Goal: Task Accomplishment & Management: Manage account settings

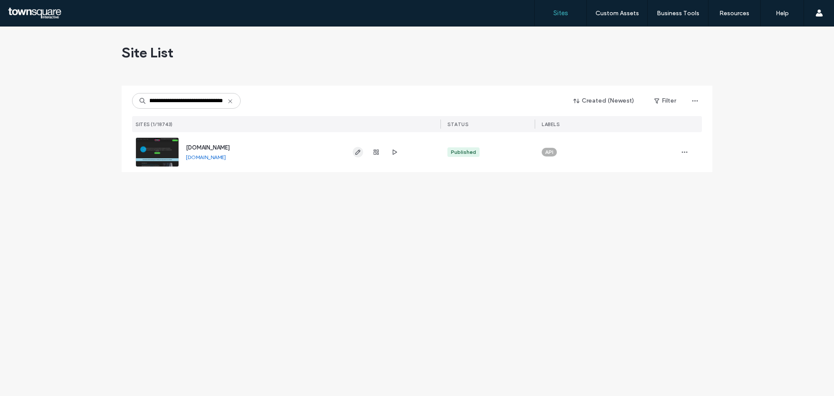
type input "**********"
click at [360, 151] on icon "button" at bounding box center [357, 152] width 7 height 7
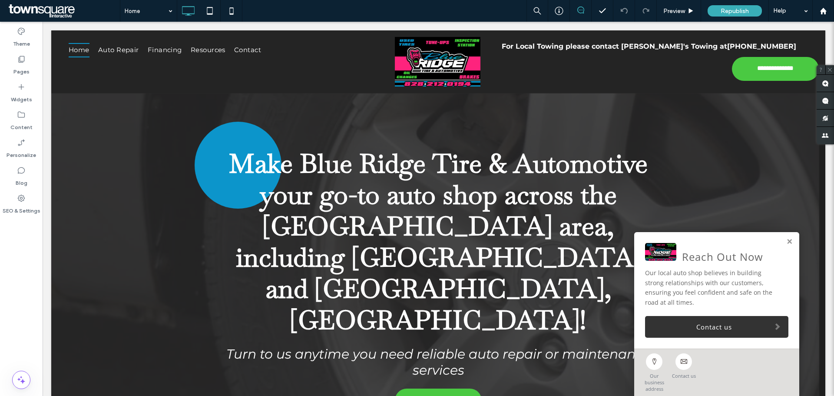
click at [746, 262] on div "Reach Out Now" at bounding box center [722, 256] width 81 height 10
click at [750, 262] on div "Reach Out Now" at bounding box center [722, 256] width 81 height 10
drag, startPoint x: 759, startPoint y: 276, endPoint x: 767, endPoint y: 268, distance: 11.1
click at [759, 264] on div "Reach Out Now" at bounding box center [716, 254] width 143 height 22
click at [786, 245] on link at bounding box center [789, 241] width 7 height 7
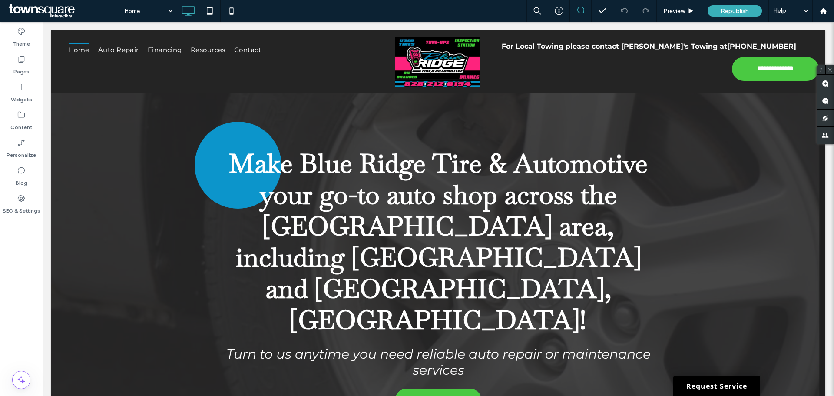
click at [435, 17] on div "Home Preview Republish Help" at bounding box center [477, 11] width 714 height 22
click at [435, 14] on div "Home Preview Republish Help" at bounding box center [477, 11] width 714 height 22
click at [434, 14] on div "Home Preview Republish Help" at bounding box center [477, 11] width 714 height 22
click at [433, 14] on div "Home Preview Republish Help" at bounding box center [477, 11] width 714 height 22
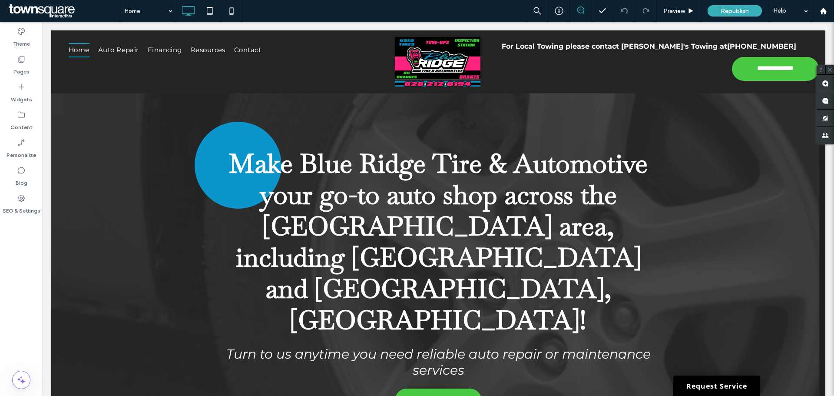
click at [433, 14] on div "Home Preview Republish Help" at bounding box center [477, 11] width 714 height 22
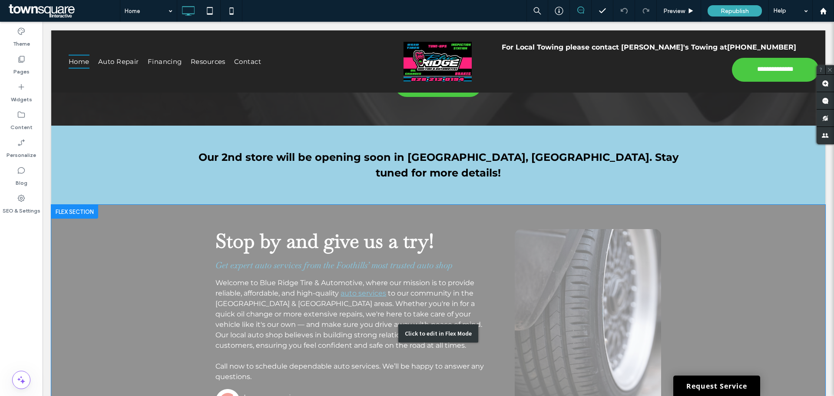
scroll to position [304, 0]
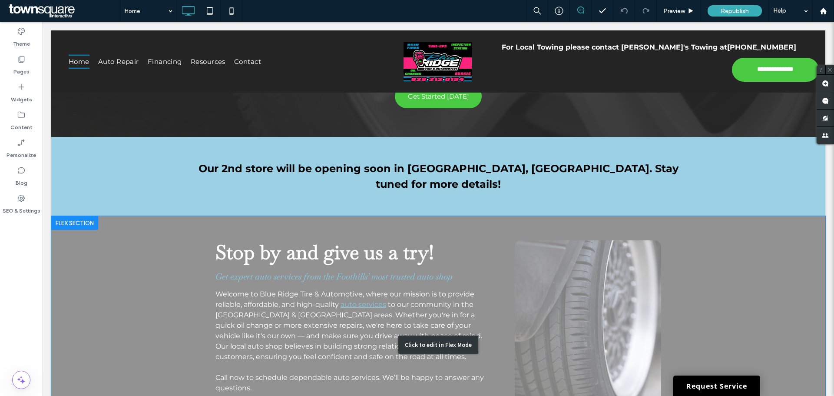
click at [635, 216] on div "Click to edit in Flex Mode" at bounding box center [438, 344] width 774 height 257
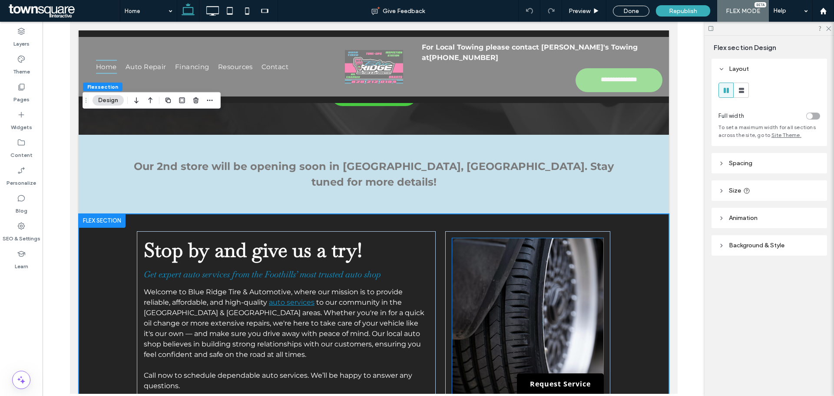
click at [548, 238] on img at bounding box center [527, 342] width 151 height 208
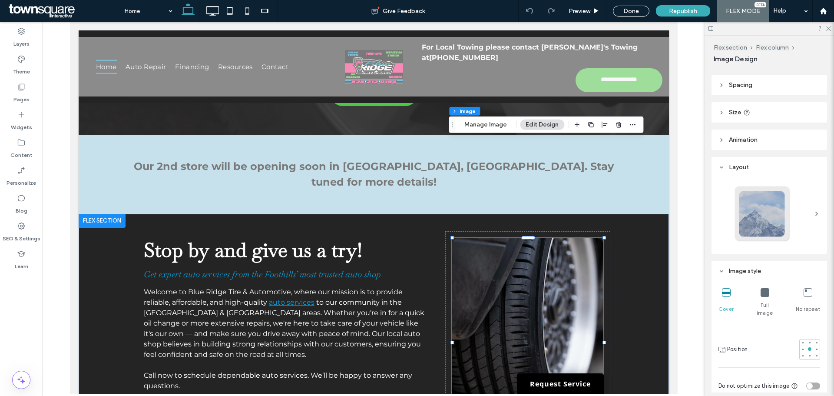
scroll to position [43, 0]
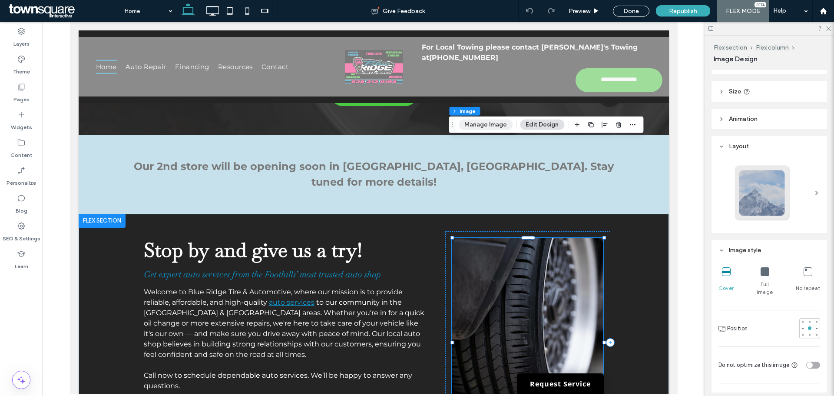
click at [495, 129] on button "Manage Image" at bounding box center [486, 124] width 54 height 10
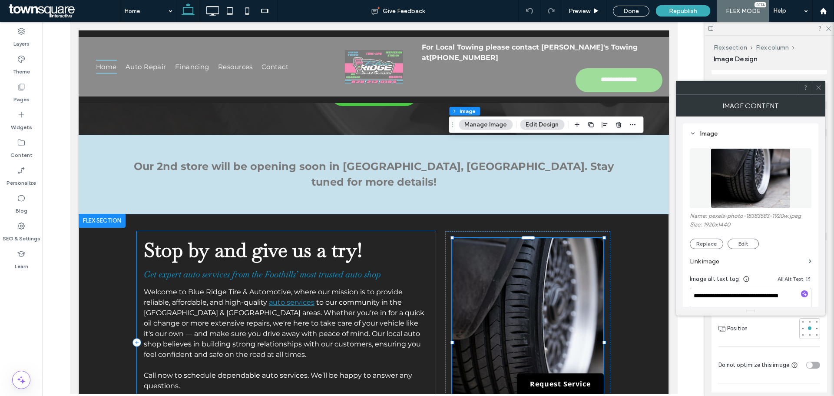
click at [406, 231] on div "Stop by and give us a try! Get expert auto services from the Foothills’ most tr…" at bounding box center [285, 342] width 299 height 222
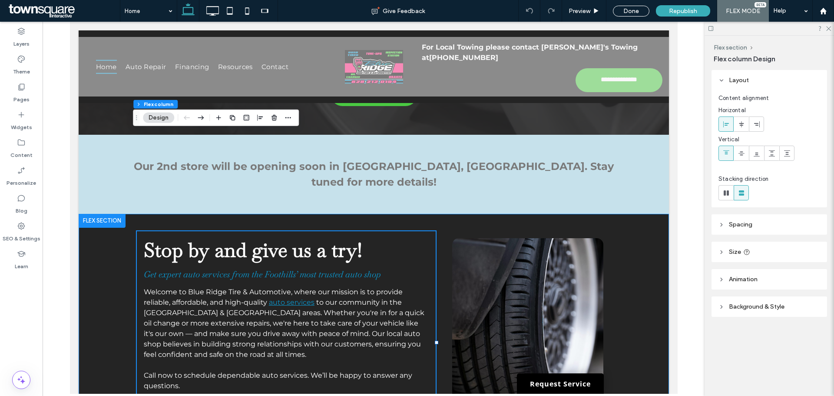
click at [408, 214] on div "Stop by and give us a try! Get expert auto services from the Foothills’ most tr…" at bounding box center [373, 342] width 521 height 257
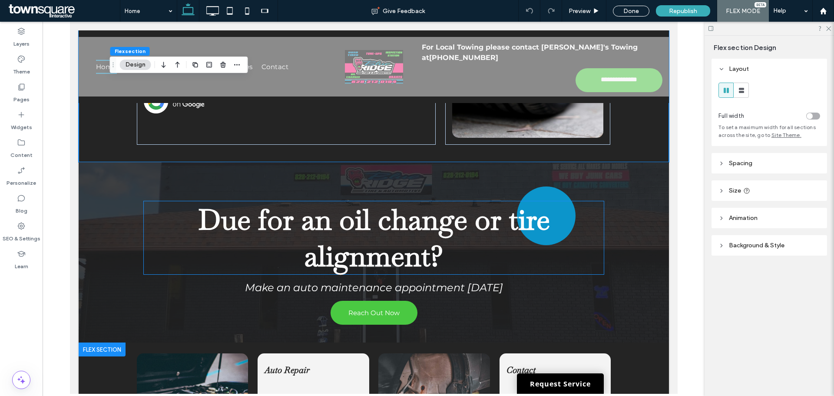
scroll to position [695, 0]
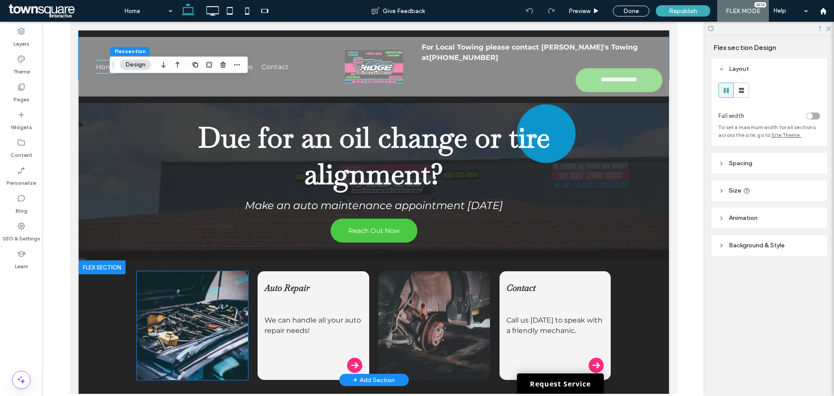
click at [216, 271] on img at bounding box center [191, 325] width 111 height 109
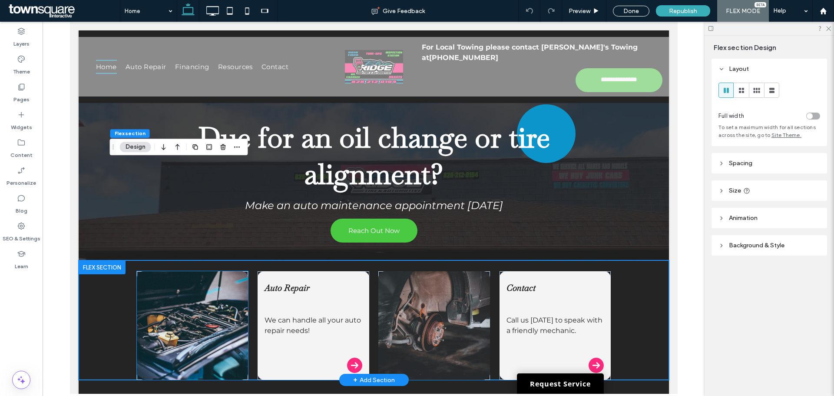
click at [216, 271] on img at bounding box center [191, 325] width 111 height 109
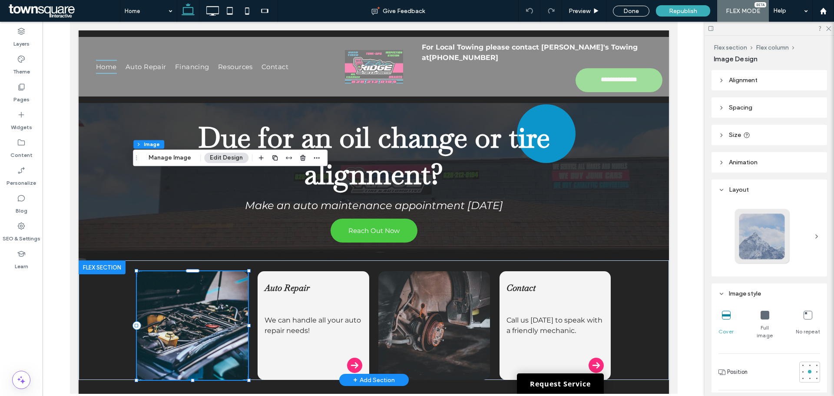
click at [216, 271] on img at bounding box center [191, 325] width 111 height 109
click at [174, 158] on button "Manage Image" at bounding box center [170, 157] width 54 height 10
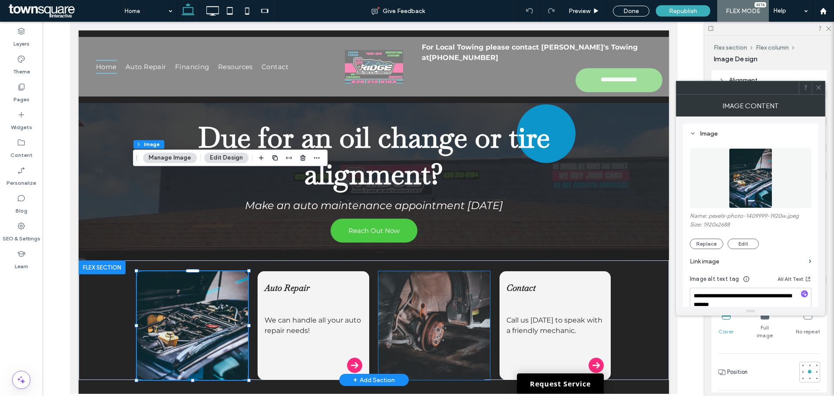
click at [378, 271] on img at bounding box center [433, 325] width 111 height 109
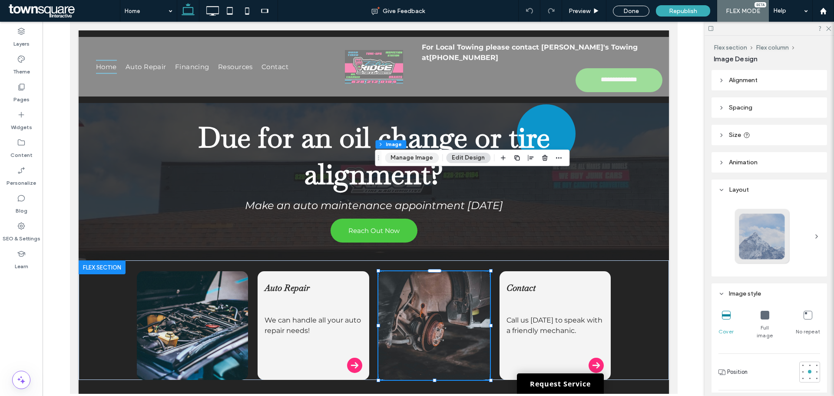
click at [405, 157] on button "Manage Image" at bounding box center [412, 157] width 54 height 10
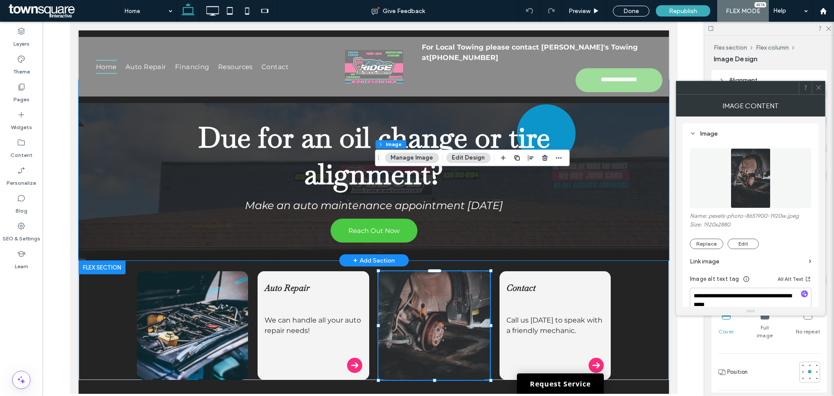
click at [287, 152] on div "Due for an oil change or tire alignment? Make an auto maintenance appointment t…" at bounding box center [373, 170] width 521 height 180
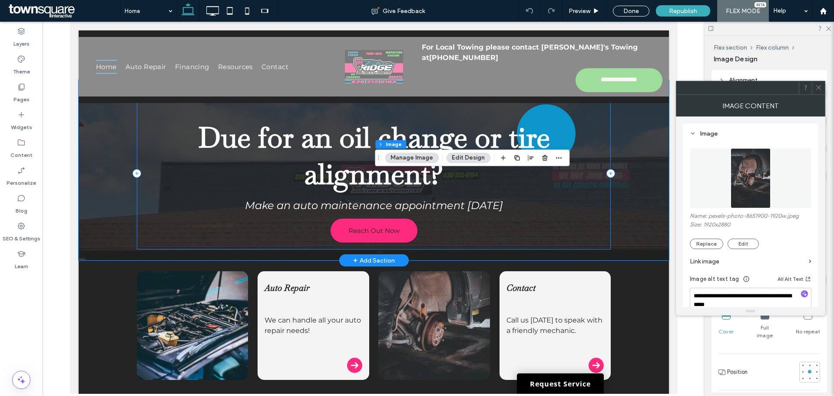
scroll to position [654, 0]
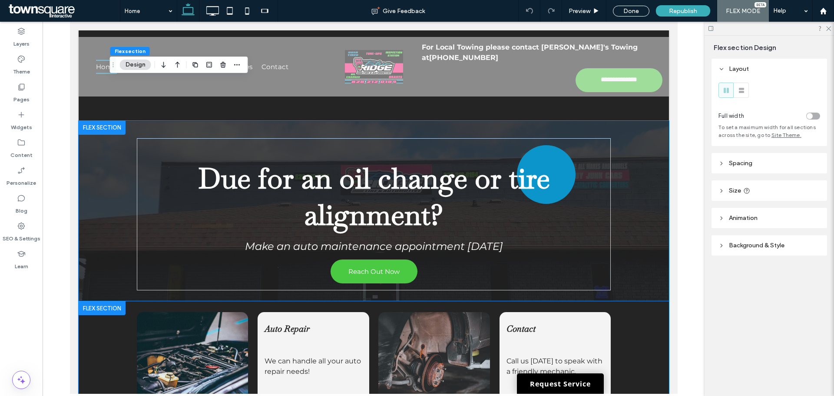
click at [99, 301] on div "Auto Repair We can handle all your auto repair needs! Contact Call us today to …" at bounding box center [373, 360] width 590 height 119
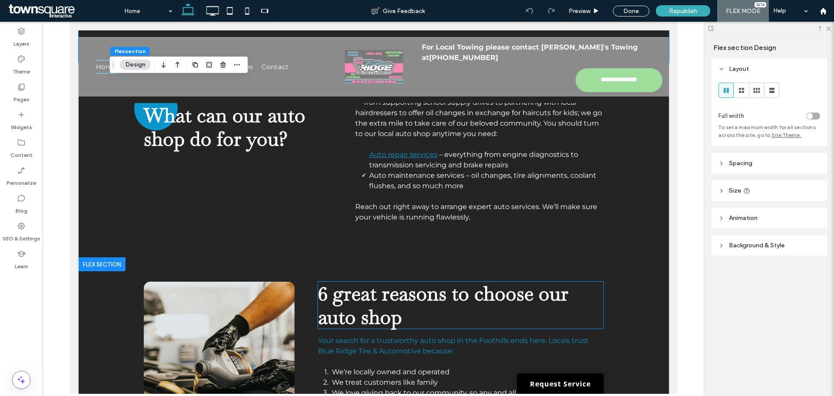
scroll to position [1132, 0]
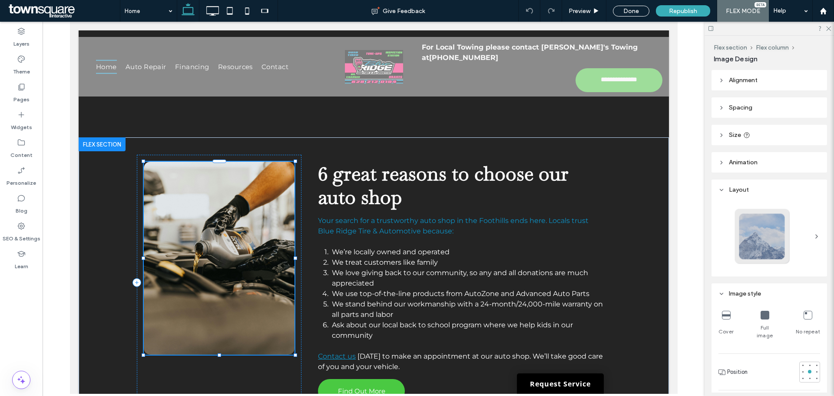
type input "**"
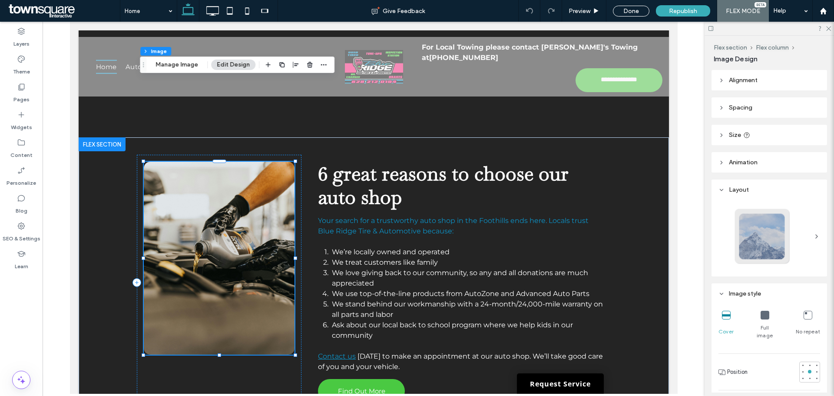
click at [241, 162] on img at bounding box center [218, 258] width 151 height 193
click at [189, 69] on button "Manage Image" at bounding box center [177, 64] width 54 height 10
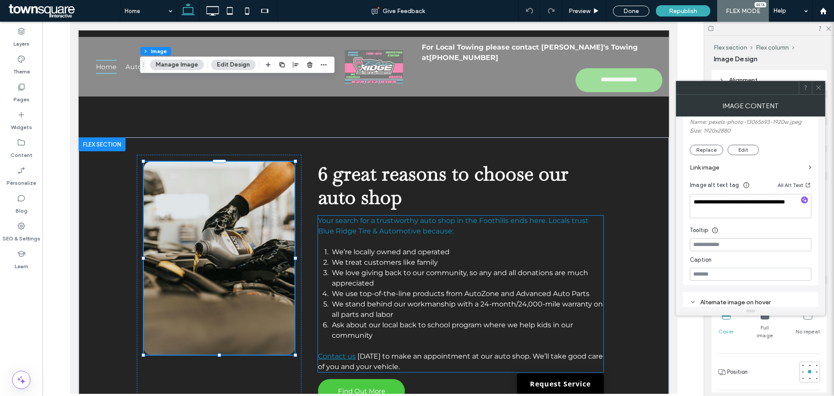
scroll to position [164, 0]
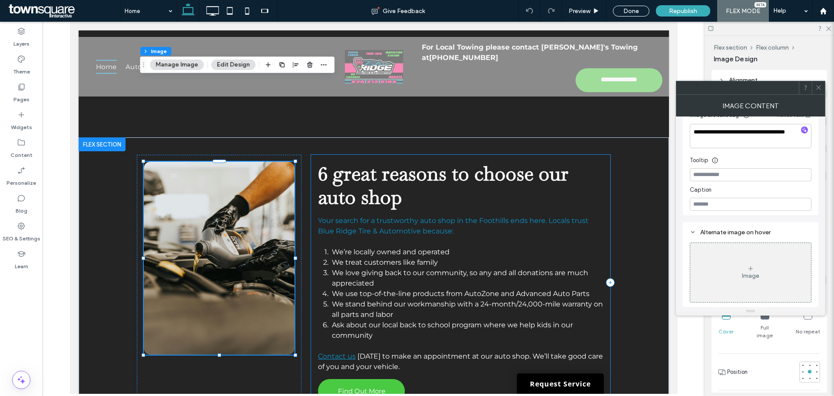
click at [463, 301] on div "Your search for a trustworthy auto shop in the Foothills ends here. Locals trus…" at bounding box center [459, 282] width 299 height 255
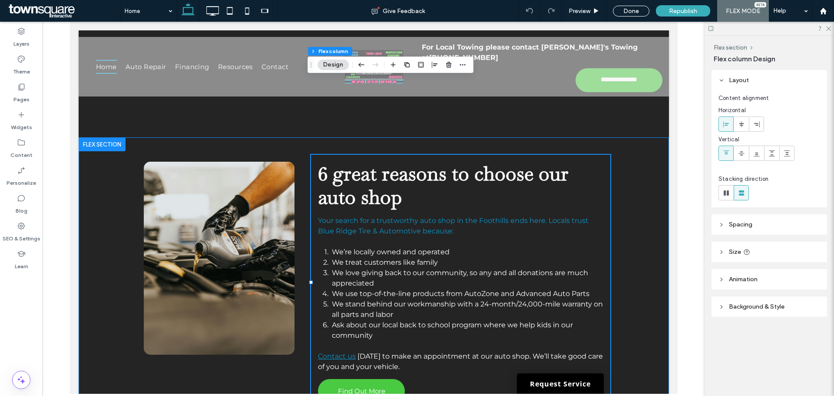
click at [644, 286] on div "Your search for a trustworthy auto shop in the Foothills ends here. Locals trus…" at bounding box center [373, 284] width 590 height 294
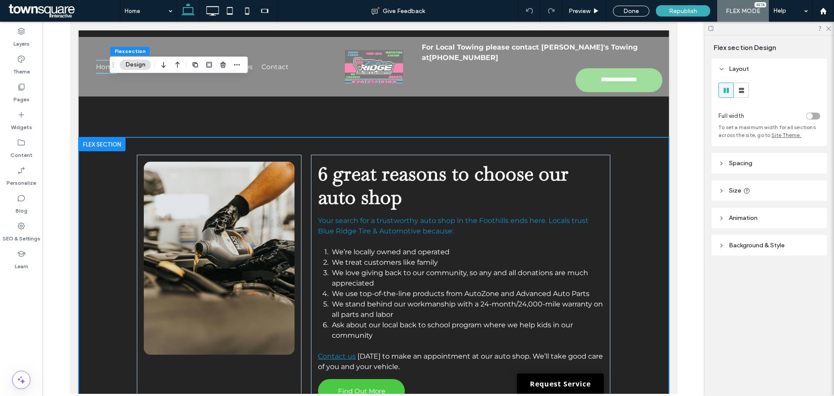
click at [106, 214] on div "Your search for a trustworthy auto shop in the Foothills ends here. Locals trus…" at bounding box center [373, 284] width 590 height 294
click at [611, 253] on div "Your search for a trustworthy auto shop in the Foothills ends here. Locals trus…" at bounding box center [373, 284] width 521 height 294
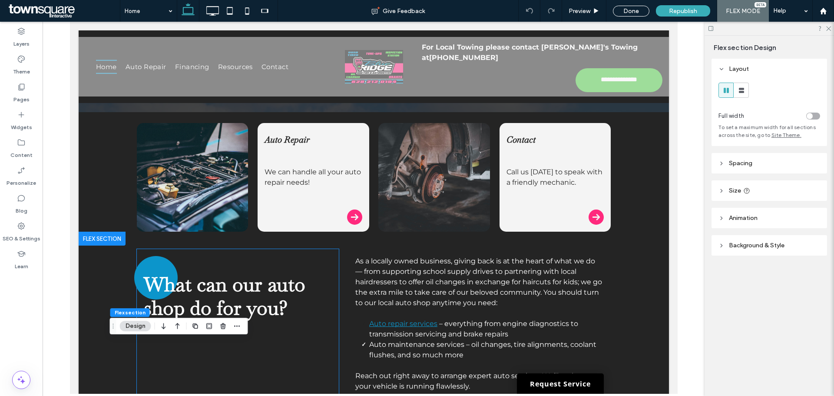
scroll to position [828, 0]
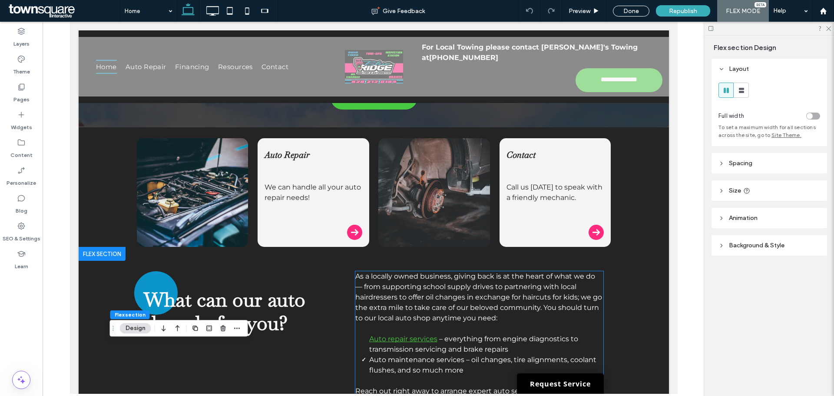
click at [412, 334] on link "Auto repair services" at bounding box center [403, 338] width 68 height 8
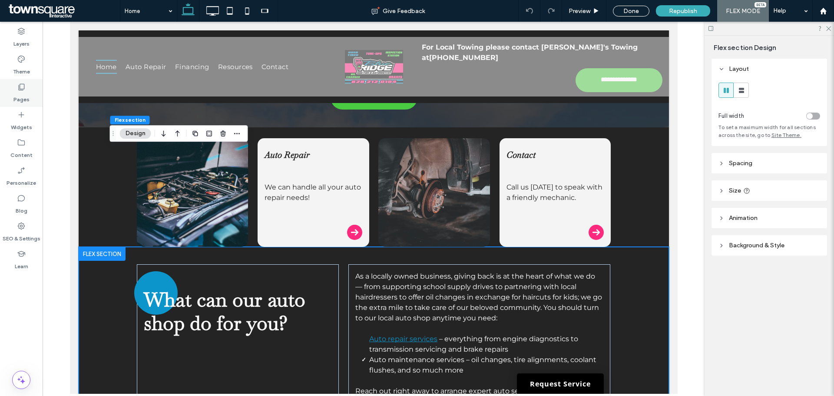
click at [4, 95] on div "Pages" at bounding box center [21, 93] width 43 height 28
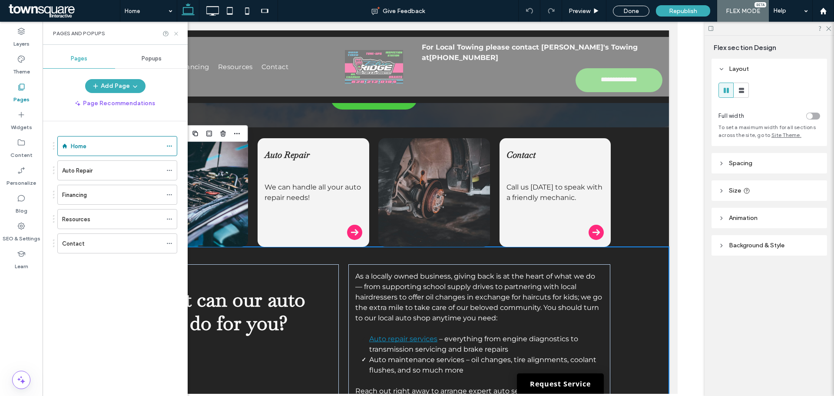
click at [176, 31] on icon at bounding box center [176, 33] width 7 height 7
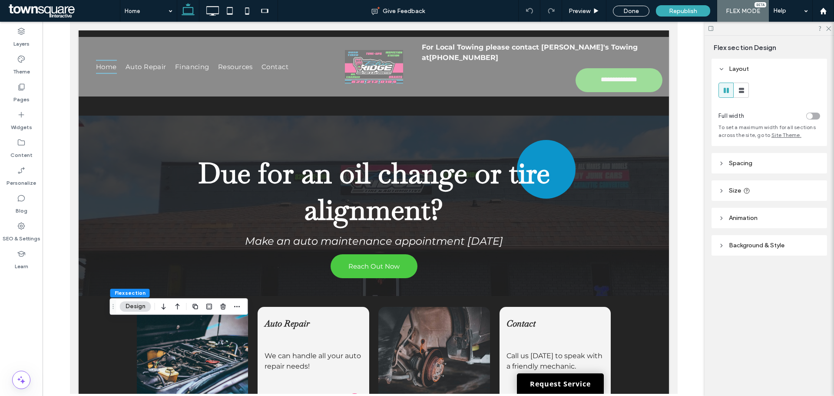
scroll to position [654, 0]
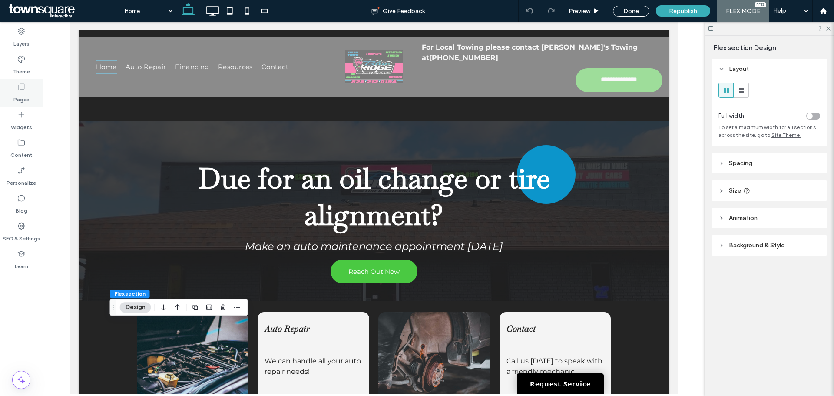
click at [20, 83] on icon at bounding box center [21, 87] width 9 height 9
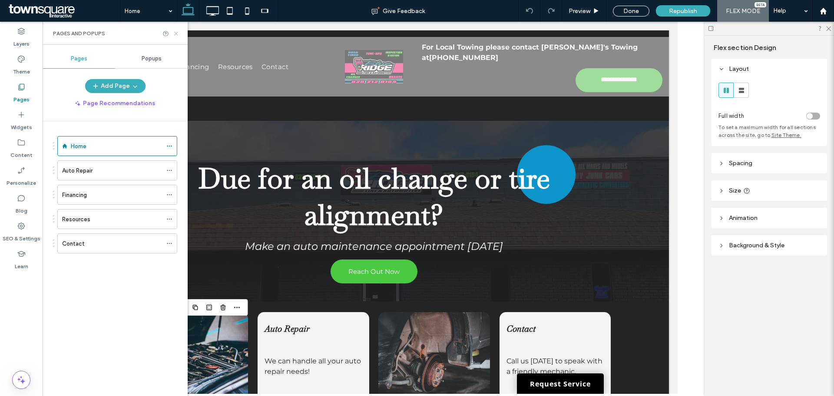
click at [176, 35] on icon at bounding box center [176, 33] width 7 height 7
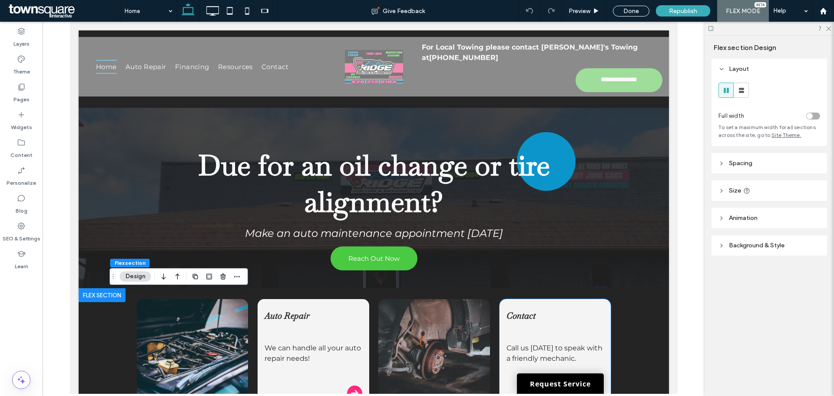
scroll to position [651, 0]
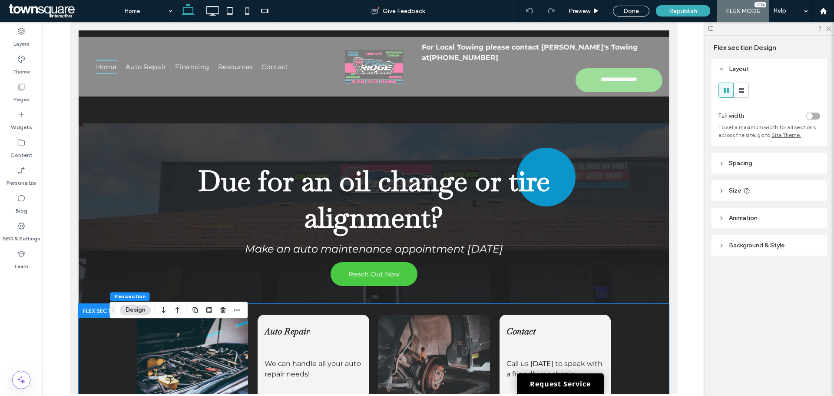
click at [372, 304] on div "Auto Repair We can handle all your auto repair needs! Contact Call us today to …" at bounding box center [373, 363] width 521 height 119
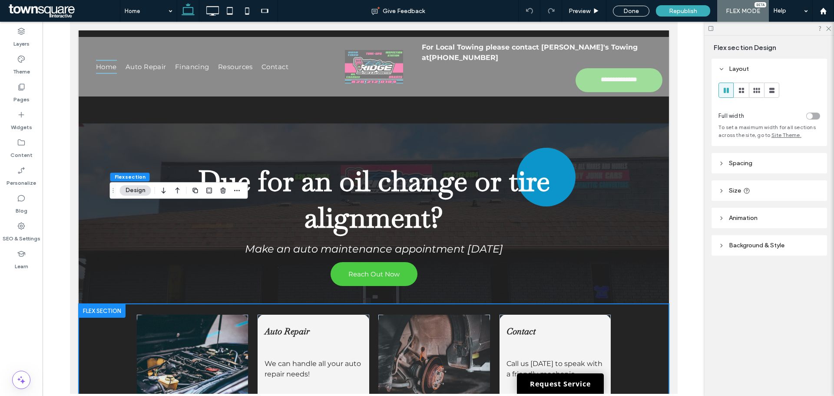
click at [368, 304] on div "Auto Repair We can handle all your auto repair needs! Contact Call us today to …" at bounding box center [373, 363] width 521 height 119
click at [630, 304] on div "Auto Repair We can handle all your auto repair needs! Contact Call us today to …" at bounding box center [373, 363] width 521 height 119
click at [517, 314] on div "Contact Call us today to speak with a friendly mechanic." at bounding box center [554, 368] width 111 height 109
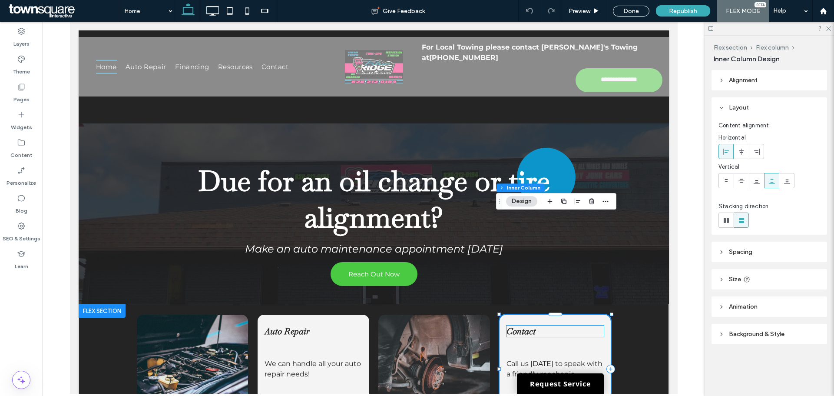
click at [517, 325] on strong "Contact" at bounding box center [520, 330] width 29 height 11
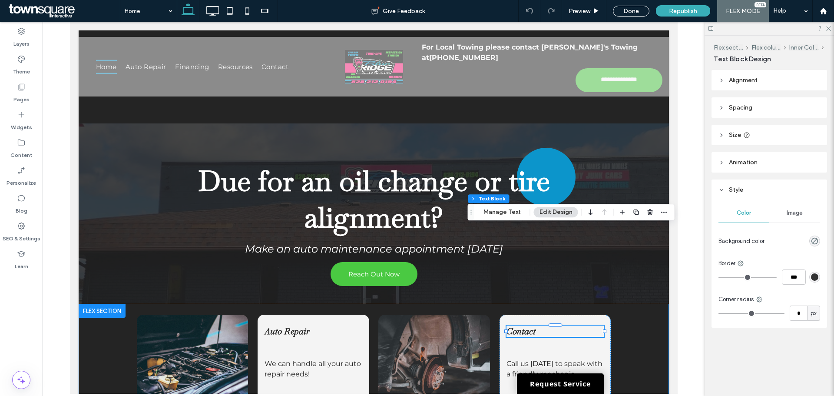
click at [622, 304] on div "Auto Repair We can handle all your auto repair needs! Contact Call us today to …" at bounding box center [373, 363] width 521 height 119
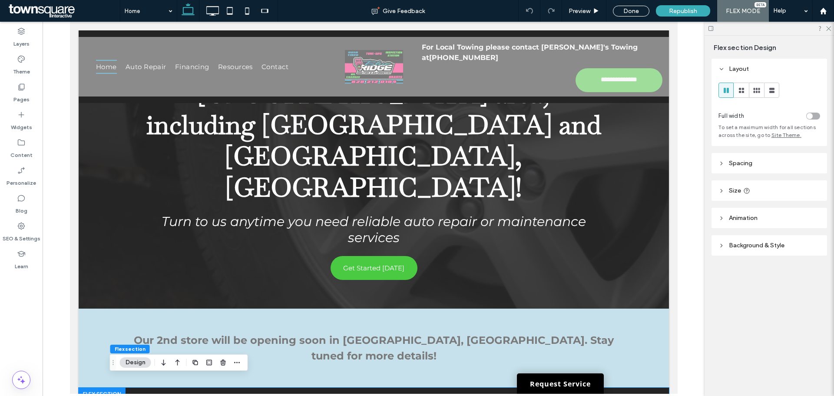
scroll to position [0, 0]
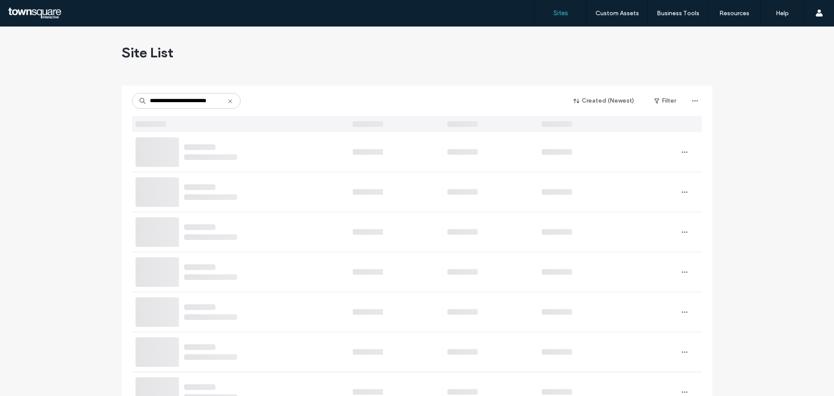
scroll to position [0, 6]
type input "**********"
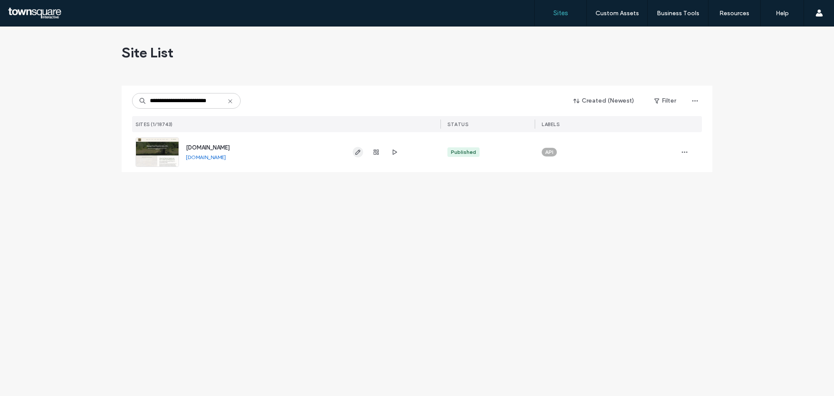
scroll to position [0, 0]
click at [354, 155] on span "button" at bounding box center [358, 152] width 10 height 10
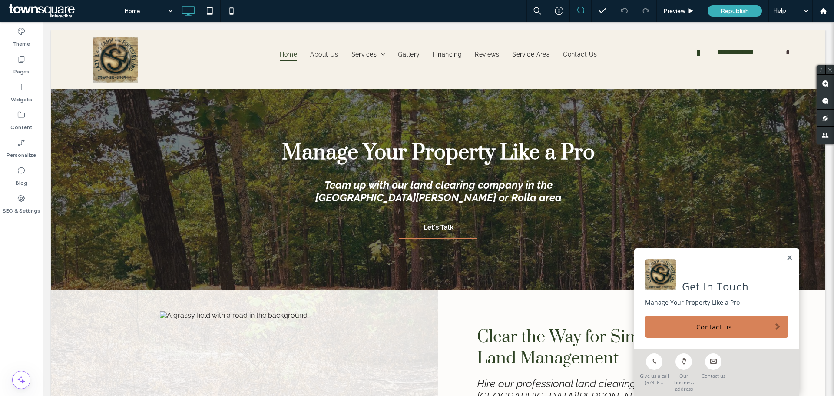
click at [421, 21] on div "Home Preview Republish Help" at bounding box center [477, 11] width 714 height 22
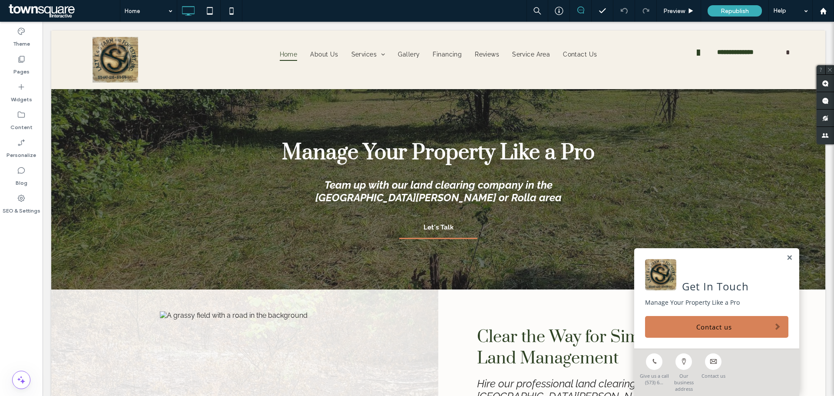
click at [26, 237] on div "Theme Pages Widgets Content Personalize Blog SEO & Settings" at bounding box center [21, 209] width 43 height 374
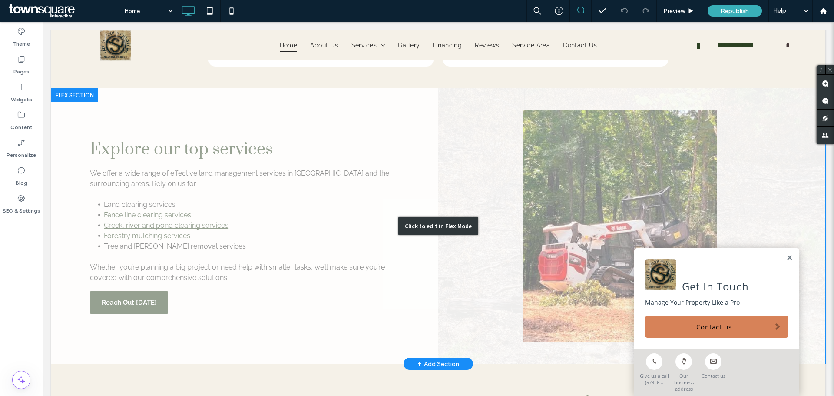
scroll to position [955, 0]
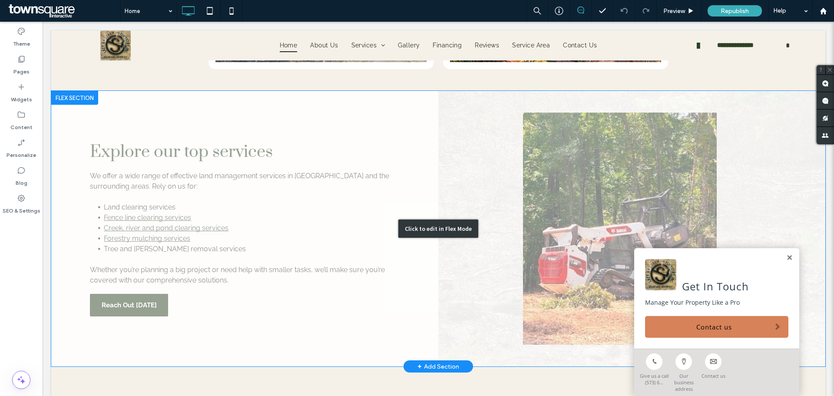
click at [189, 230] on div "Click to edit in Flex Mode" at bounding box center [438, 228] width 774 height 275
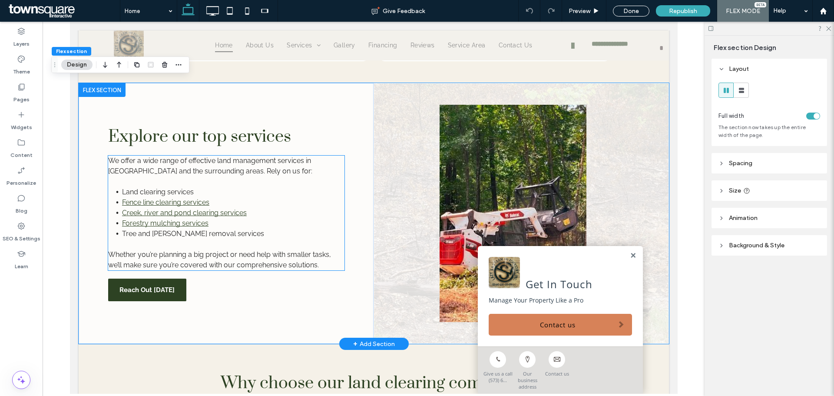
click at [195, 229] on span "Tree and stump removal services" at bounding box center [193, 233] width 142 height 8
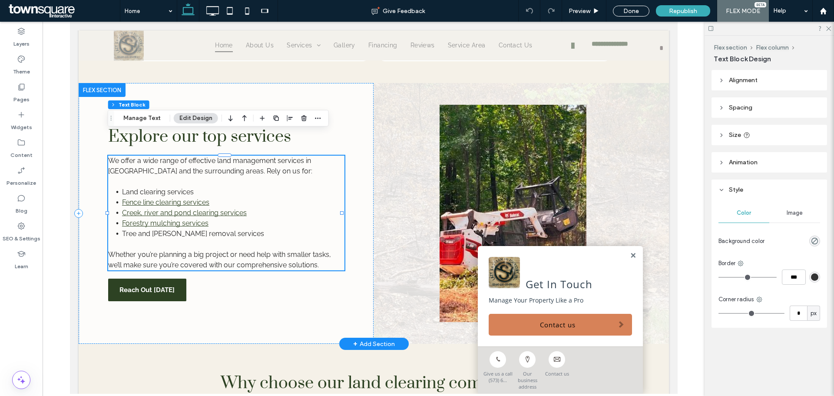
click at [195, 229] on span "Tree and stump removal services" at bounding box center [193, 233] width 142 height 8
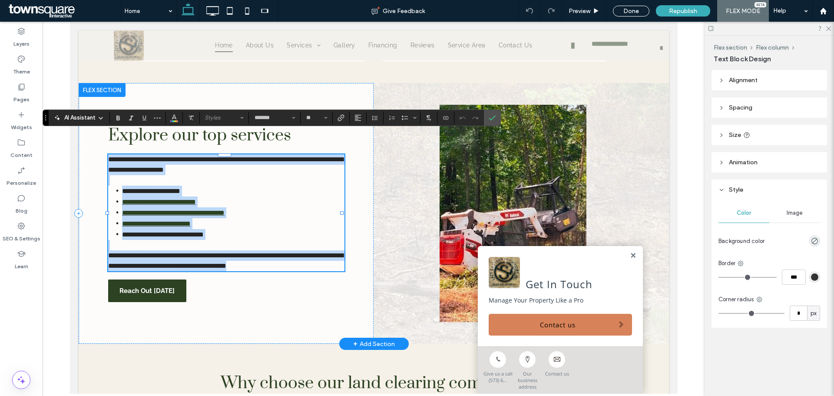
click at [195, 231] on span "**********" at bounding box center [163, 234] width 82 height 7
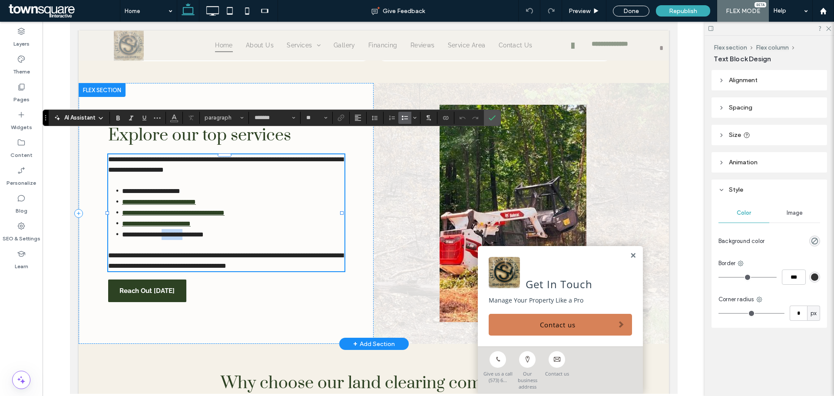
click at [195, 231] on span "**********" at bounding box center [163, 234] width 82 height 7
click at [338, 118] on use "Link" at bounding box center [341, 117] width 7 height 7
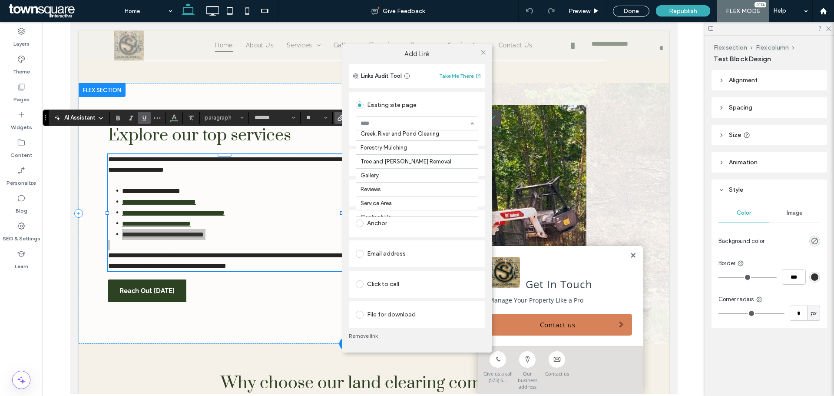
scroll to position [66, 0]
click at [240, 272] on div "Add Link Links Audit Tool Take Me There Existing site page Tree and Stump Remov…" at bounding box center [417, 198] width 834 height 396
click at [184, 169] on div "Add Link Links Audit Tool Take Me There Existing site page Tree and Stump Remov…" at bounding box center [417, 198] width 834 height 396
click at [485, 55] on icon at bounding box center [483, 52] width 7 height 7
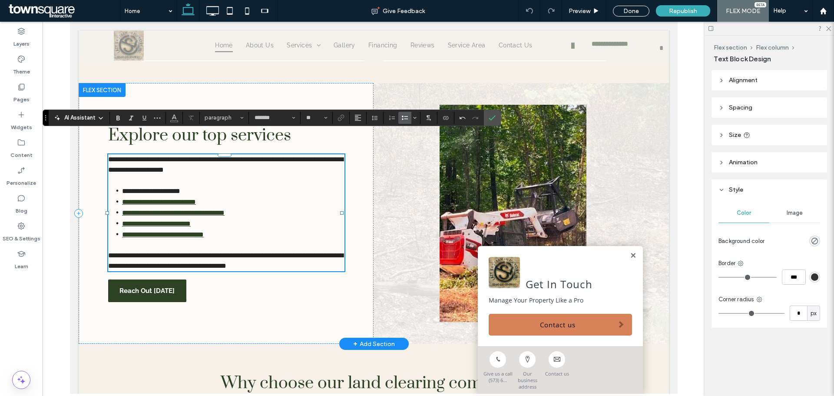
click at [149, 188] on span "**********" at bounding box center [151, 191] width 58 height 7
click at [338, 121] on icon "Link" at bounding box center [340, 117] width 7 height 7
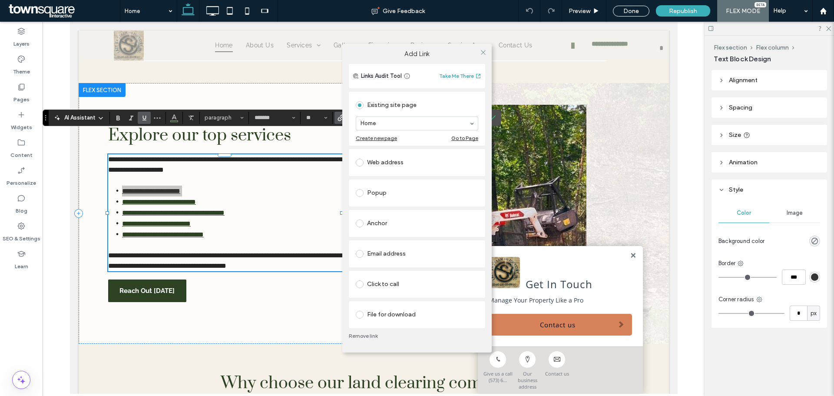
click at [389, 131] on section "Home" at bounding box center [417, 123] width 122 height 23
click at [308, 97] on div "Add Link Links Audit Tool Take Me There Existing site page Land Clearing Create…" at bounding box center [417, 198] width 834 height 396
click at [484, 55] on icon at bounding box center [483, 52] width 7 height 7
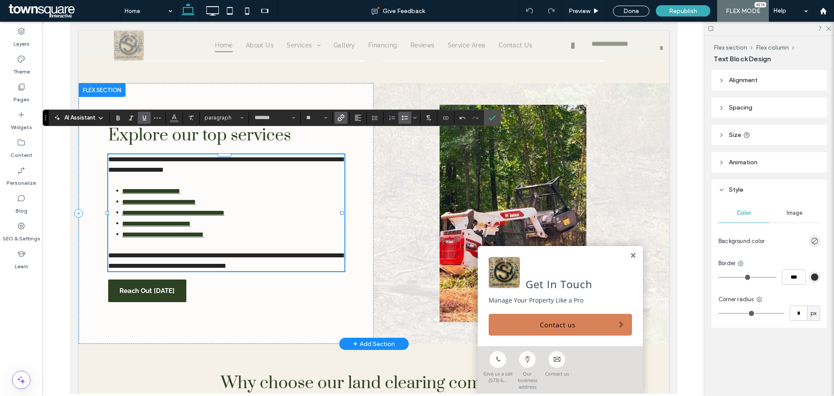
click at [262, 218] on li "**********" at bounding box center [233, 223] width 222 height 11
click at [254, 250] on p "**********" at bounding box center [226, 260] width 236 height 21
click at [491, 125] on span "Confirm" at bounding box center [491, 118] width 4 height 16
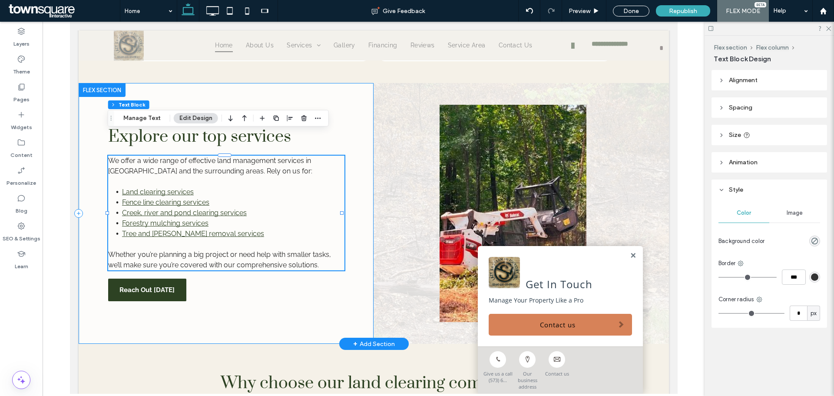
click at [286, 264] on div "Explore our top services We offer a wide range of effective land management ser…" at bounding box center [225, 213] width 295 height 261
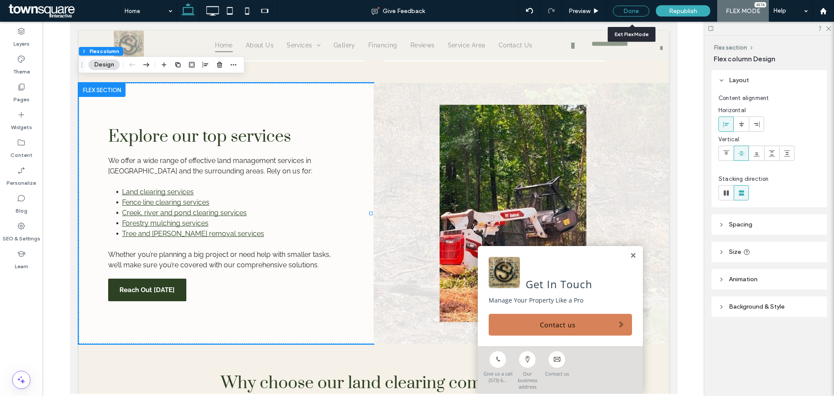
click at [630, 10] on div "Done" at bounding box center [631, 11] width 36 height 11
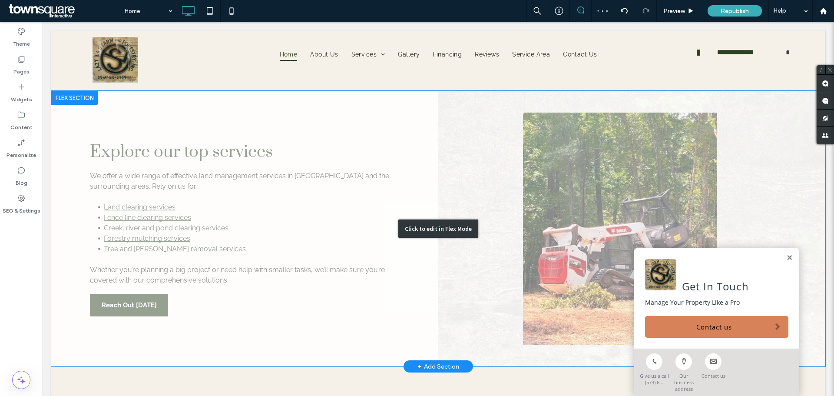
click at [553, 174] on div "Click to edit in Flex Mode" at bounding box center [438, 228] width 774 height 275
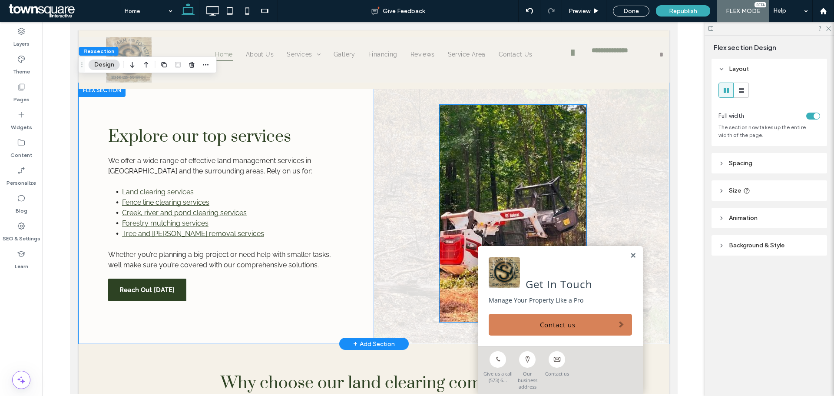
click at [511, 174] on img at bounding box center [512, 213] width 147 height 217
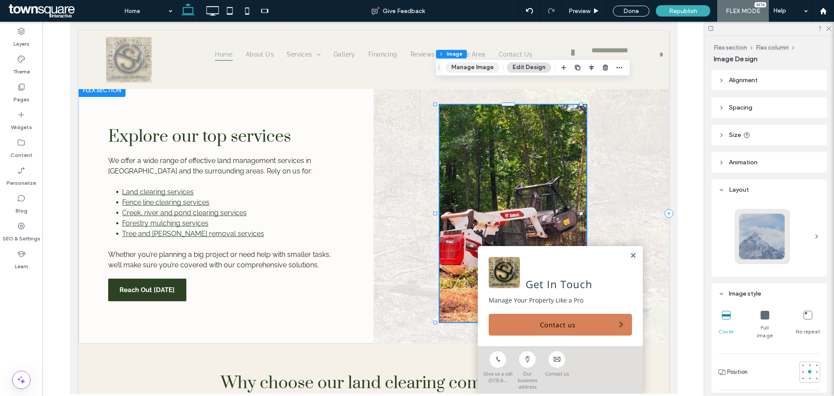
click at [482, 70] on button "Manage Image" at bounding box center [473, 67] width 54 height 10
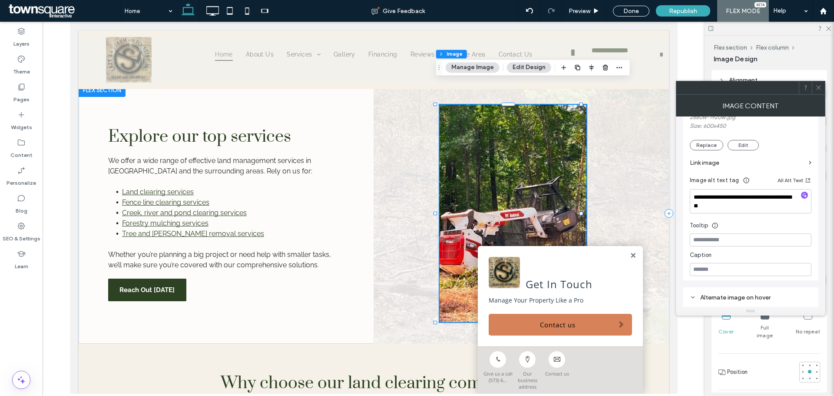
scroll to position [130, 0]
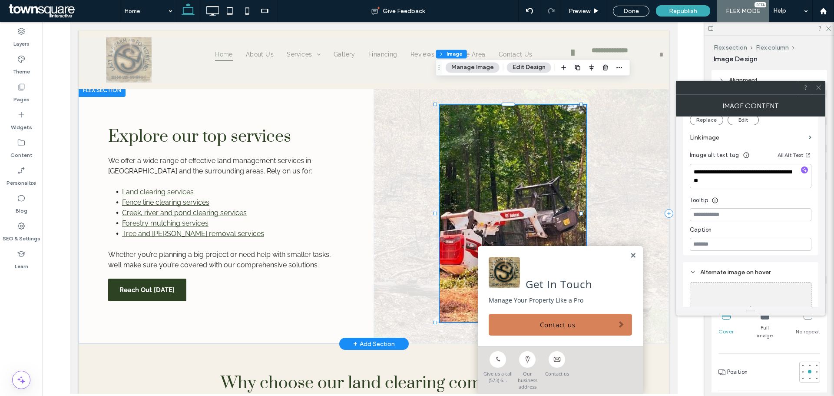
click at [418, 186] on div at bounding box center [520, 213] width 295 height 261
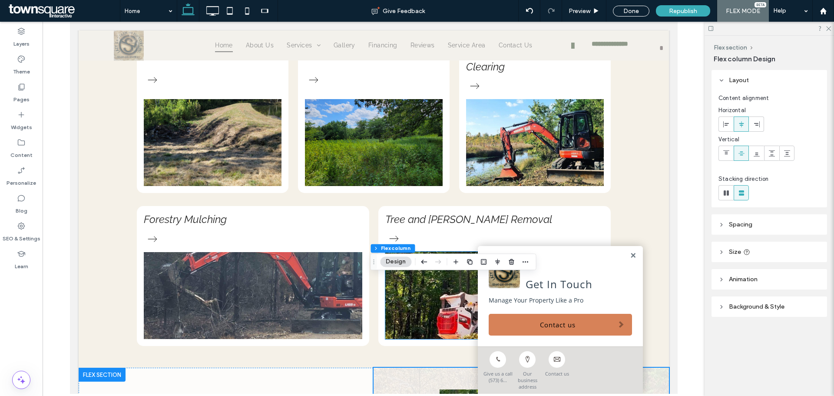
scroll to position [651, 0]
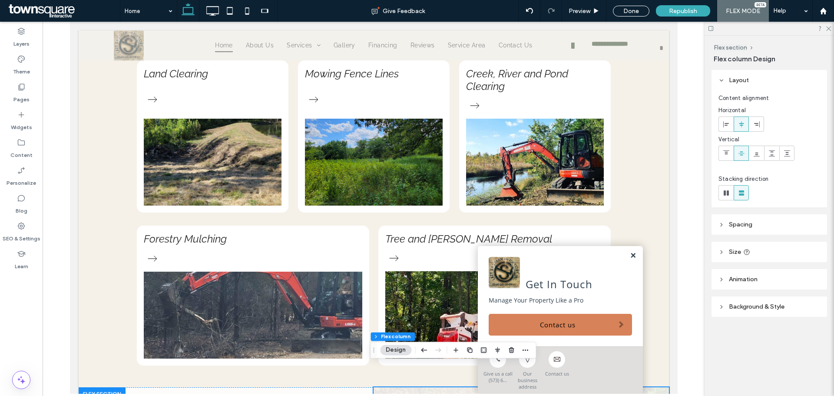
click at [629, 259] on link at bounding box center [632, 255] width 7 height 7
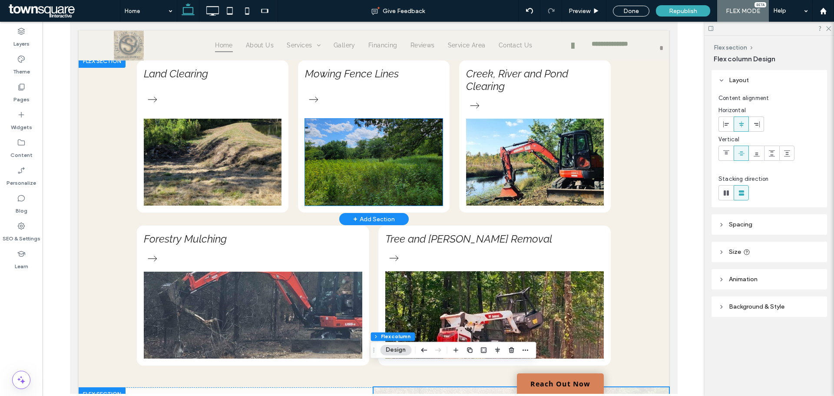
click at [397, 132] on img at bounding box center [373, 162] width 138 height 87
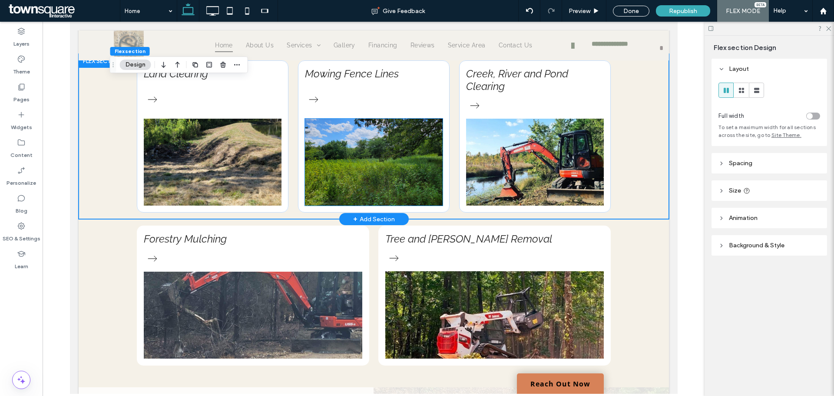
click at [397, 132] on img at bounding box center [373, 162] width 138 height 87
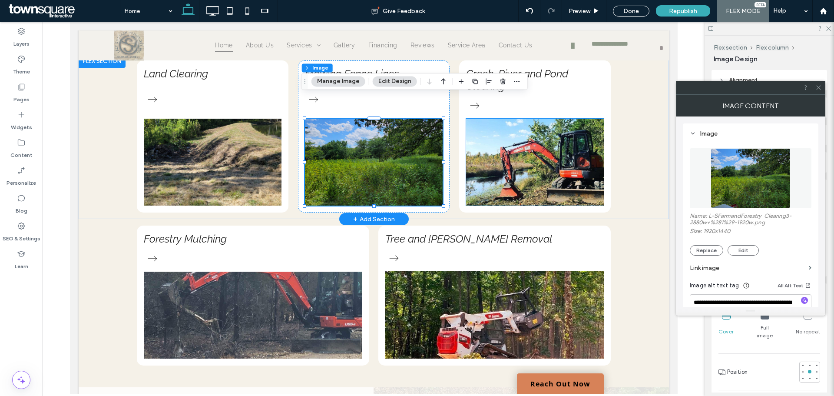
click at [560, 135] on img at bounding box center [534, 162] width 138 height 87
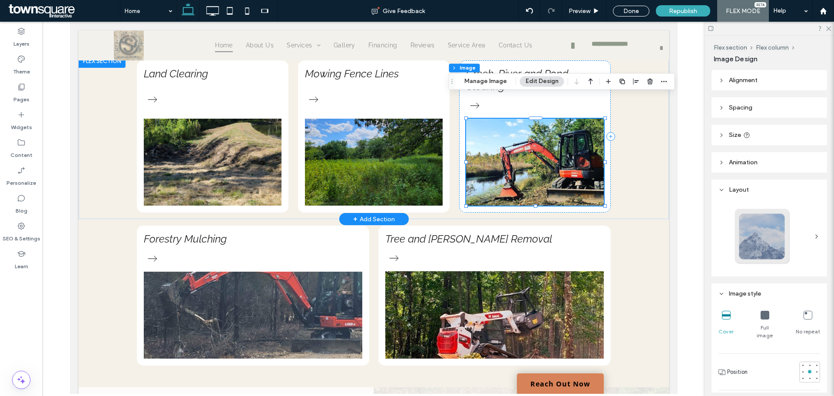
click at [560, 135] on img at bounding box center [534, 162] width 138 height 87
click at [491, 84] on button "Manage Image" at bounding box center [486, 81] width 54 height 10
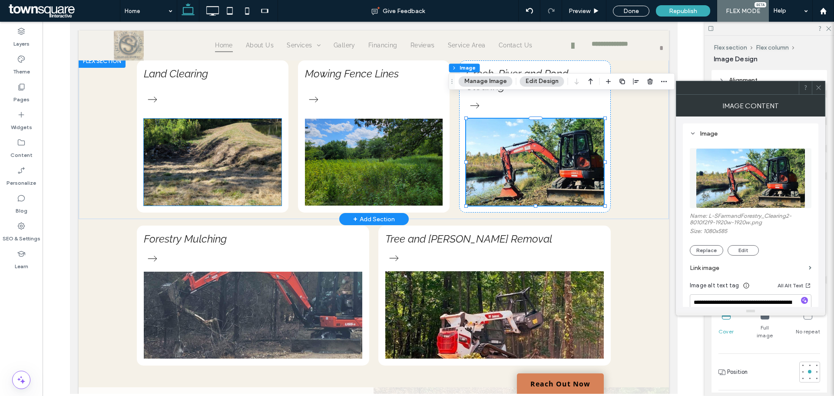
click at [246, 136] on img at bounding box center [212, 162] width 138 height 87
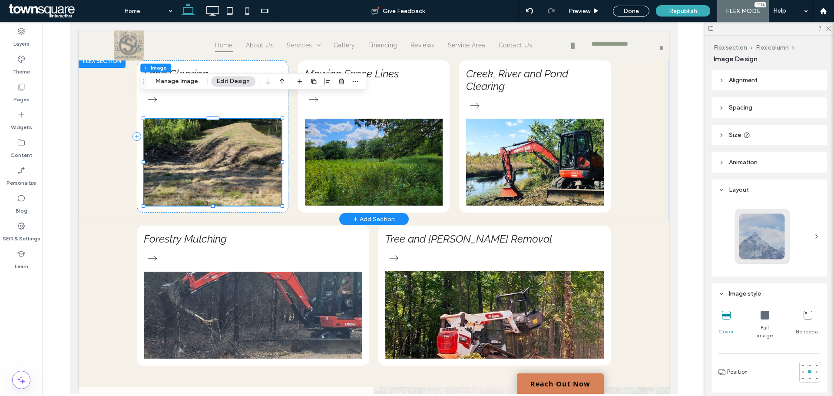
click at [246, 136] on img at bounding box center [212, 162] width 138 height 87
click at [196, 85] on button "Manage Image" at bounding box center [177, 81] width 54 height 10
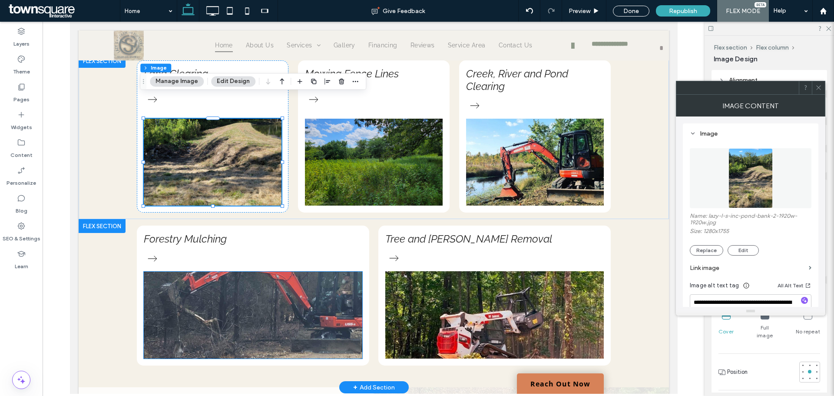
click at [272, 271] on img at bounding box center [252, 314] width 218 height 87
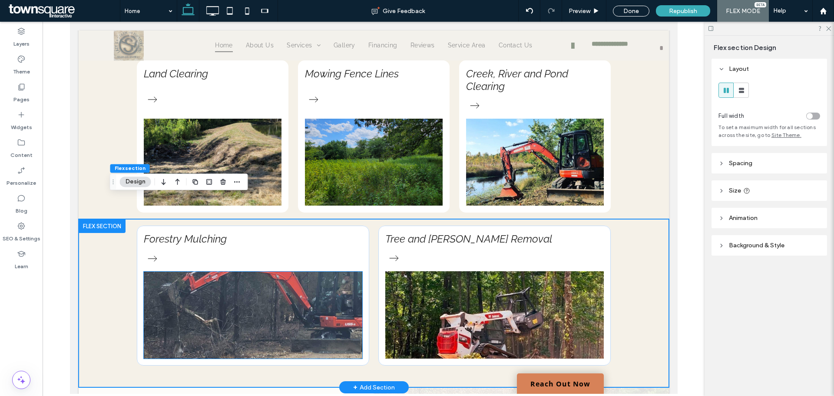
click at [272, 271] on img at bounding box center [252, 314] width 218 height 87
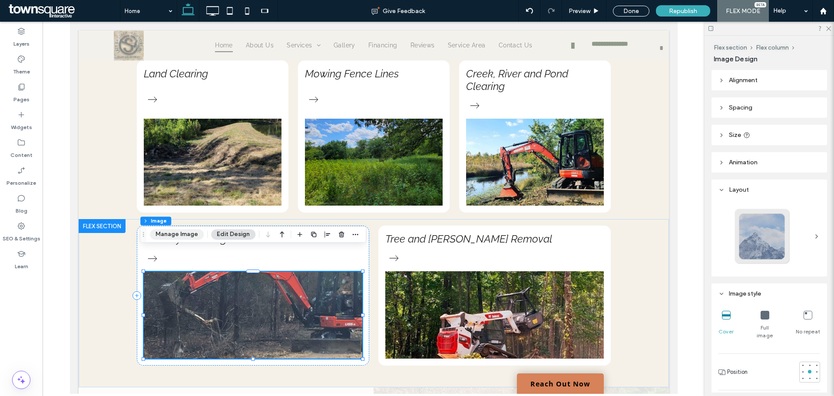
click at [188, 234] on button "Manage Image" at bounding box center [177, 234] width 54 height 10
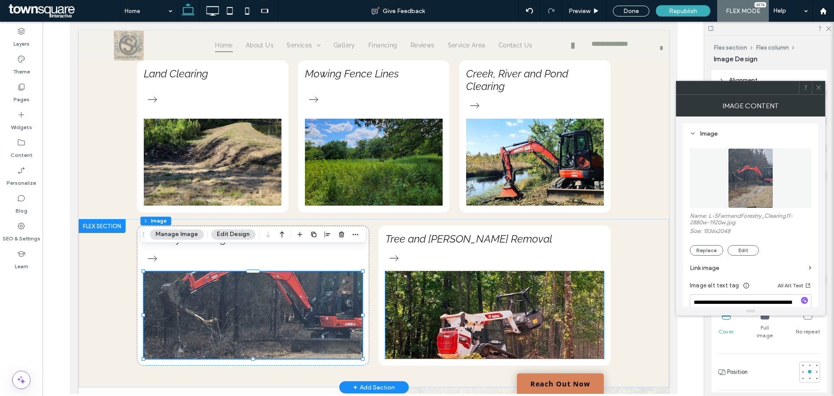
click at [490, 297] on img at bounding box center [494, 314] width 218 height 87
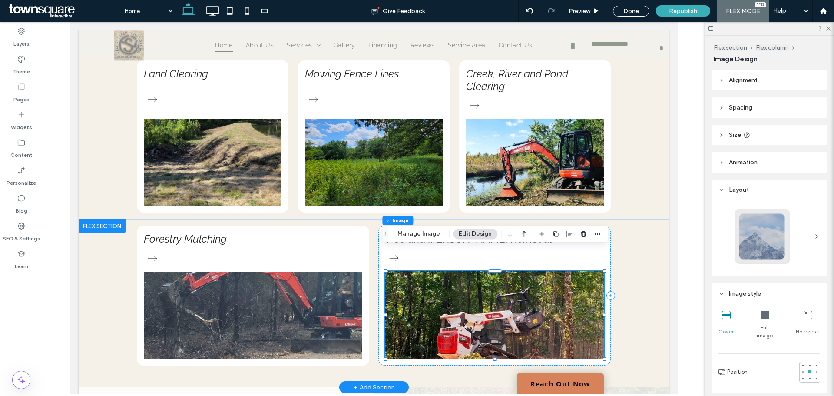
click at [487, 297] on img at bounding box center [494, 314] width 218 height 87
click at [414, 237] on button "Manage Image" at bounding box center [419, 233] width 54 height 10
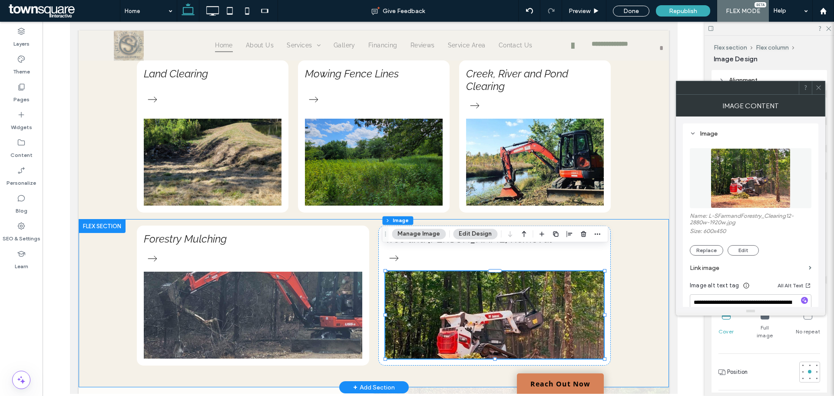
click at [636, 289] on div "Forestry Mulching Tree and Stump Removal" at bounding box center [373, 303] width 590 height 168
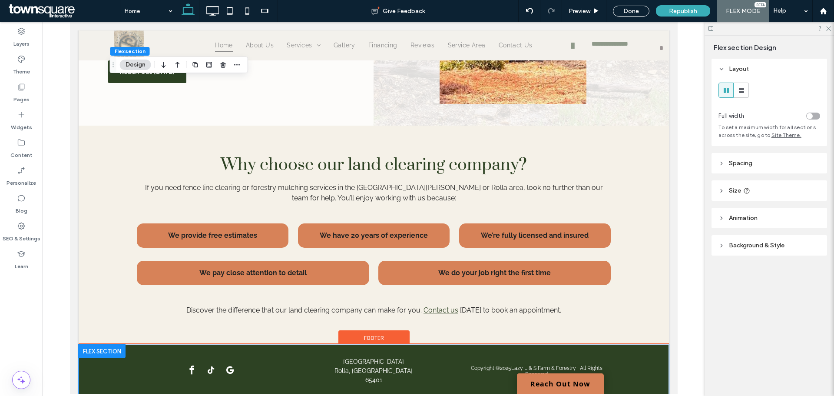
scroll to position [1175, 0]
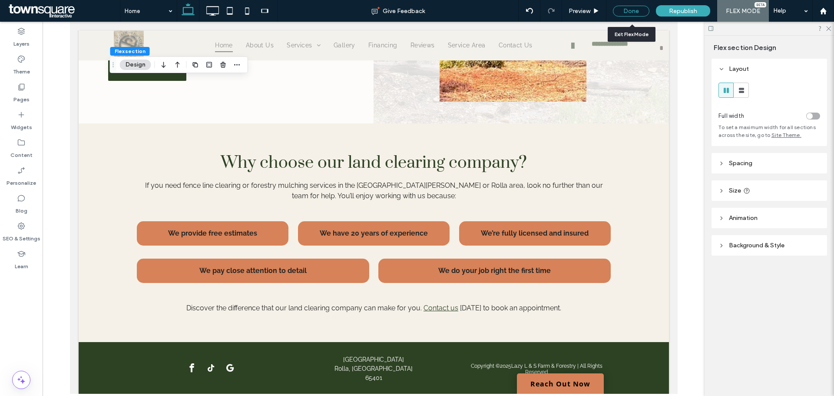
click at [630, 9] on div "Done" at bounding box center [631, 11] width 36 height 11
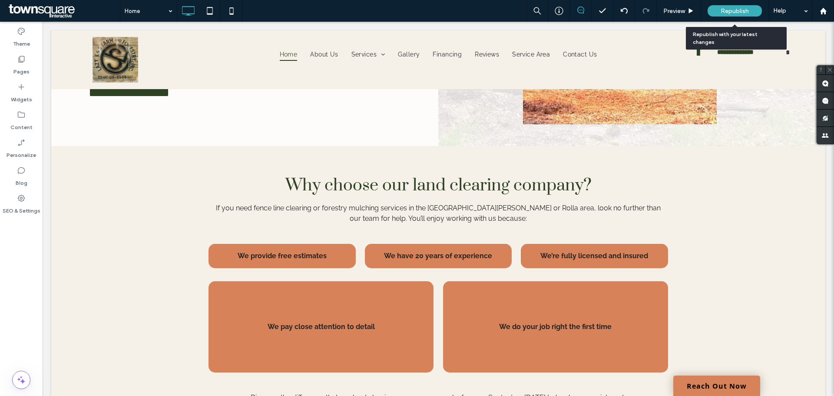
click at [735, 13] on span "Republish" at bounding box center [734, 10] width 28 height 7
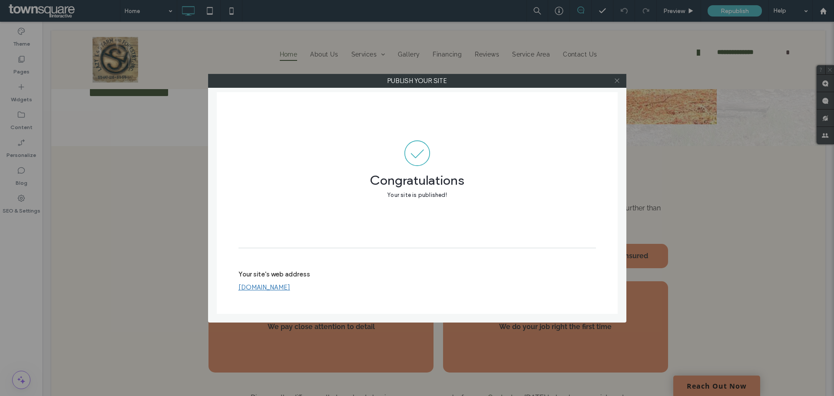
click at [615, 82] on use at bounding box center [616, 81] width 4 height 4
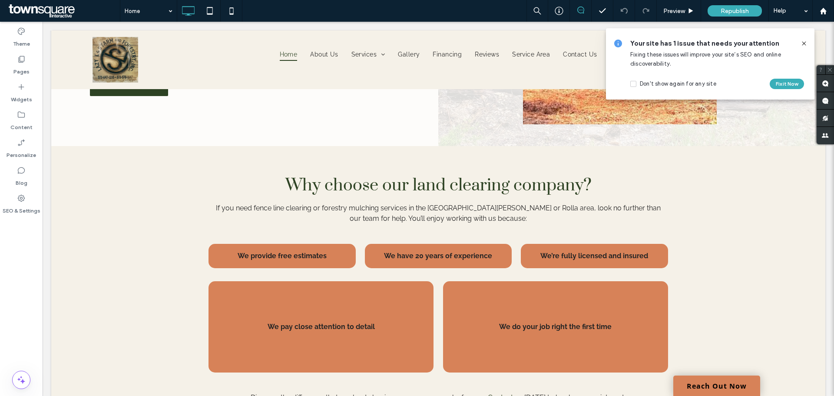
click at [24, 231] on div "Theme Pages Widgets Content Personalize Blog SEO & Settings" at bounding box center [21, 209] width 43 height 374
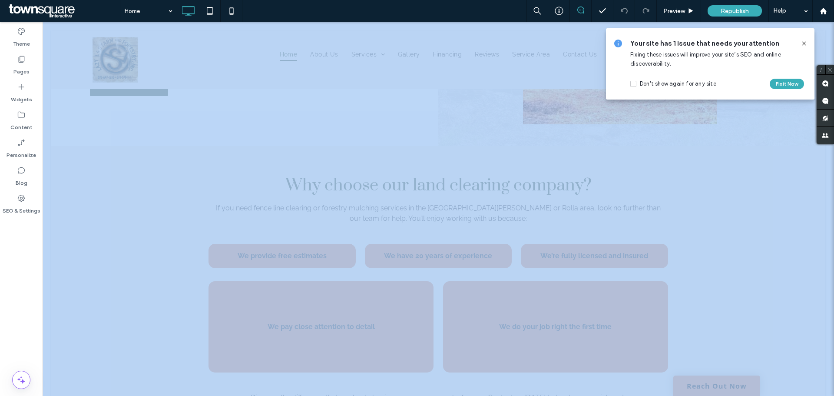
click at [24, 231] on div "Theme Pages Widgets Content Personalize Blog SEO & Settings" at bounding box center [21, 209] width 43 height 374
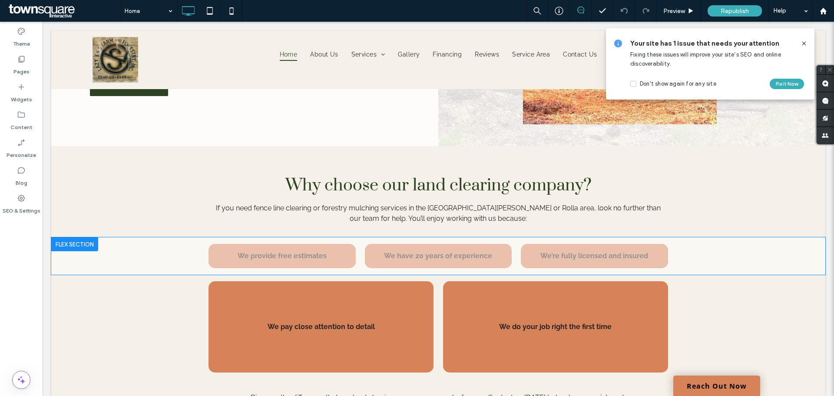
click at [163, 263] on div "Click to edit in Flex Mode" at bounding box center [438, 255] width 774 height 37
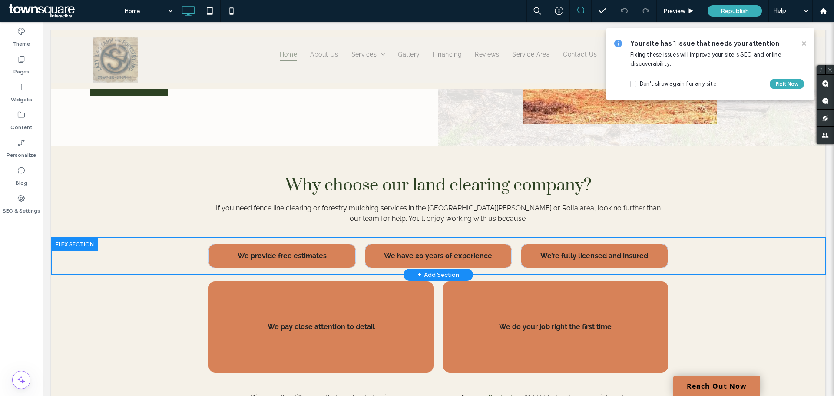
scroll to position [1145, 0]
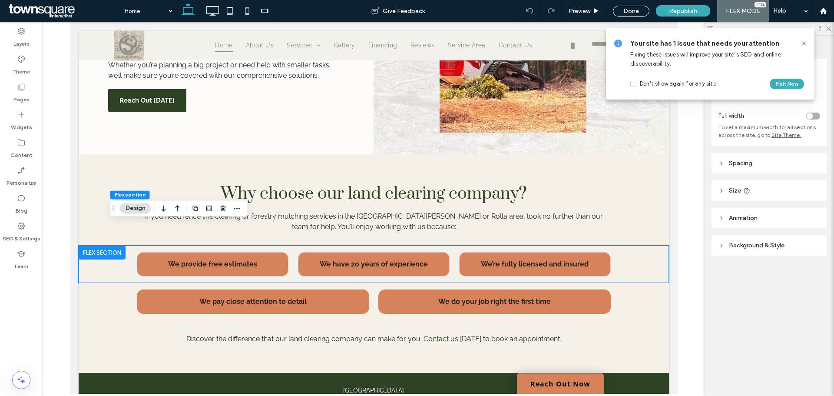
click at [78, 289] on div "We pay close attention to detail We do your job right the first time" at bounding box center [373, 301] width 590 height 37
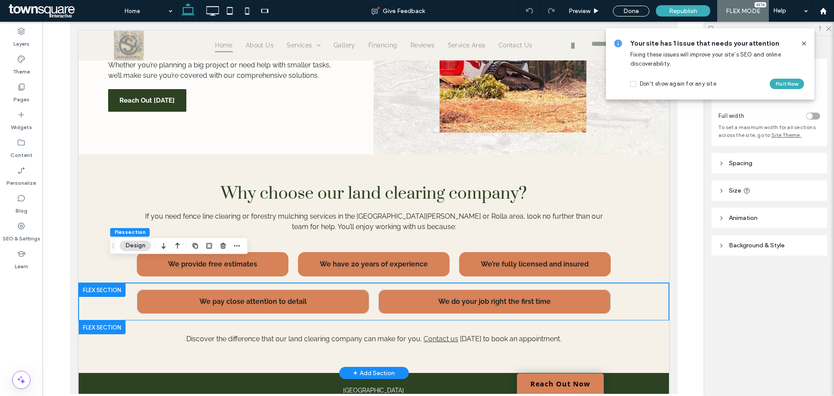
click at [79, 320] on div at bounding box center [101, 327] width 47 height 14
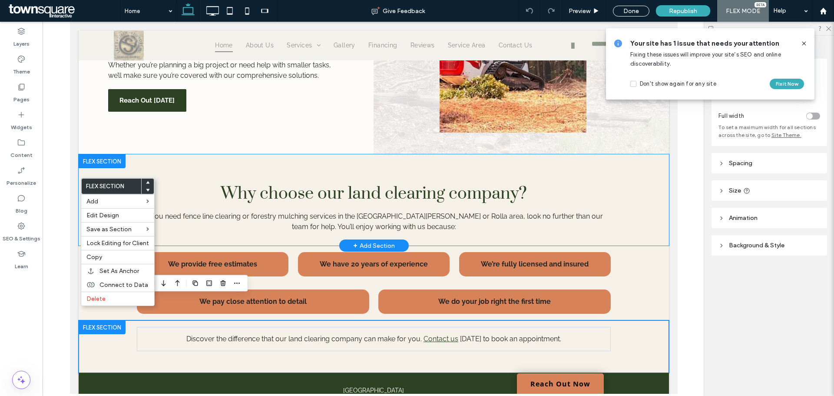
click at [148, 154] on div "Why choose our land clearing company? If you need fence line clearing or forest…" at bounding box center [373, 199] width 521 height 91
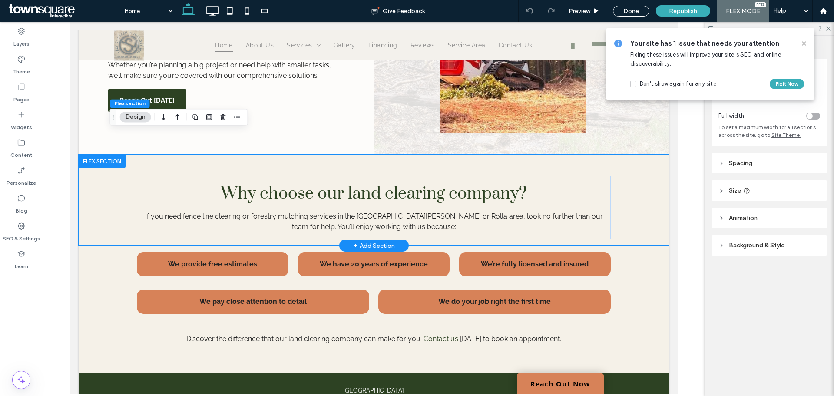
click at [208, 154] on div "Why choose our land clearing company? If you need fence line clearing or forest…" at bounding box center [373, 199] width 521 height 91
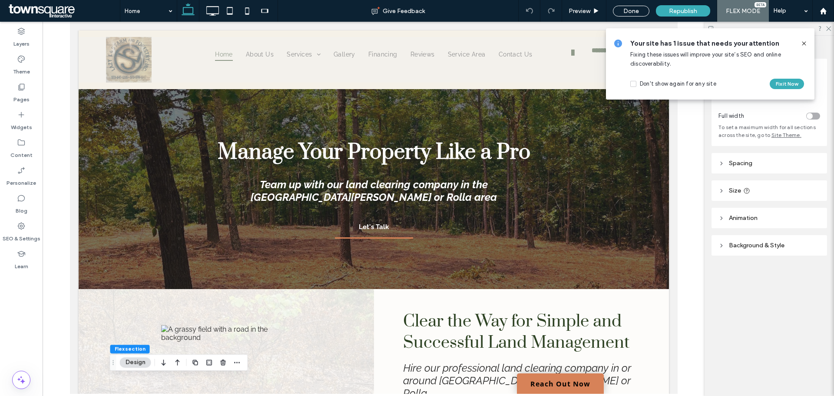
scroll to position [0, 0]
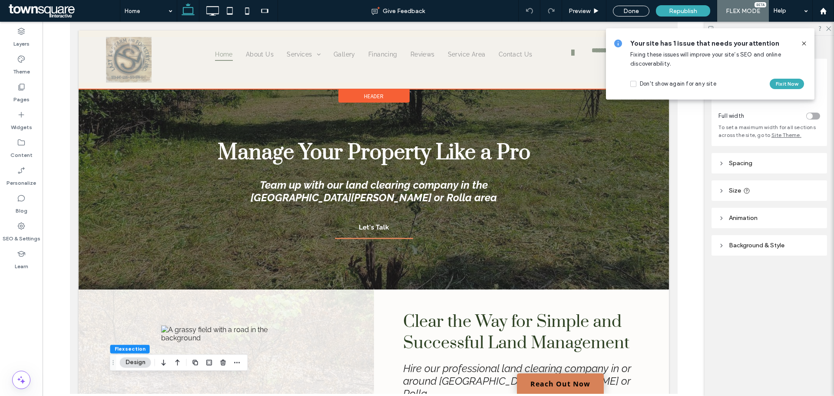
click at [363, 85] on div "**********" at bounding box center [373, 59] width 590 height 59
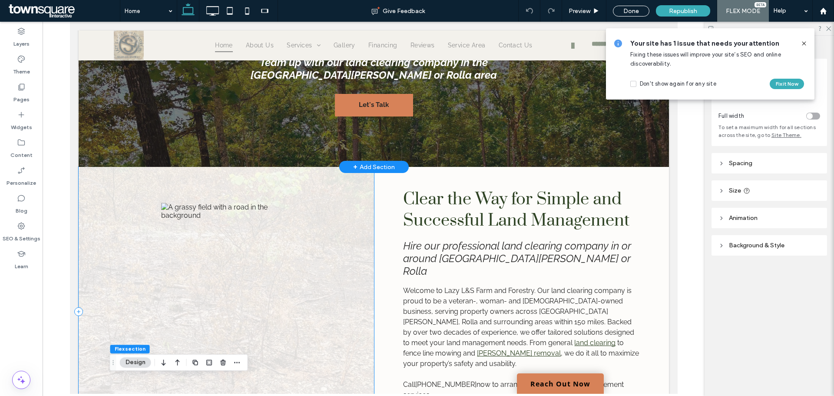
scroll to position [217, 0]
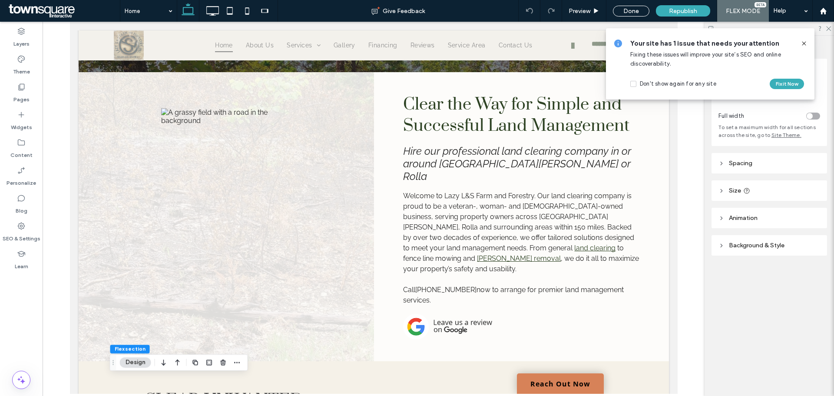
click at [53, 230] on div at bounding box center [374, 208] width 662 height 372
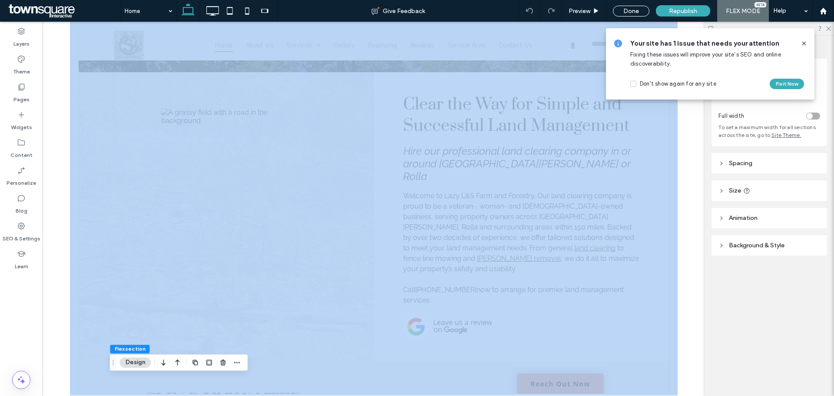
click at [53, 230] on div at bounding box center [374, 208] width 662 height 372
drag, startPoint x: 47, startPoint y: 195, endPoint x: 65, endPoint y: 192, distance: 18.4
click at [47, 195] on div at bounding box center [374, 208] width 662 height 372
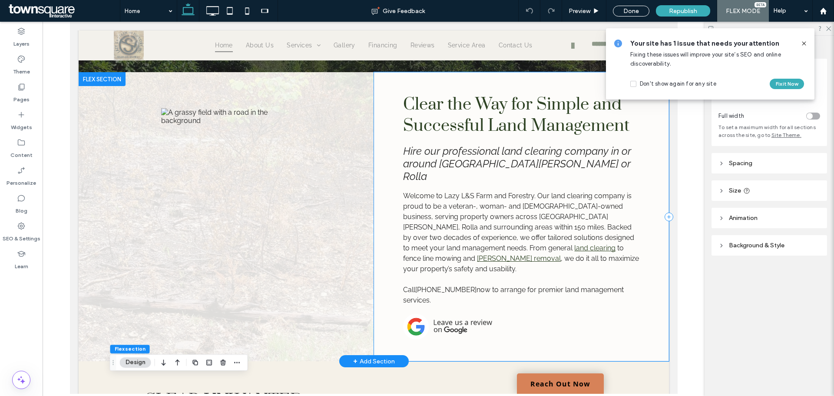
click at [386, 154] on div "Clear the Way for Simple and Successful Land Management Hire our professional l…" at bounding box center [520, 216] width 295 height 289
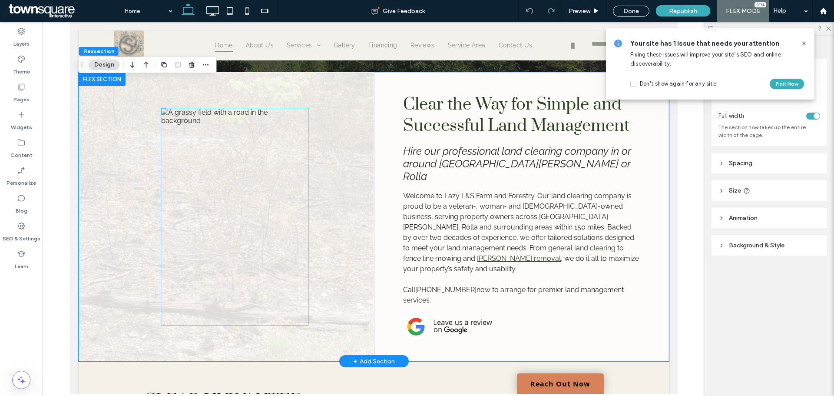
click at [290, 203] on img at bounding box center [234, 216] width 147 height 217
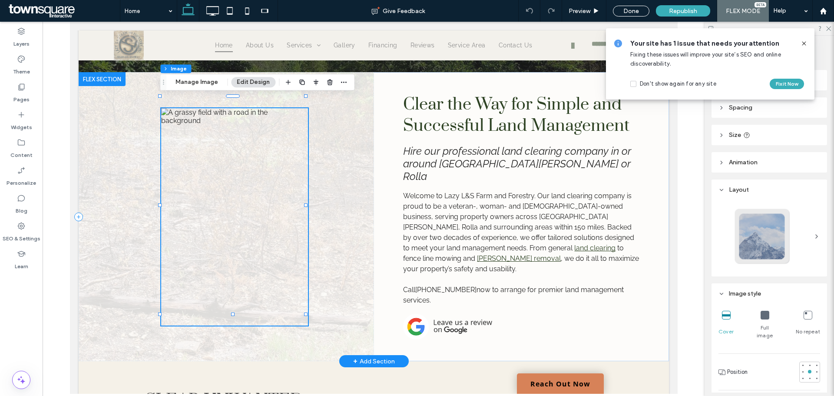
click at [274, 206] on img at bounding box center [234, 216] width 147 height 217
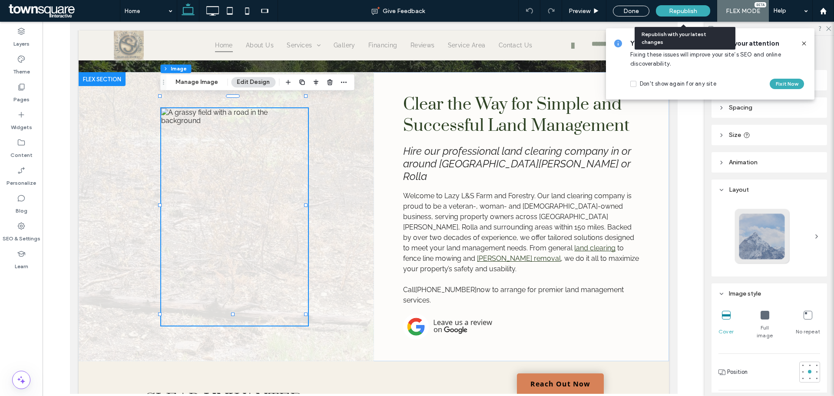
click at [675, 9] on span "Republish" at bounding box center [683, 10] width 28 height 7
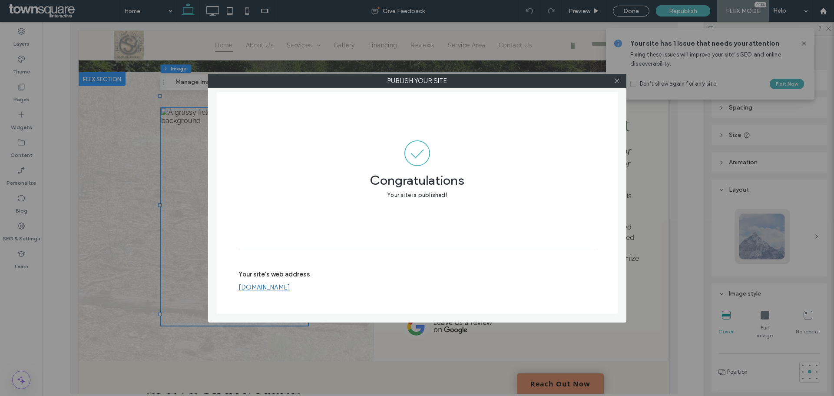
click at [612, 79] on div at bounding box center [617, 80] width 13 height 13
click at [617, 80] on use at bounding box center [616, 81] width 4 height 4
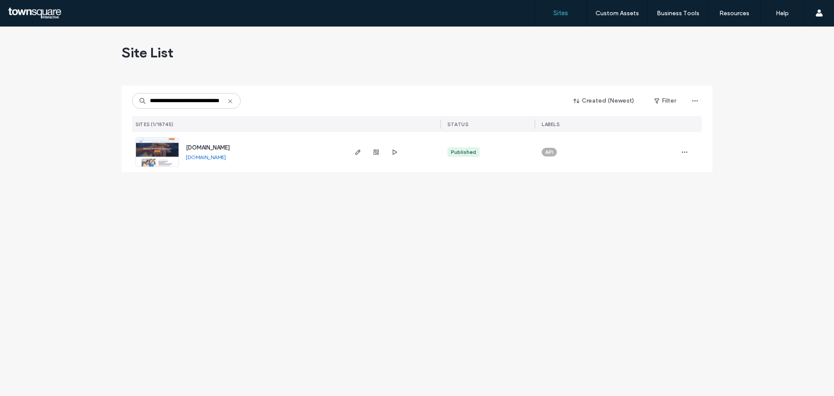
drag, startPoint x: 292, startPoint y: 227, endPoint x: 360, endPoint y: 179, distance: 83.5
click at [329, 205] on div "**********" at bounding box center [417, 210] width 834 height 369
drag, startPoint x: 360, startPoint y: 211, endPoint x: 363, endPoint y: 175, distance: 36.2
click at [361, 208] on div "**********" at bounding box center [417, 210] width 834 height 369
click at [359, 155] on icon "button" at bounding box center [357, 152] width 7 height 7
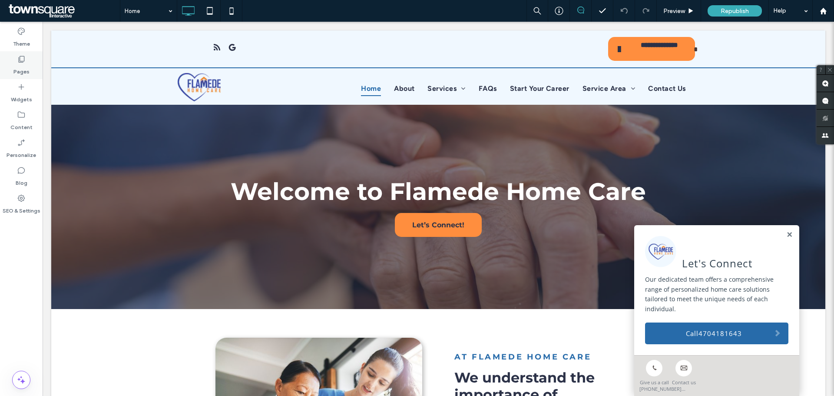
click at [16, 67] on label "Pages" at bounding box center [21, 69] width 16 height 12
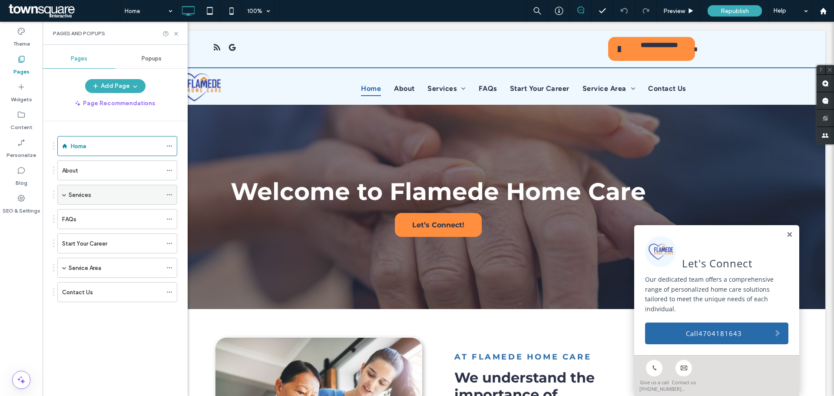
click at [62, 194] on span at bounding box center [64, 194] width 4 height 4
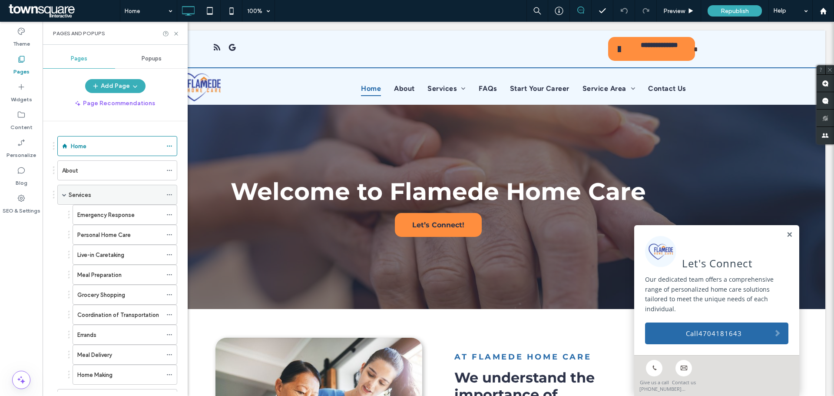
click at [109, 200] on div "Services" at bounding box center [115, 194] width 93 height 19
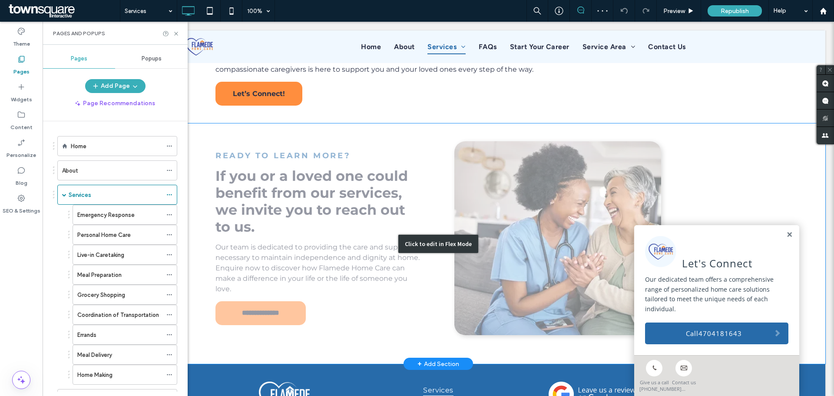
scroll to position [184, 0]
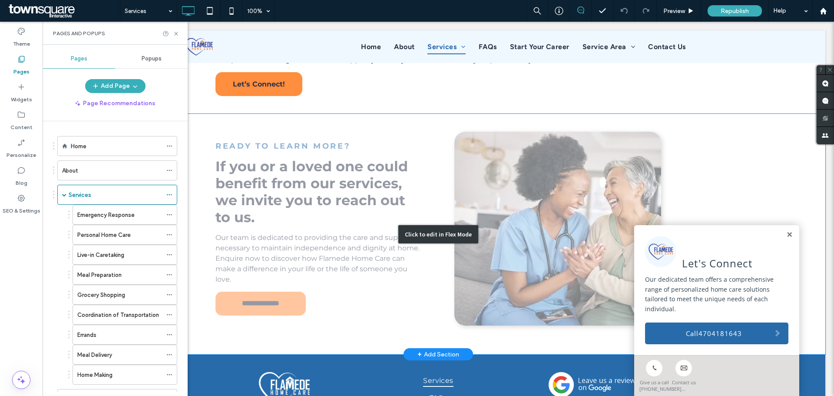
click at [383, 259] on div "Click to edit in Flex Mode" at bounding box center [438, 234] width 774 height 240
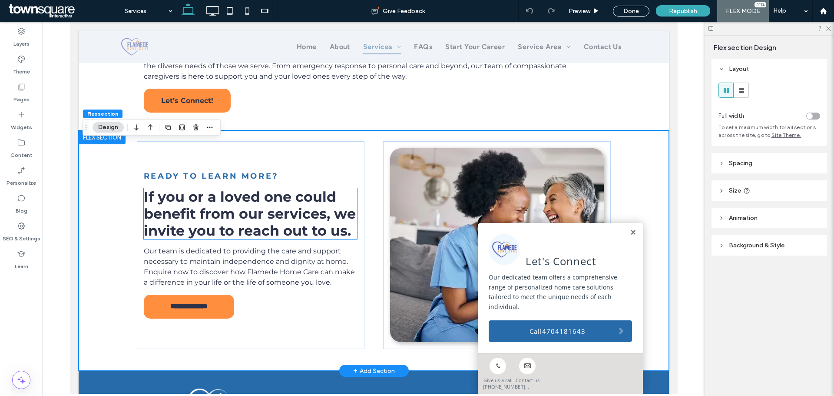
scroll to position [149, 0]
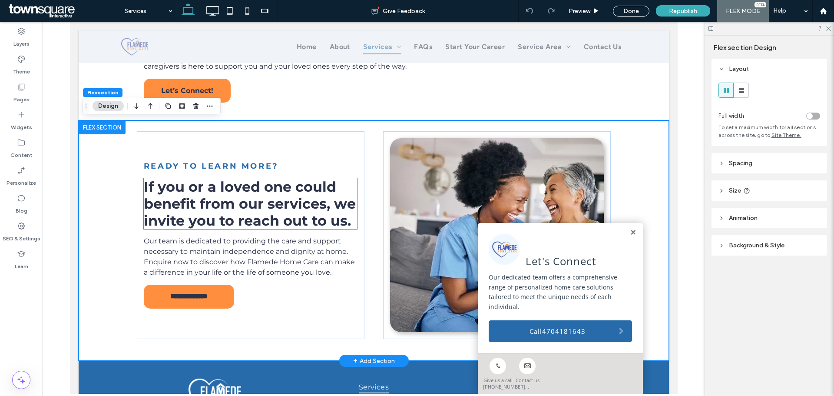
click at [313, 197] on span "If you or a loved one could benefit from our services, we invite you to reach o…" at bounding box center [249, 203] width 212 height 51
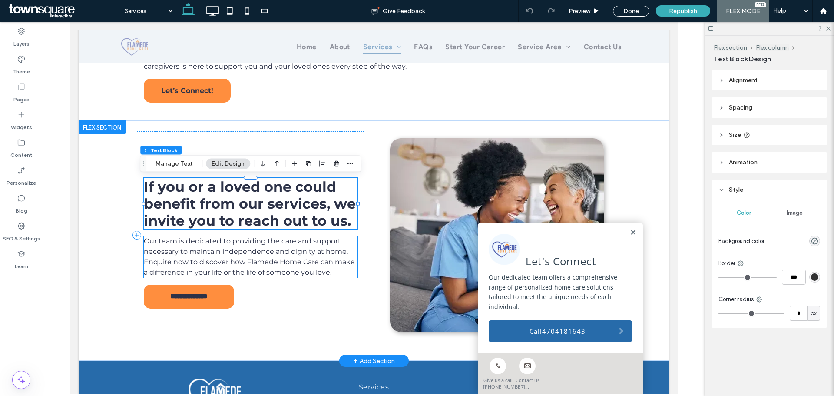
click at [290, 244] on span "Our team is dedicated to providing the care and support necessary to maintain i…" at bounding box center [248, 257] width 211 height 40
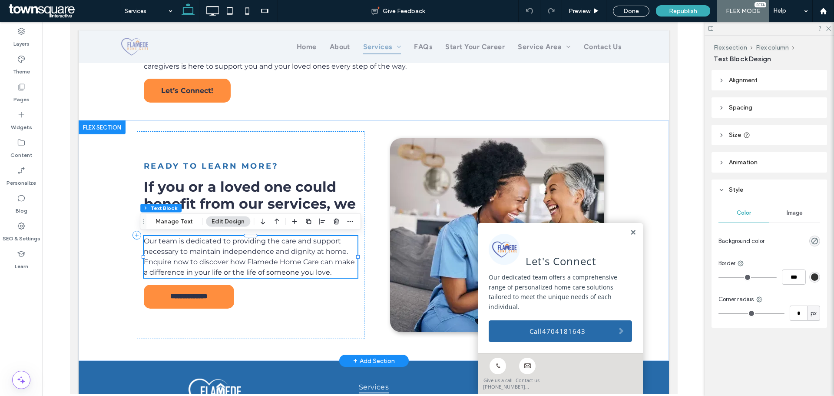
click at [303, 249] on span "Our team is dedicated to providing the care and support necessary to maintain i…" at bounding box center [248, 257] width 211 height 40
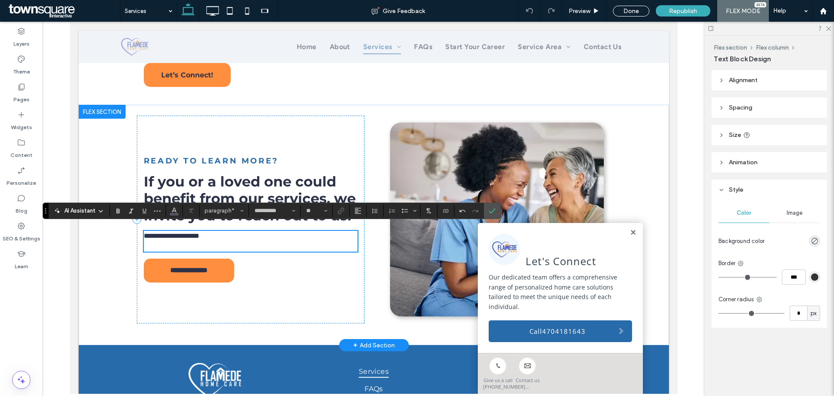
scroll to position [159, 0]
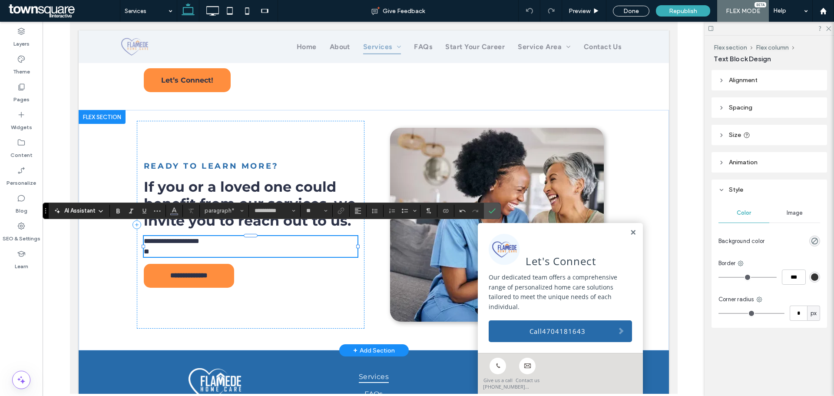
click at [317, 249] on p "*" at bounding box center [250, 251] width 214 height 10
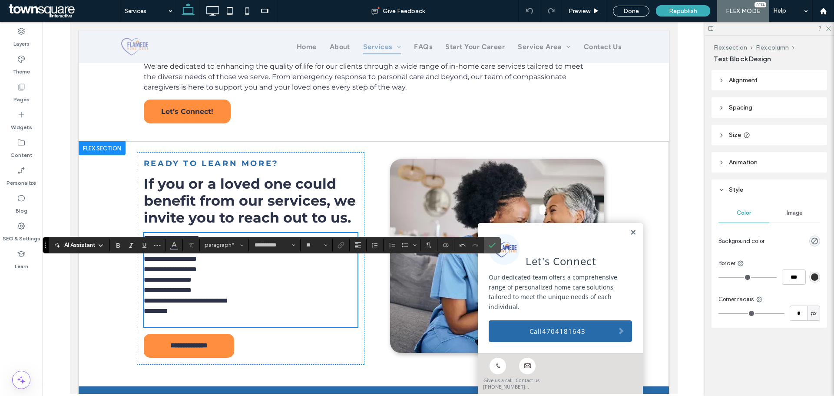
scroll to position [125, 0]
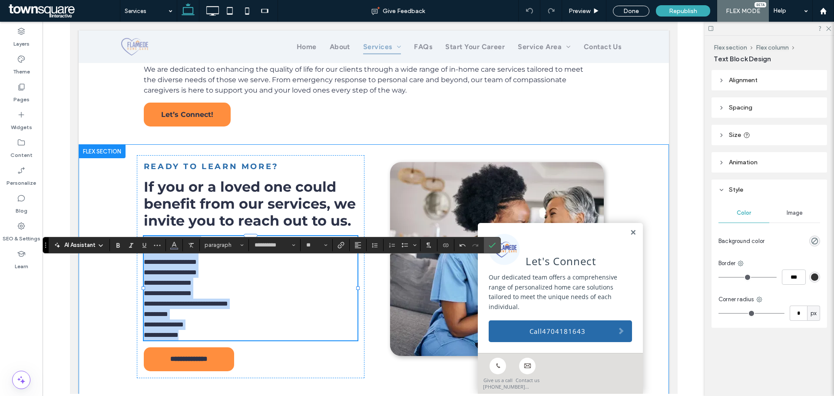
drag, startPoint x: 209, startPoint y: 337, endPoint x: 201, endPoint y: 260, distance: 77.3
click at [131, 238] on div "**********" at bounding box center [373, 271] width 521 height 255
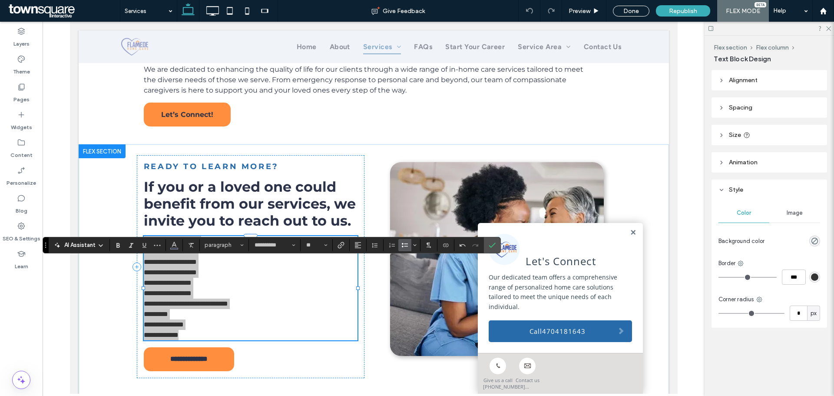
click at [404, 246] on icon "Bulleted List" at bounding box center [404, 244] width 7 height 7
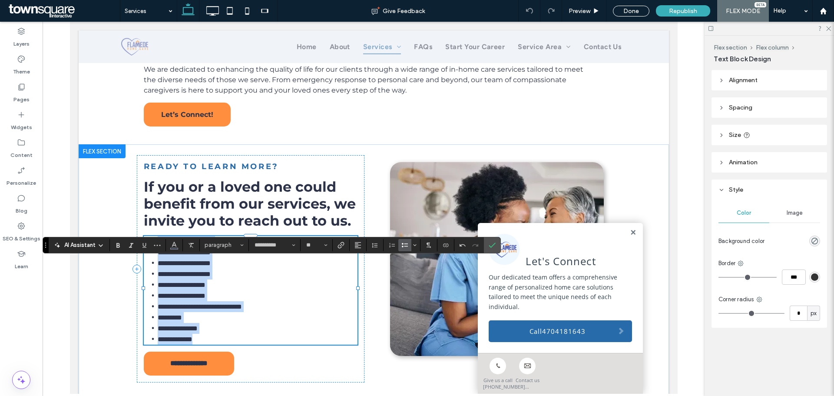
click at [283, 333] on li "**********" at bounding box center [257, 338] width 200 height 11
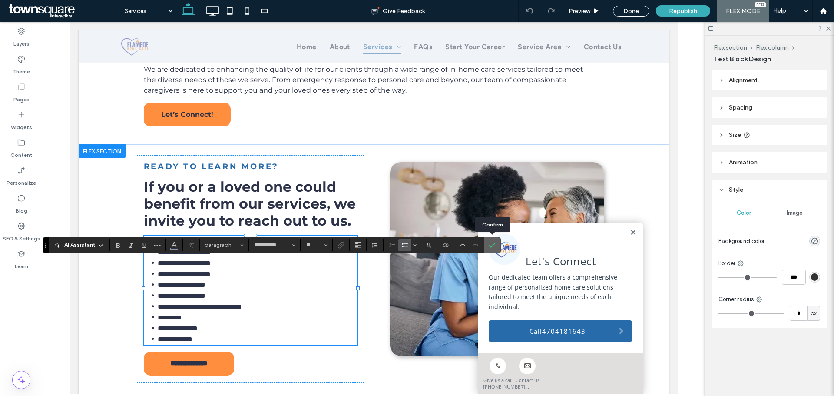
click at [491, 249] on span "Confirm" at bounding box center [491, 245] width 4 height 16
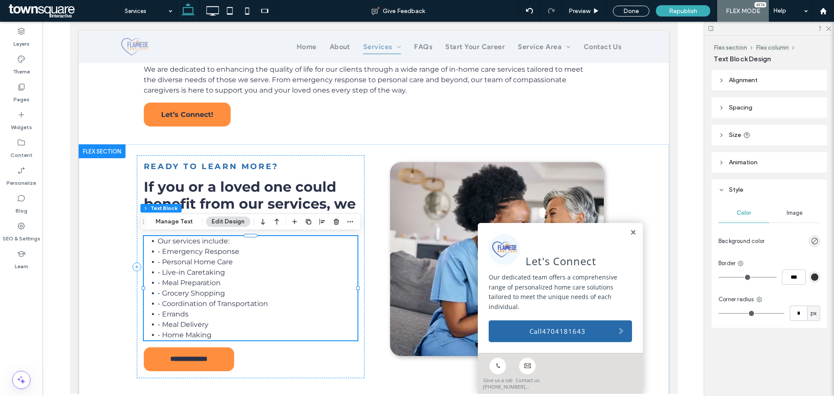
click at [211, 245] on span "Our services include:" at bounding box center [193, 241] width 72 height 8
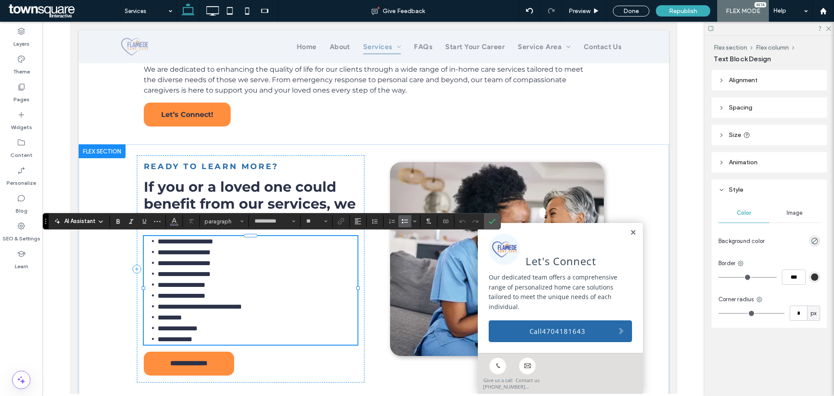
click at [157, 240] on span "**********" at bounding box center [185, 241] width 56 height 7
click at [164, 252] on span "**********" at bounding box center [183, 251] width 53 height 7
click at [158, 251] on span "**********" at bounding box center [183, 251] width 53 height 7
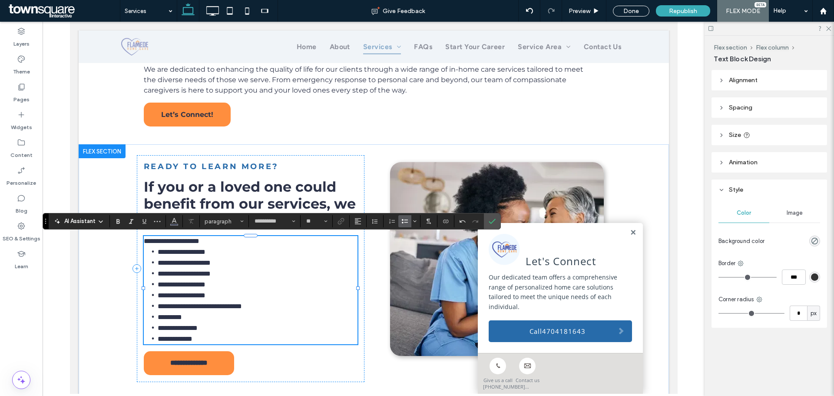
click at [159, 261] on span "**********" at bounding box center [183, 262] width 53 height 7
click at [161, 270] on span "**********" at bounding box center [183, 273] width 53 height 7
click at [158, 271] on span "**********" at bounding box center [183, 273] width 53 height 7
click at [157, 282] on span "**********" at bounding box center [181, 284] width 48 height 7
click at [158, 294] on span "**********" at bounding box center [181, 295] width 48 height 7
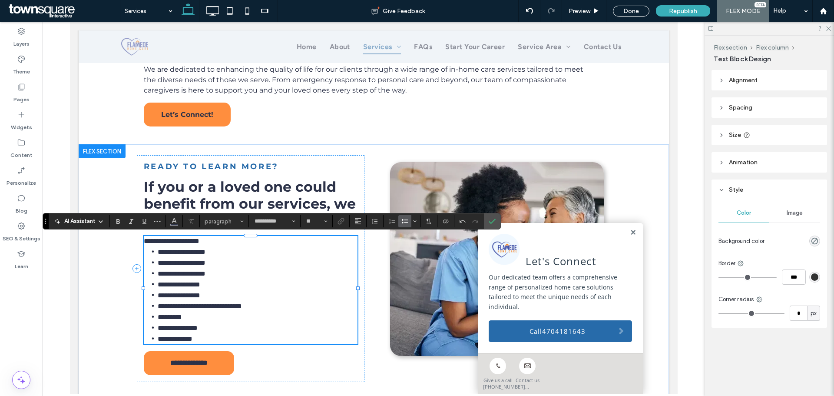
click at [157, 305] on span "**********" at bounding box center [199, 306] width 84 height 7
click at [158, 314] on span "*********" at bounding box center [169, 317] width 24 height 7
click at [158, 324] on span "**********" at bounding box center [177, 327] width 40 height 7
click at [157, 336] on span "**********" at bounding box center [174, 338] width 35 height 7
click at [182, 254] on span "**********" at bounding box center [181, 251] width 48 height 7
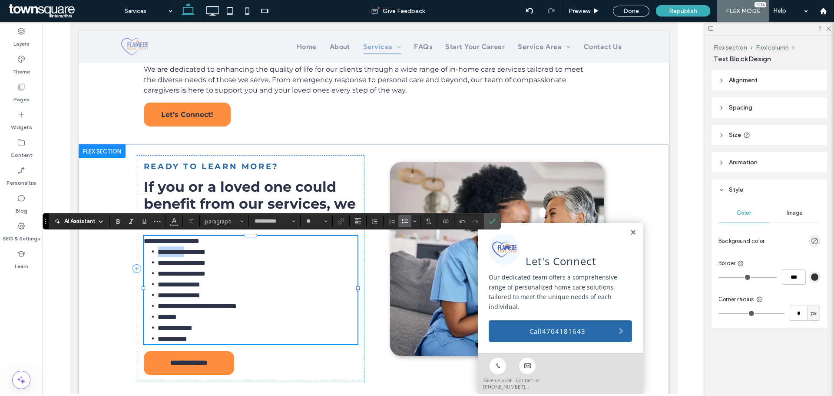
click at [182, 254] on span "**********" at bounding box center [181, 251] width 48 height 7
click at [341, 222] on icon "Link" at bounding box center [340, 221] width 7 height 7
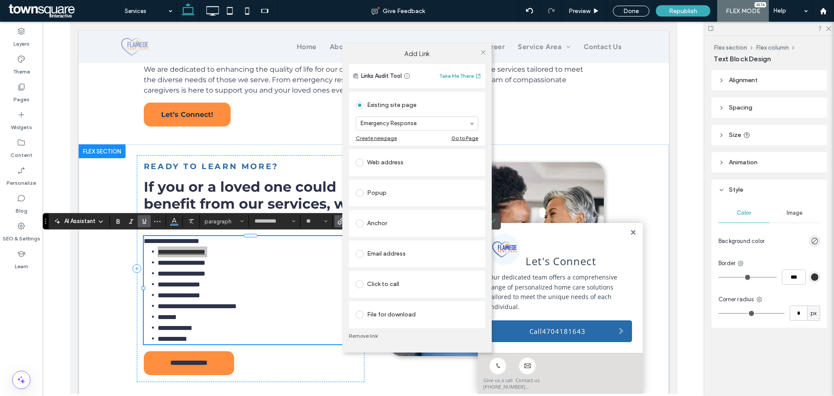
click at [209, 260] on div "Add Link Links Audit Tool Take Me There Existing site page Emergency Response C…" at bounding box center [417, 198] width 834 height 396
click at [210, 261] on div "Add Link Links Audit Tool Take Me There Existing site page Emergency Response C…" at bounding box center [417, 198] width 834 height 396
click at [484, 53] on icon at bounding box center [483, 52] width 7 height 7
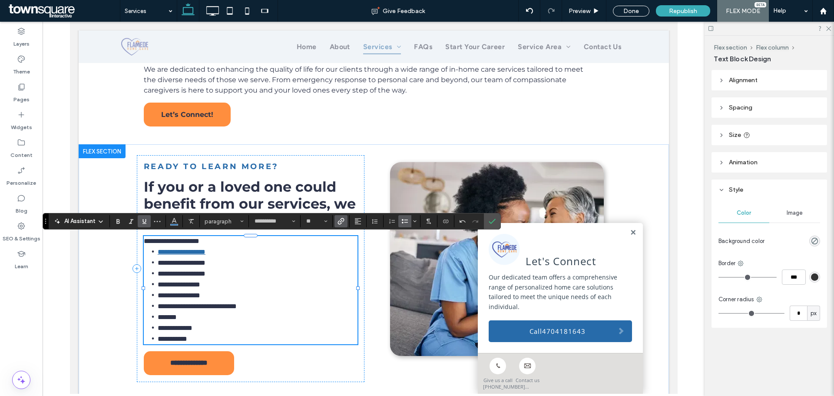
click at [205, 263] on span "**********" at bounding box center [181, 262] width 48 height 7
click at [342, 220] on use "Link" at bounding box center [341, 221] width 7 height 7
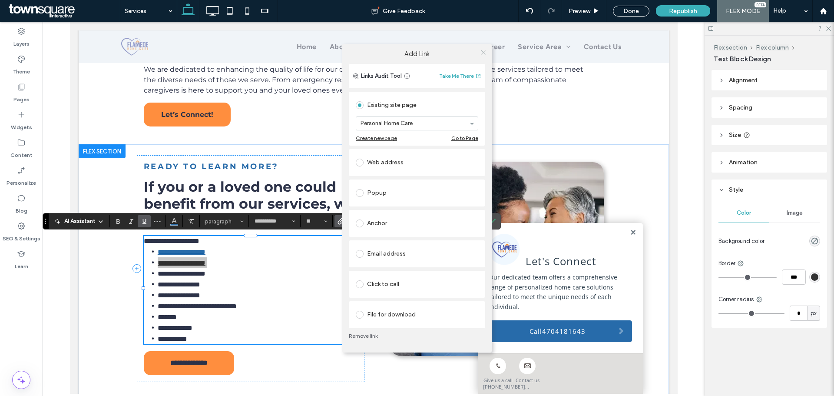
click at [482, 53] on icon at bounding box center [483, 52] width 7 height 7
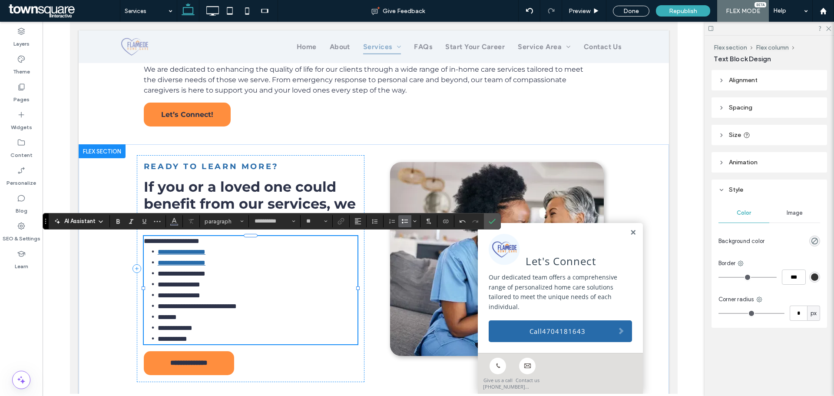
click at [205, 274] on span "**********" at bounding box center [181, 273] width 48 height 7
click at [343, 224] on icon "Link" at bounding box center [340, 221] width 7 height 7
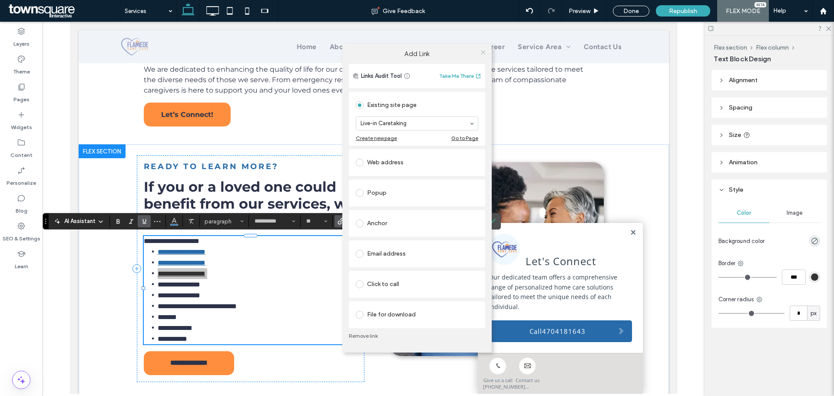
click at [484, 53] on use at bounding box center [483, 52] width 4 height 4
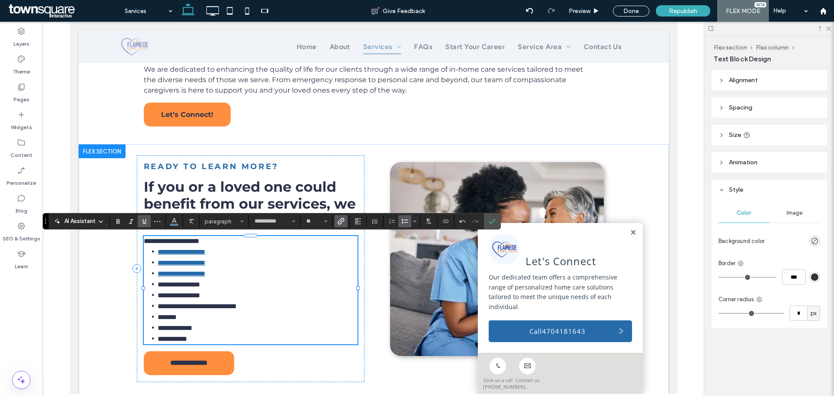
click at [247, 290] on li "**********" at bounding box center [257, 295] width 200 height 11
click at [197, 283] on span "**********" at bounding box center [178, 284] width 43 height 7
click at [197, 282] on span "**********" at bounding box center [178, 284] width 43 height 7
click at [198, 281] on span "**********" at bounding box center [178, 284] width 43 height 7
click at [196, 287] on li "**********" at bounding box center [257, 284] width 200 height 11
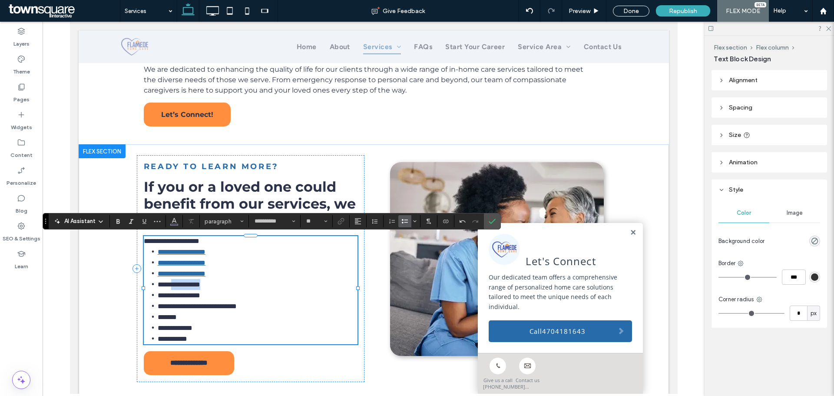
click at [196, 287] on li "**********" at bounding box center [257, 284] width 200 height 11
click at [196, 286] on span "**********" at bounding box center [178, 284] width 43 height 7
click at [200, 281] on span "**********" at bounding box center [178, 284] width 43 height 7
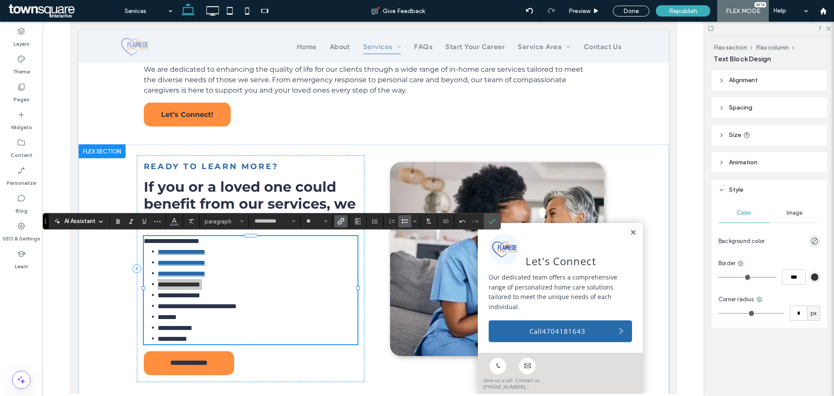
click at [344, 223] on label "Link" at bounding box center [340, 221] width 13 height 12
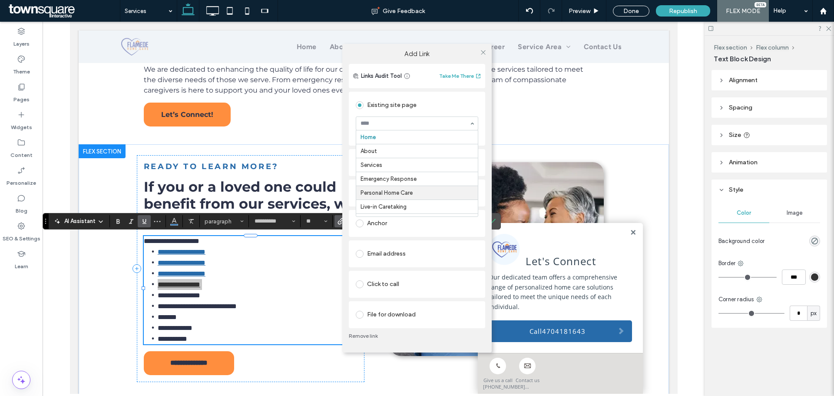
scroll to position [43, 0]
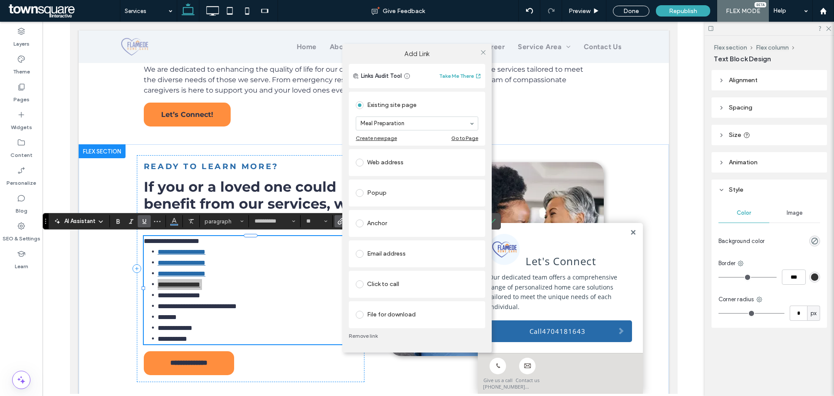
drag, startPoint x: 482, startPoint y: 54, endPoint x: 358, endPoint y: 168, distance: 168.1
click at [482, 54] on icon at bounding box center [483, 52] width 7 height 7
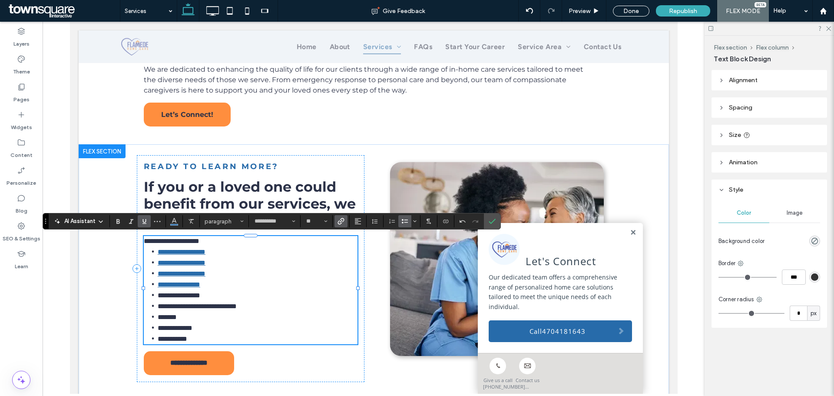
click at [200, 292] on span "**********" at bounding box center [178, 295] width 43 height 7
click at [344, 222] on label "Link" at bounding box center [340, 221] width 13 height 12
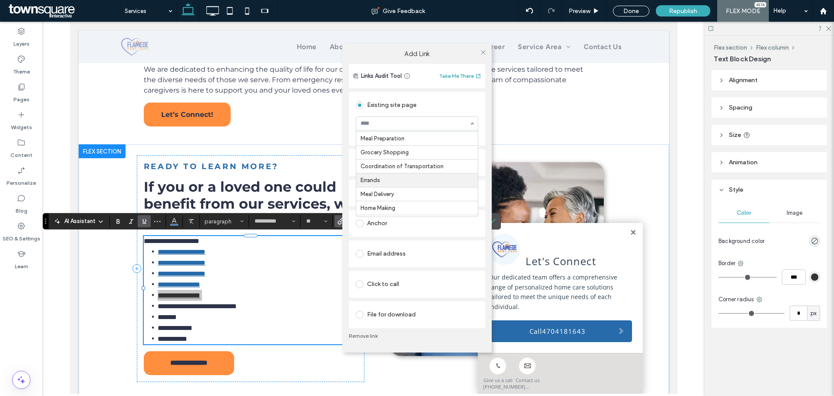
scroll to position [87, 0]
click at [482, 52] on icon at bounding box center [483, 52] width 7 height 7
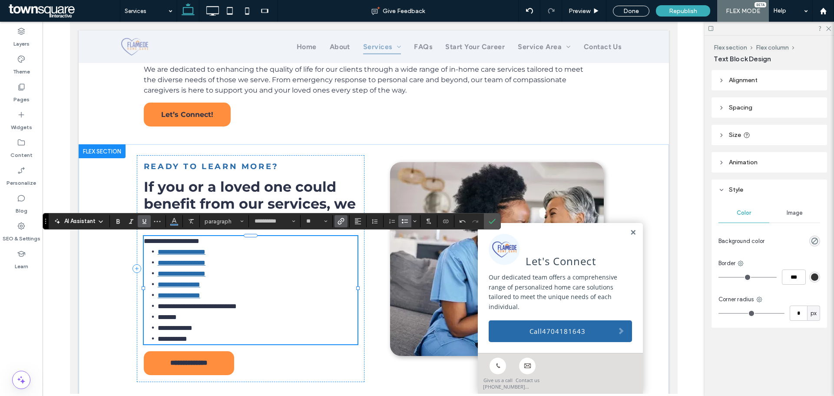
click at [181, 303] on span "**********" at bounding box center [196, 306] width 79 height 7
click at [343, 221] on use "Link" at bounding box center [341, 221] width 7 height 7
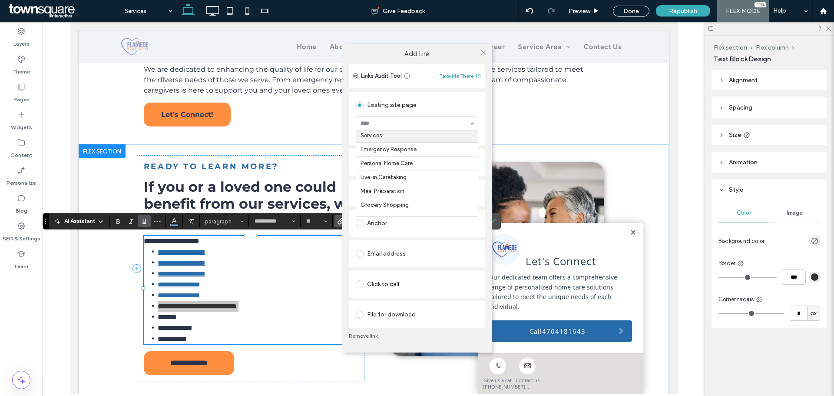
scroll to position [43, 0]
click at [415, 76] on div "Links Audit Tool Take Me There" at bounding box center [417, 76] width 136 height 24
drag, startPoint x: 485, startPoint y: 50, endPoint x: 475, endPoint y: 58, distance: 13.0
click at [485, 51] on icon at bounding box center [483, 52] width 7 height 7
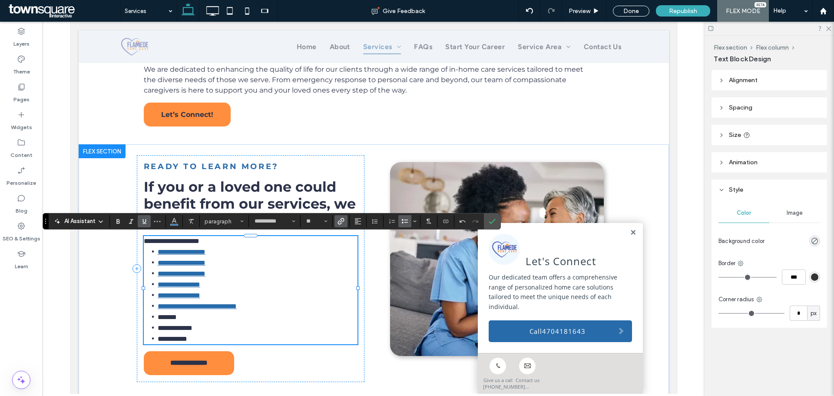
click at [171, 326] on span "**********" at bounding box center [174, 327] width 35 height 7
click at [175, 314] on span "*******" at bounding box center [166, 317] width 19 height 7
click at [343, 218] on use "Link" at bounding box center [341, 221] width 7 height 7
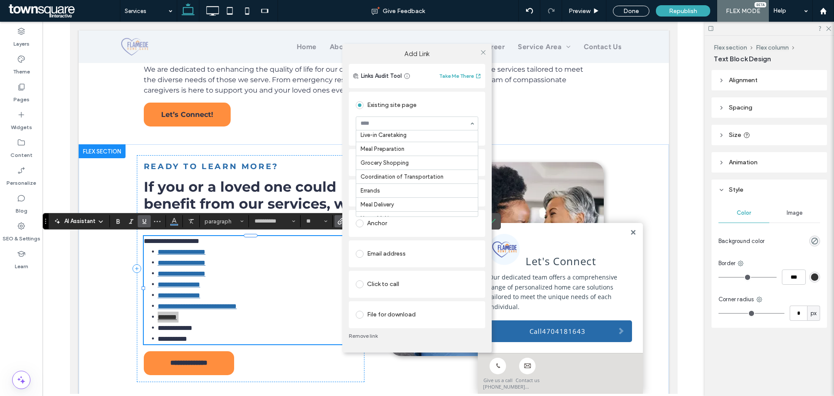
scroll to position [87, 0]
drag, startPoint x: 479, startPoint y: 51, endPoint x: 470, endPoint y: 56, distance: 10.5
click at [480, 52] on icon at bounding box center [483, 52] width 7 height 7
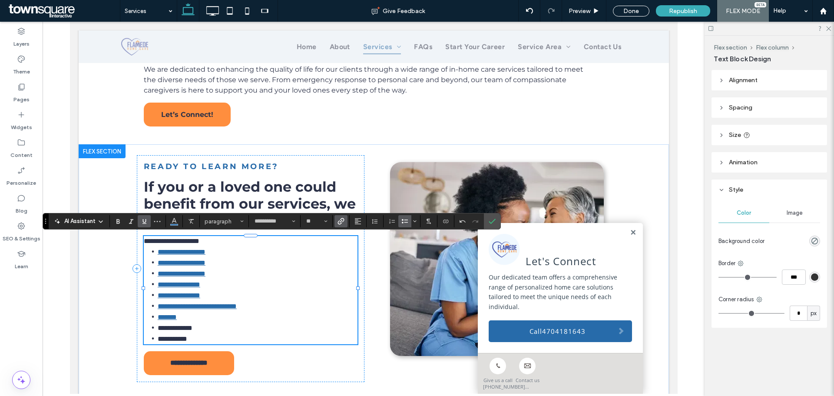
click at [184, 324] on span "**********" at bounding box center [174, 327] width 35 height 7
click at [339, 228] on div "**********" at bounding box center [272, 221] width 458 height 17
click at [342, 222] on icon "Link" at bounding box center [340, 221] width 7 height 7
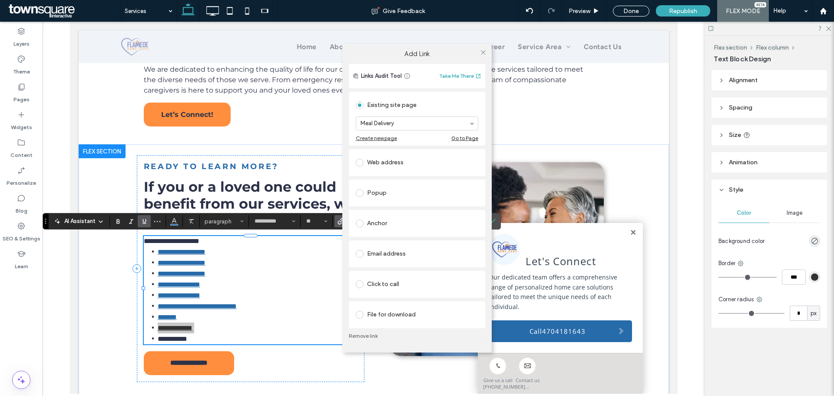
drag, startPoint x: 485, startPoint y: 55, endPoint x: 432, endPoint y: 101, distance: 70.2
click at [484, 55] on icon at bounding box center [483, 52] width 7 height 7
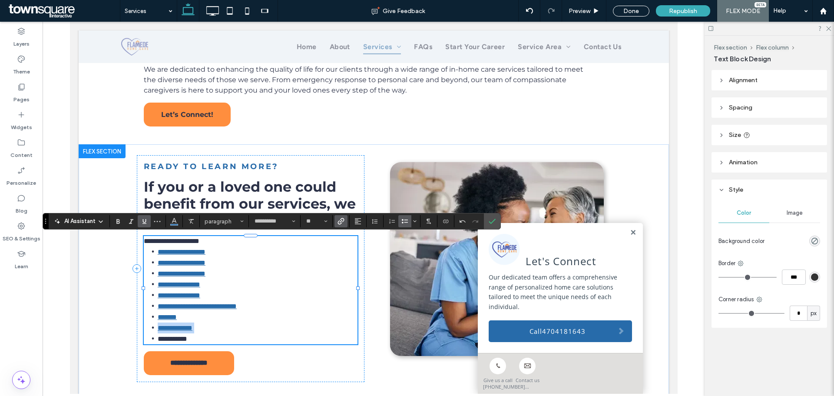
click at [192, 327] on link "**********" at bounding box center [174, 327] width 35 height 7
click at [187, 337] on span "**********" at bounding box center [172, 338] width 30 height 7
click at [337, 223] on icon "Link" at bounding box center [340, 221] width 7 height 7
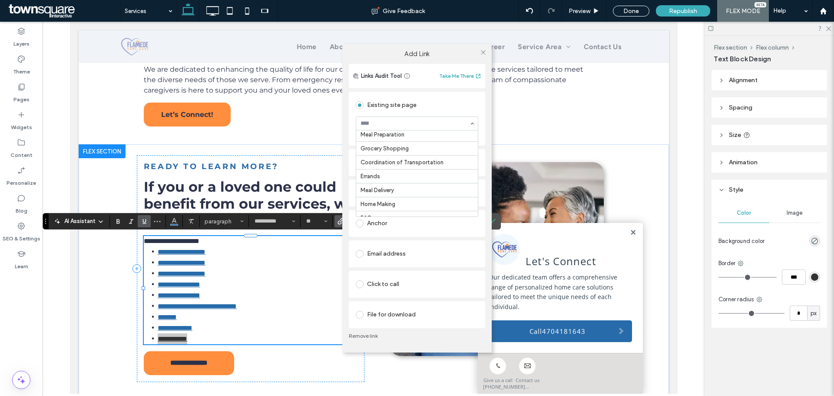
scroll to position [77, 0]
click at [437, 59] on div "Add Link" at bounding box center [416, 54] width 149 height 20
click at [487, 52] on div at bounding box center [482, 52] width 13 height 13
click at [485, 53] on icon at bounding box center [483, 52] width 7 height 7
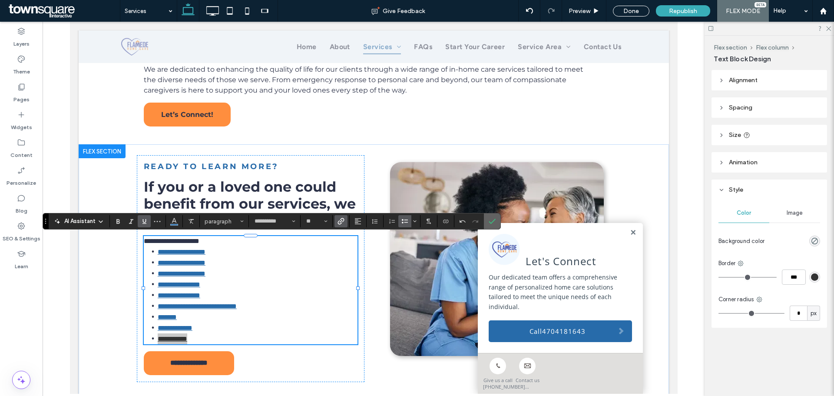
click at [498, 221] on label "Confirm" at bounding box center [491, 221] width 13 height 16
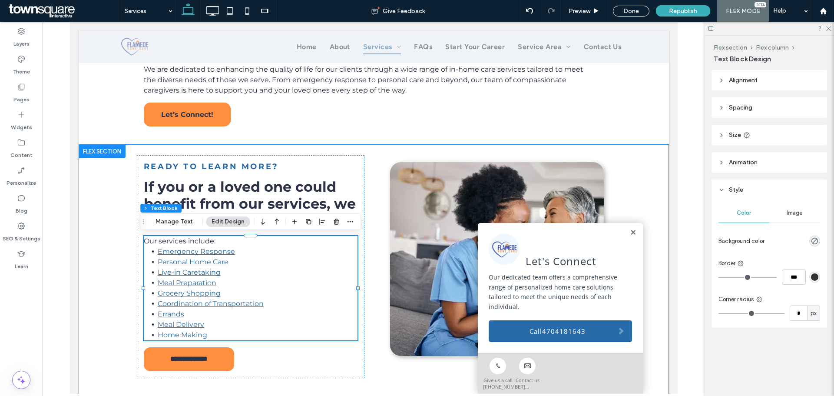
click at [364, 170] on div "**********" at bounding box center [373, 271] width 521 height 255
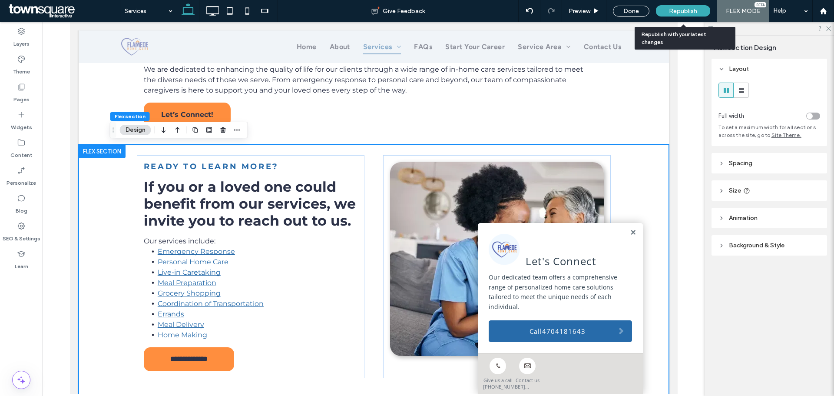
click at [667, 6] on div "Republish" at bounding box center [683, 10] width 54 height 11
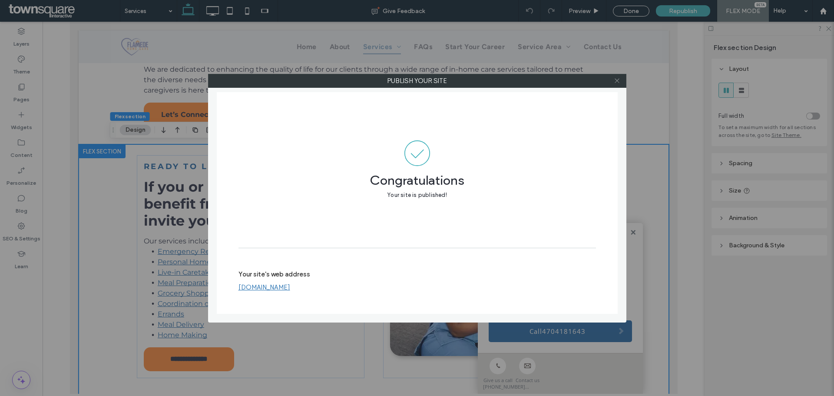
click at [617, 81] on use at bounding box center [616, 81] width 4 height 4
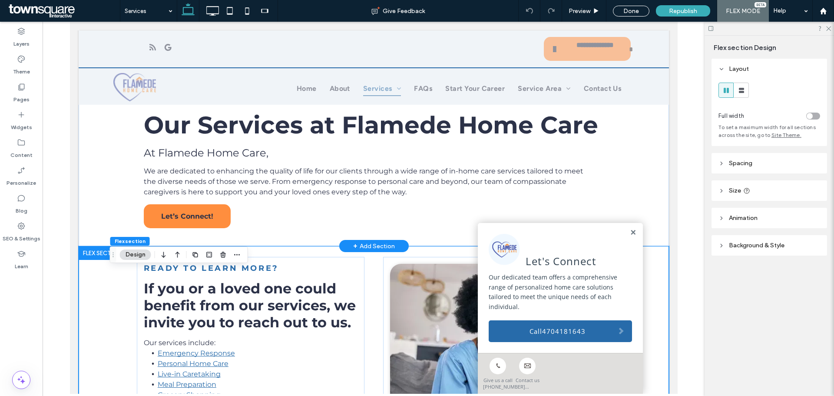
scroll to position [0, 0]
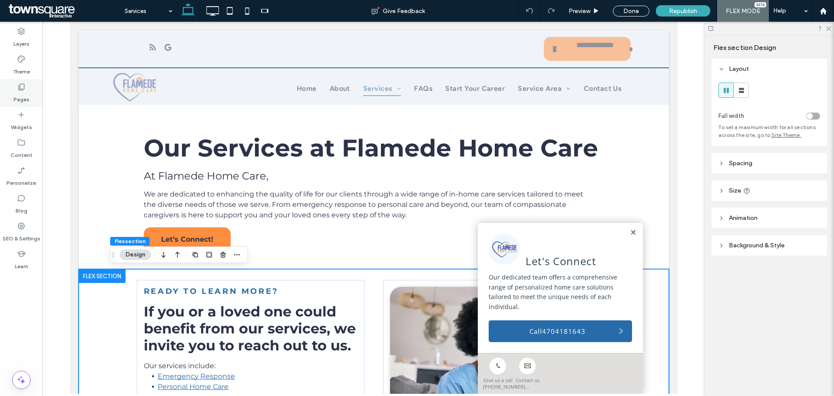
click at [22, 93] on label "Pages" at bounding box center [21, 97] width 16 height 12
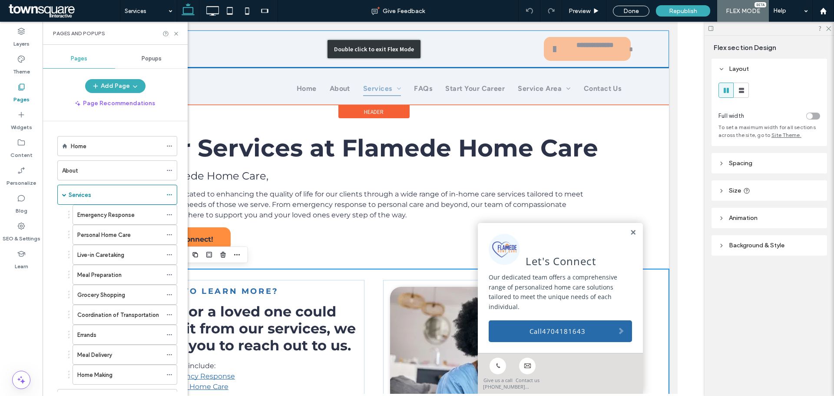
click at [248, 64] on div "Double click to exit Flex Mode" at bounding box center [373, 48] width 590 height 37
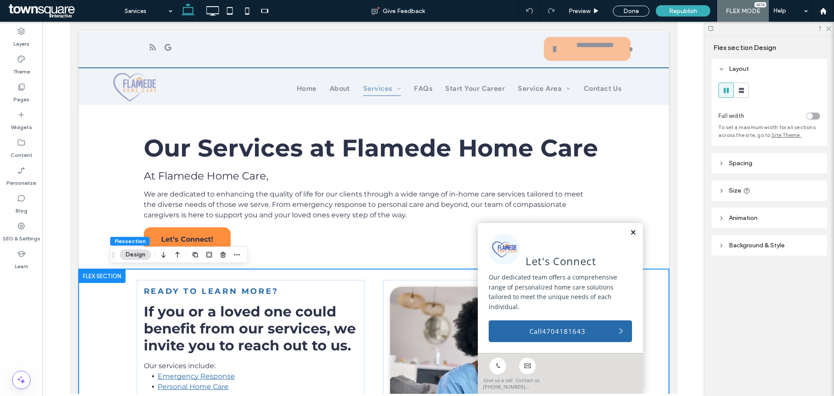
click at [629, 231] on link at bounding box center [632, 232] width 7 height 7
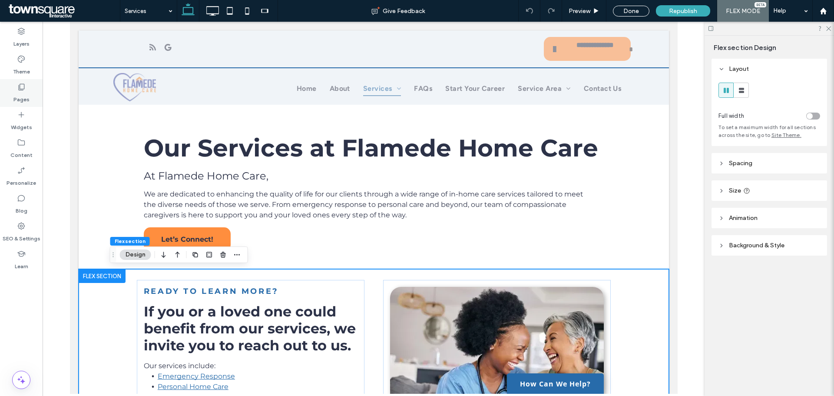
click at [40, 97] on div "Pages" at bounding box center [21, 93] width 43 height 28
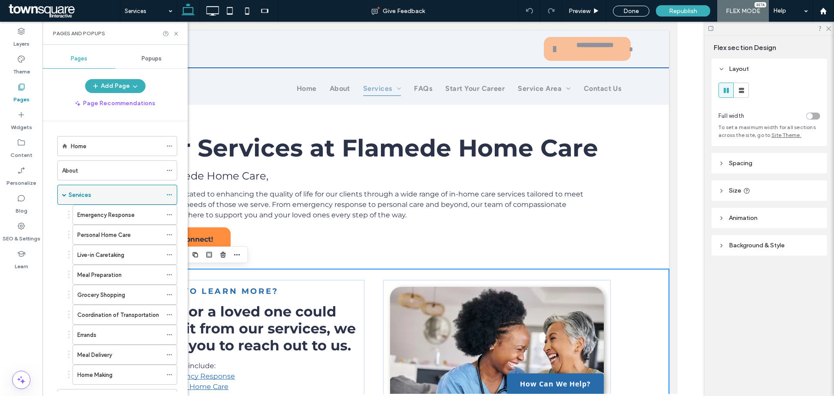
click at [62, 194] on span at bounding box center [64, 194] width 4 height 4
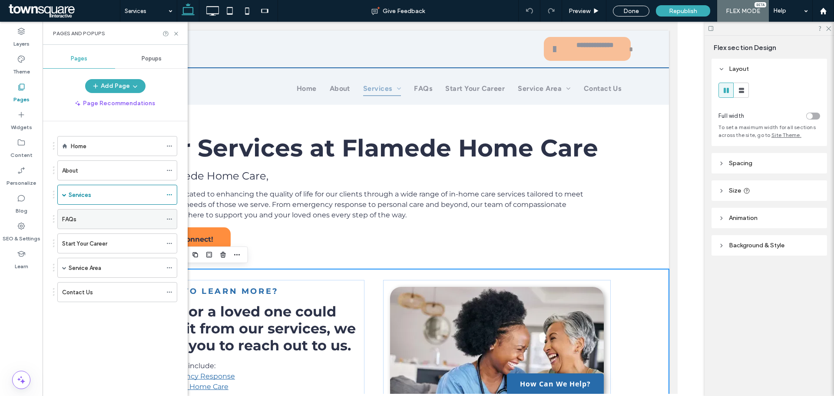
click at [77, 215] on div "FAQs" at bounding box center [112, 219] width 100 height 9
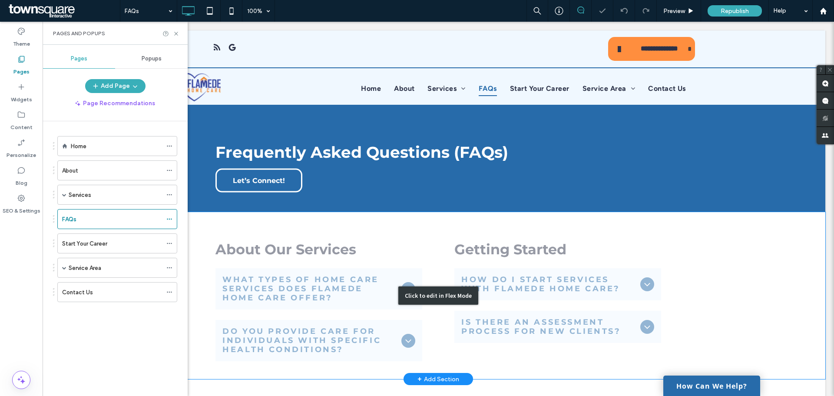
click at [299, 293] on div "Click to edit in Flex Mode" at bounding box center [438, 295] width 774 height 167
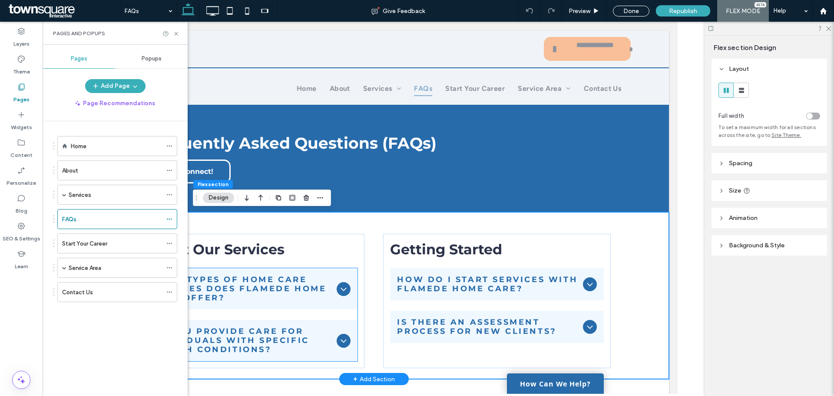
click at [327, 274] on div "What types of home care services does Flamede Home Care offer?" at bounding box center [250, 288] width 214 height 41
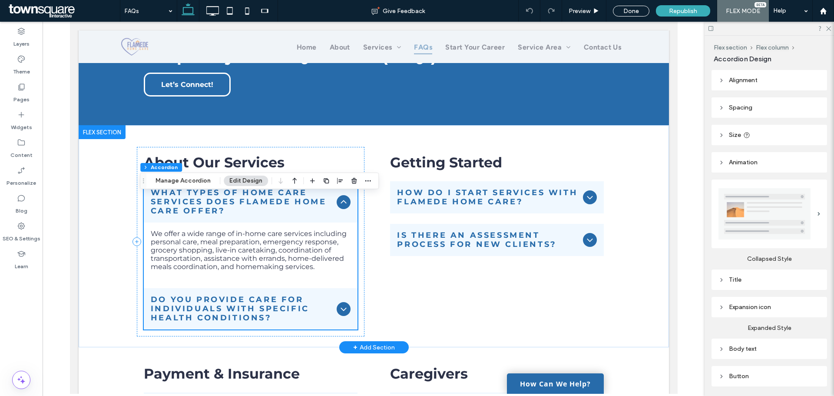
scroll to position [130, 0]
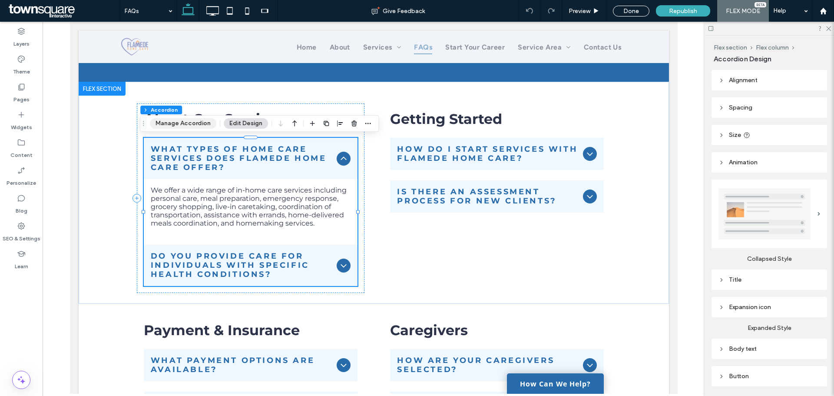
click at [171, 120] on button "Manage Accordion" at bounding box center [183, 123] width 66 height 10
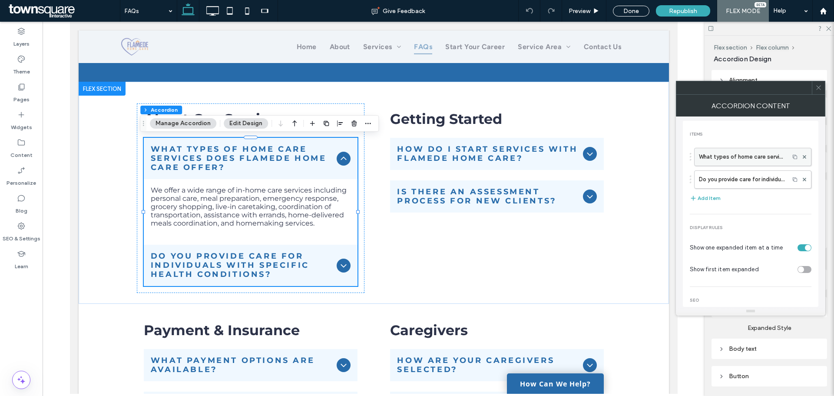
click at [733, 157] on label "What types of home care services does Flamede Home Care offer?" at bounding box center [742, 156] width 86 height 17
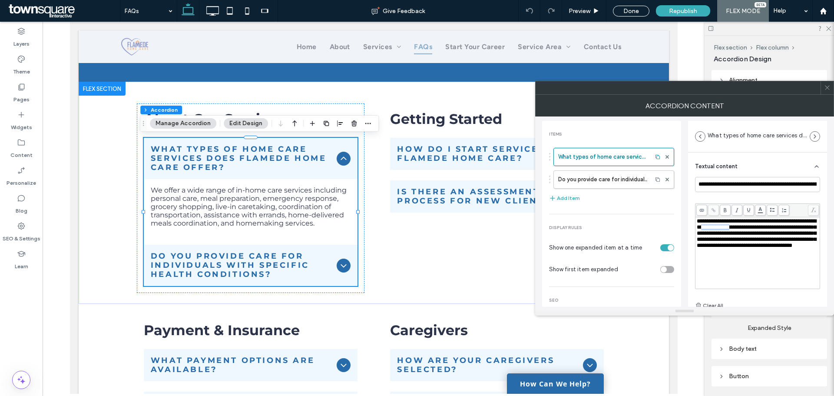
drag, startPoint x: 745, startPoint y: 228, endPoint x: 778, endPoint y: 229, distance: 33.0
click at [778, 229] on span "**********" at bounding box center [755, 233] width 119 height 30
click at [716, 210] on span at bounding box center [713, 210] width 11 height 11
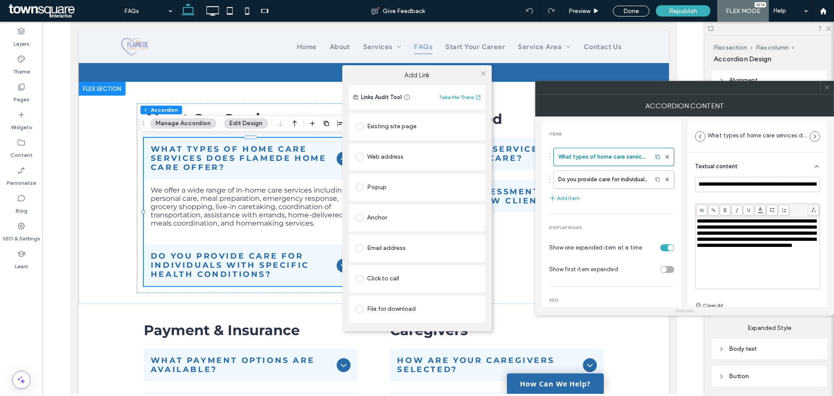
click at [394, 126] on div "Existing site page" at bounding box center [417, 126] width 122 height 14
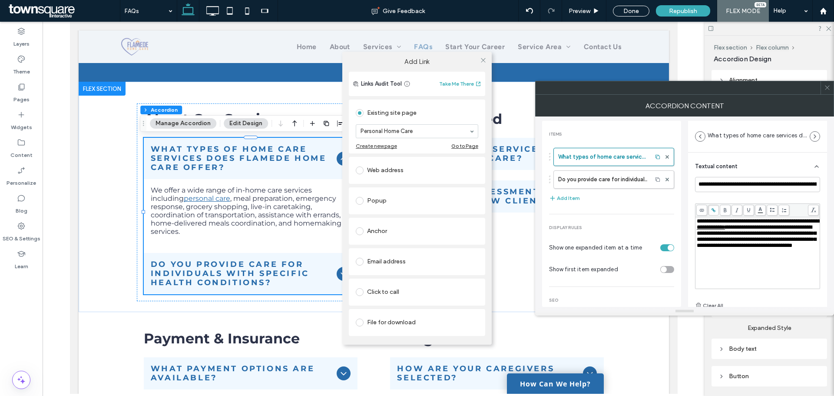
click at [783, 229] on div "Add Link Links Audit Tool Take Me There Existing site page Personal Home Care C…" at bounding box center [417, 198] width 834 height 396
drag, startPoint x: 783, startPoint y: 229, endPoint x: 715, endPoint y: 240, distance: 69.5
click at [715, 240] on div "Add Link Links Audit Tool Take Me There Existing site page Personal Home Care C…" at bounding box center [417, 198] width 834 height 396
click at [485, 61] on icon at bounding box center [483, 60] width 7 height 7
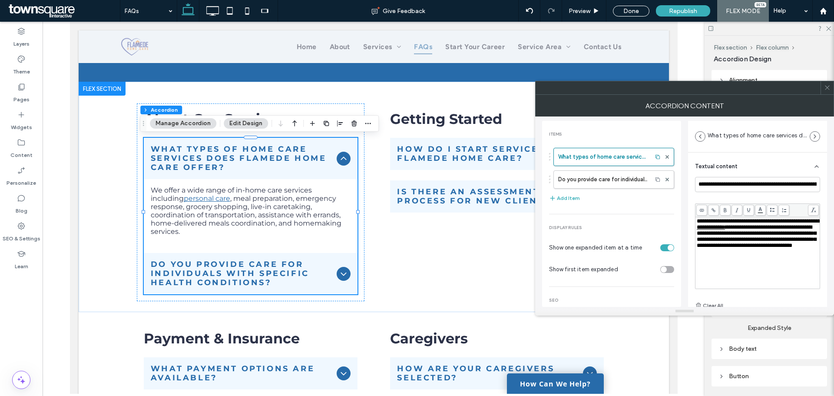
click at [714, 210] on icon at bounding box center [713, 210] width 5 height 5
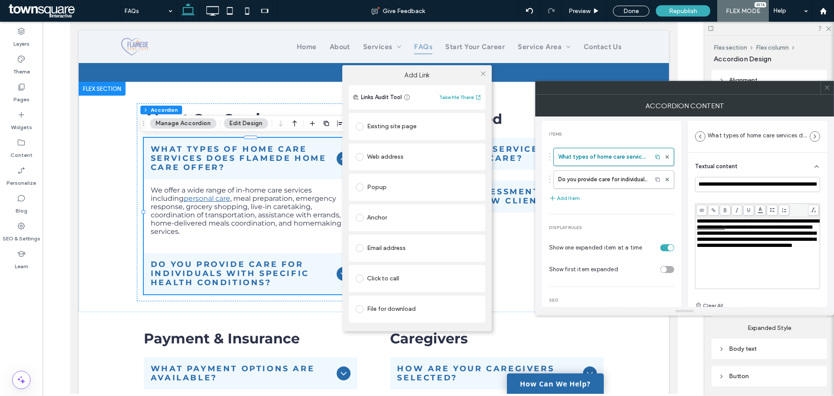
click at [416, 125] on div "Existing site page" at bounding box center [417, 126] width 122 height 14
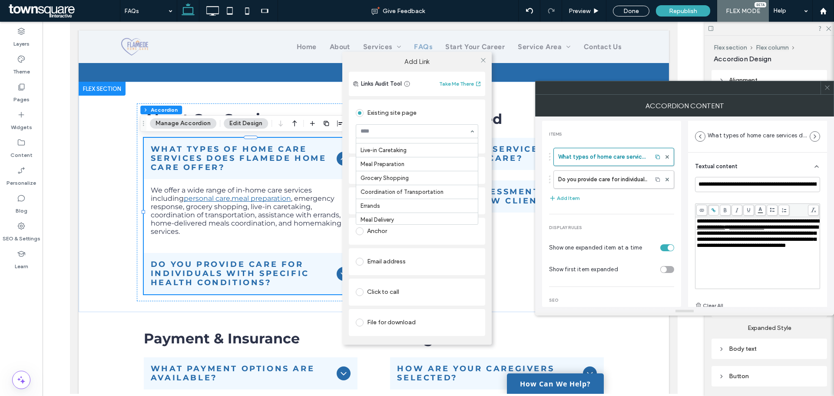
scroll to position [43, 0]
click at [486, 58] on div at bounding box center [482, 60] width 13 height 13
click at [484, 59] on use at bounding box center [483, 60] width 4 height 4
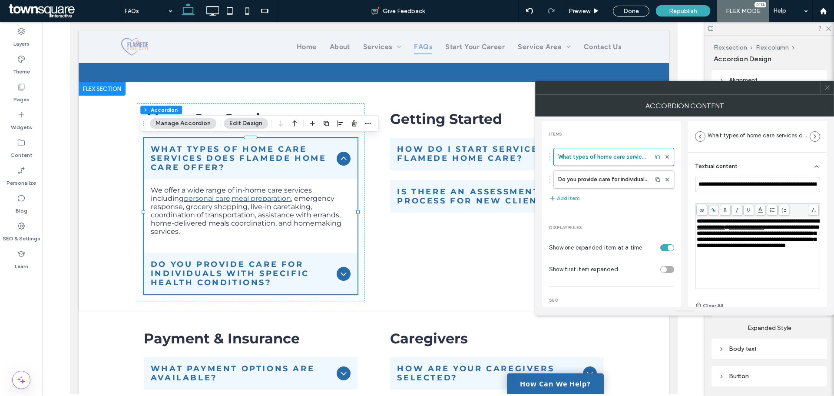
click at [729, 235] on span "**********" at bounding box center [757, 236] width 122 height 24
drag, startPoint x: 729, startPoint y: 235, endPoint x: 784, endPoint y: 235, distance: 54.7
click at [784, 235] on span "**********" at bounding box center [757, 236] width 122 height 24
click at [714, 208] on icon at bounding box center [713, 210] width 5 height 5
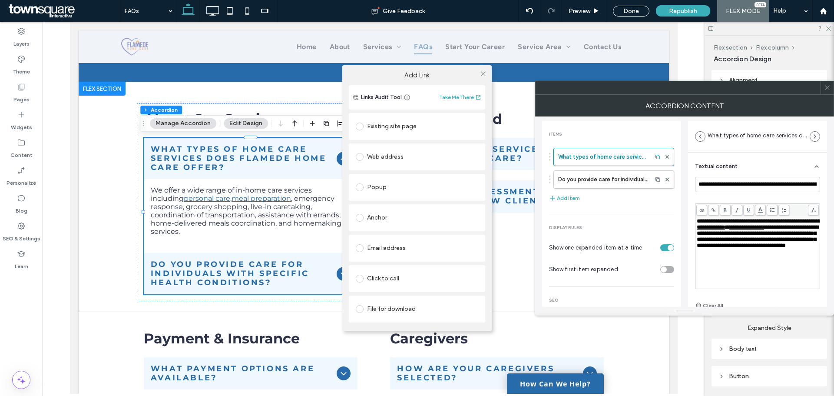
click at [406, 127] on div "Existing site page" at bounding box center [417, 126] width 122 height 14
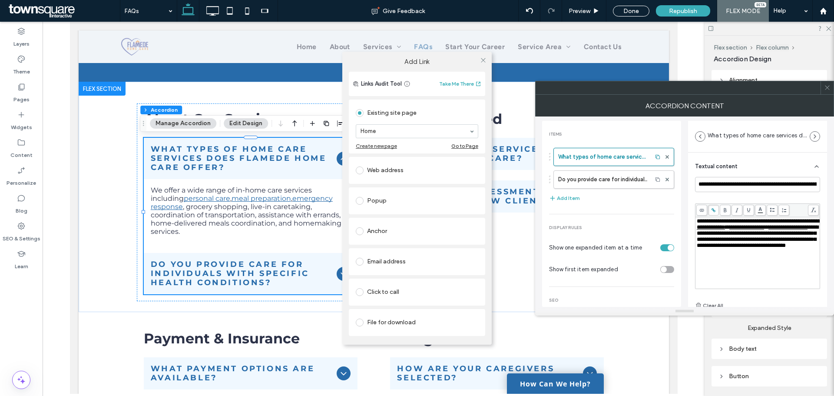
click at [398, 139] on section "Home" at bounding box center [417, 131] width 122 height 23
click at [419, 67] on div "Add Link" at bounding box center [416, 62] width 149 height 20
click at [483, 61] on icon at bounding box center [483, 60] width 7 height 7
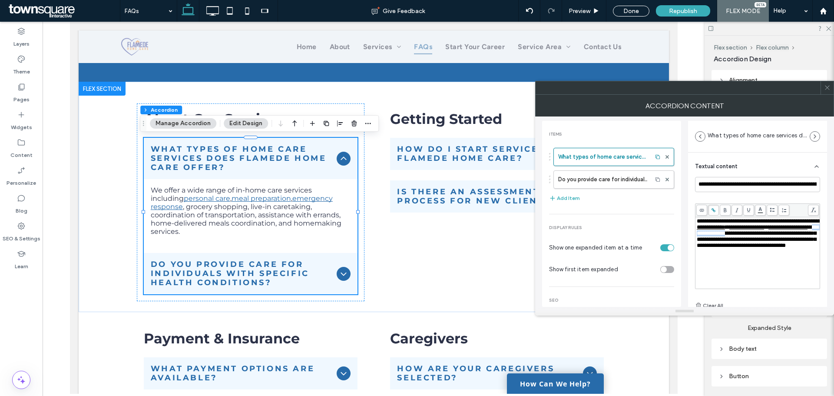
drag, startPoint x: 787, startPoint y: 233, endPoint x: 720, endPoint y: 241, distance: 67.4
click at [720, 241] on span "**********" at bounding box center [757, 236] width 122 height 24
drag, startPoint x: 712, startPoint y: 241, endPoint x: 719, endPoint y: 244, distance: 7.4
click at [717, 244] on span "**********" at bounding box center [757, 236] width 122 height 24
drag, startPoint x: 721, startPoint y: 241, endPoint x: 788, endPoint y: 236, distance: 66.6
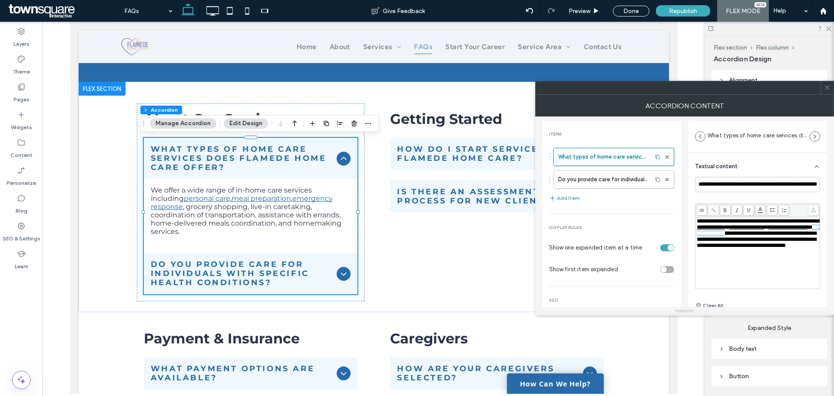
click at [788, 236] on span "**********" at bounding box center [757, 236] width 122 height 24
click at [713, 211] on icon at bounding box center [713, 210] width 5 height 5
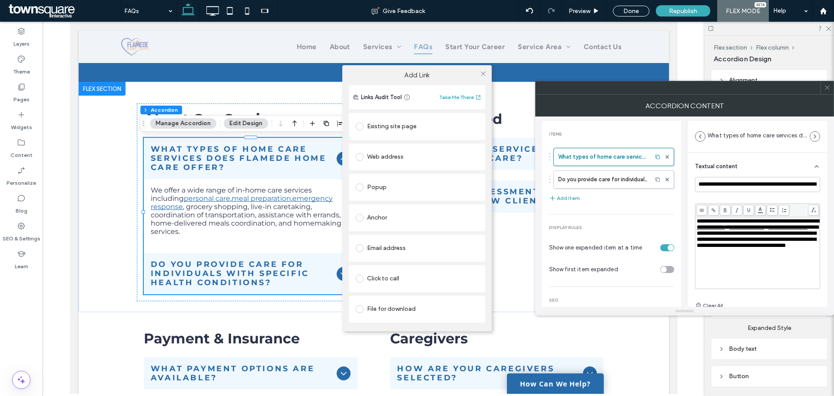
drag, startPoint x: 787, startPoint y: 236, endPoint x: 795, endPoint y: 236, distance: 8.3
click at [795, 236] on div "Add Link Links Audit Tool Take Me There Existing site page Web address Popup An…" at bounding box center [417, 198] width 834 height 396
click at [483, 75] on icon at bounding box center [483, 73] width 7 height 7
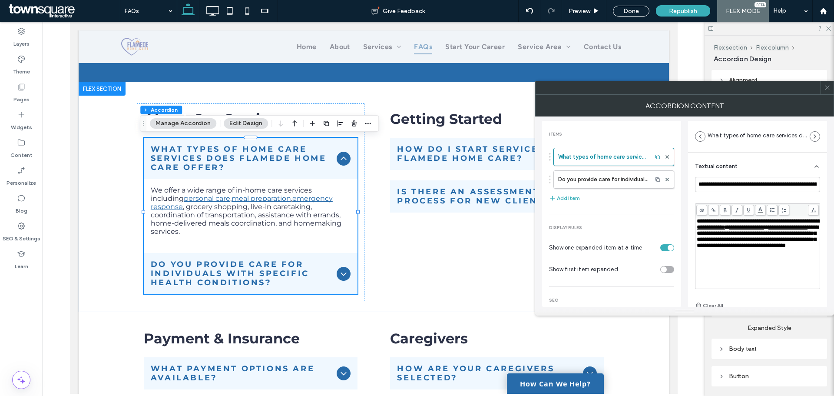
click at [713, 211] on icon at bounding box center [713, 210] width 5 height 5
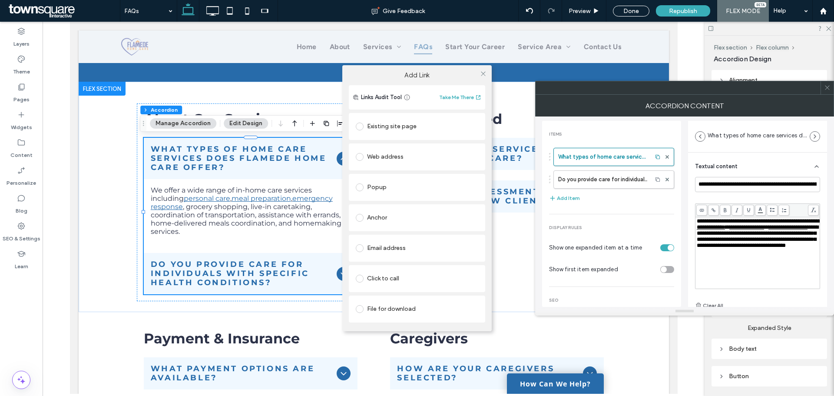
click at [402, 132] on div "Existing site page" at bounding box center [417, 126] width 122 height 14
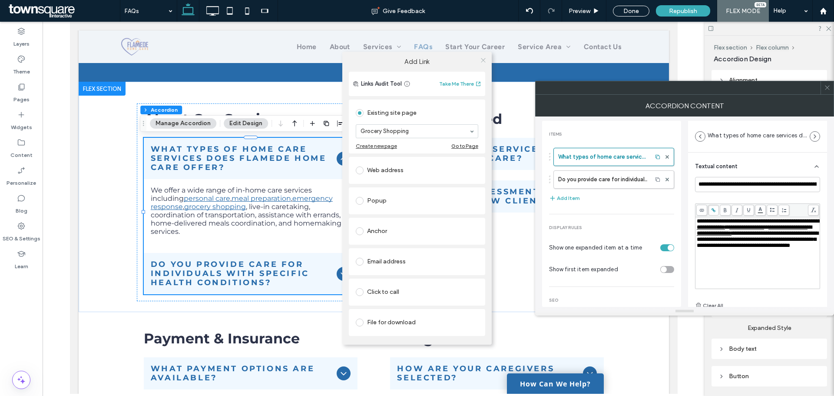
click at [482, 59] on use at bounding box center [483, 60] width 4 height 4
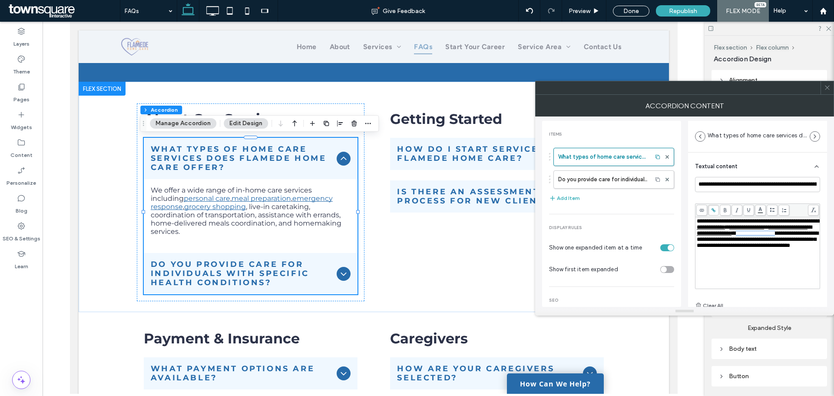
drag, startPoint x: 724, startPoint y: 241, endPoint x: 769, endPoint y: 242, distance: 44.7
click at [769, 242] on span "**********" at bounding box center [757, 239] width 122 height 18
click at [714, 211] on icon at bounding box center [713, 210] width 5 height 5
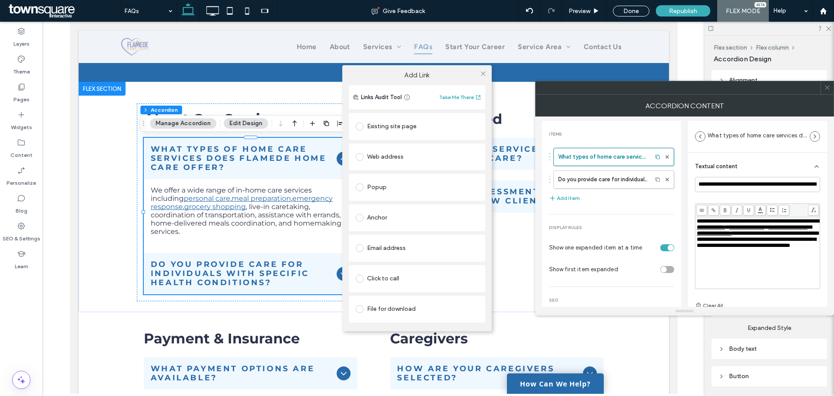
click at [426, 123] on div "Existing site page" at bounding box center [417, 126] width 122 height 14
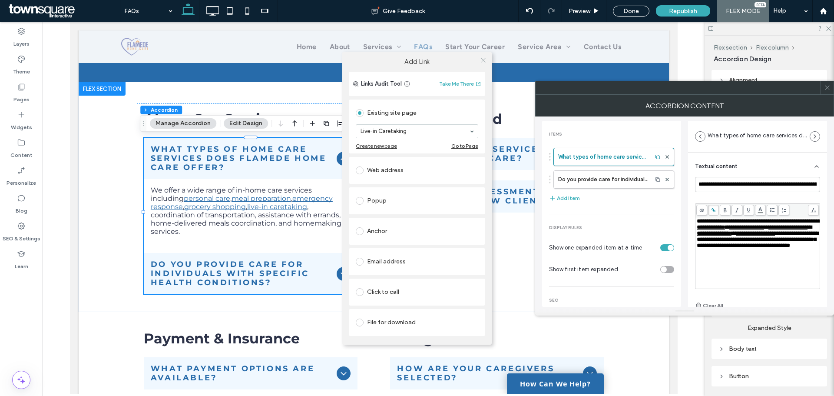
click at [482, 61] on icon at bounding box center [483, 60] width 7 height 7
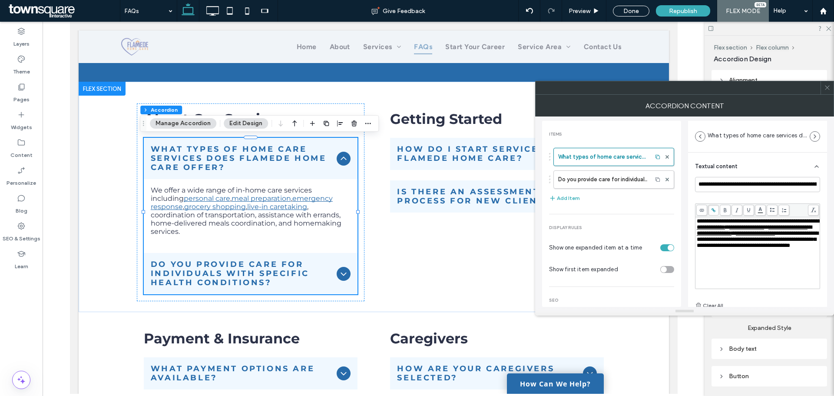
click at [775, 241] on span "**********" at bounding box center [757, 239] width 122 height 18
drag, startPoint x: 773, startPoint y: 241, endPoint x: 740, endPoint y: 249, distance: 34.3
click at [740, 248] on span "**********" at bounding box center [757, 239] width 122 height 18
click at [713, 209] on icon at bounding box center [713, 210] width 5 height 5
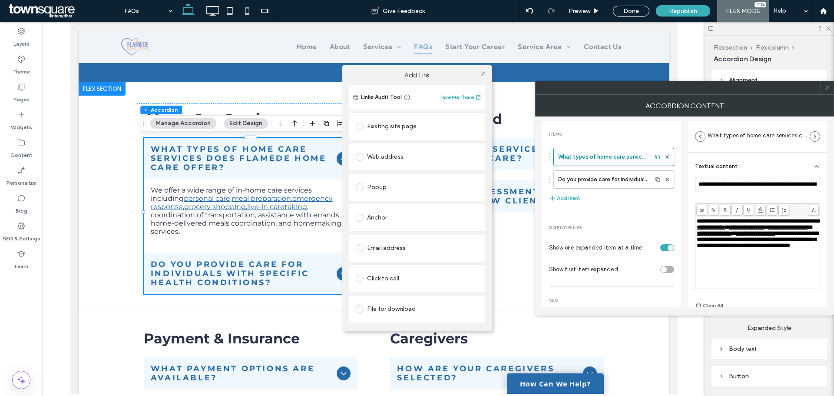
click at [384, 125] on div "Existing site page" at bounding box center [417, 126] width 122 height 14
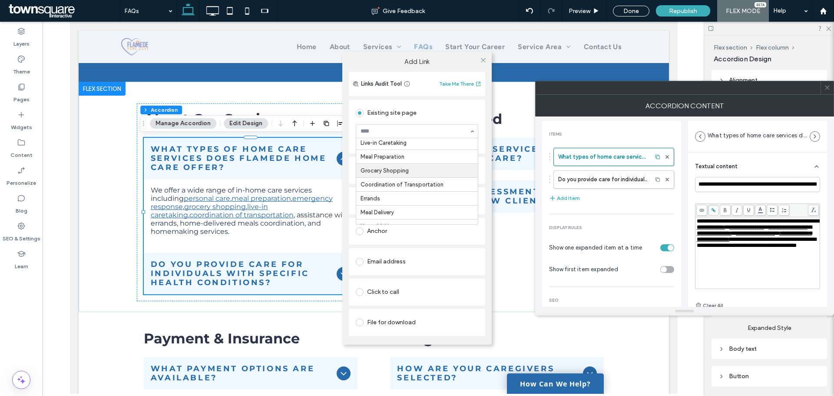
scroll to position [87, 0]
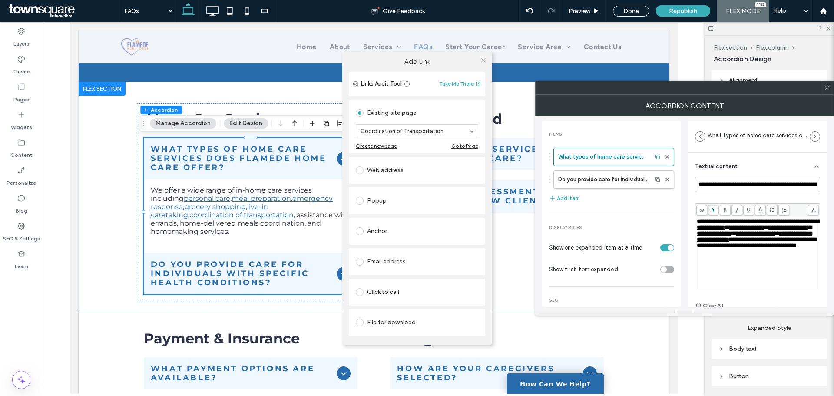
click at [484, 56] on span at bounding box center [483, 60] width 7 height 13
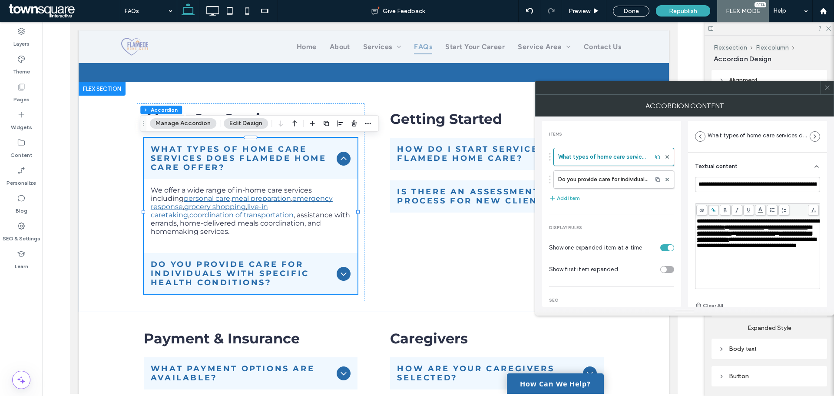
click at [765, 248] on span "**********" at bounding box center [755, 242] width 119 height 12
drag, startPoint x: 743, startPoint y: 248, endPoint x: 804, endPoint y: 249, distance: 60.8
click at [804, 248] on span "**********" at bounding box center [755, 242] width 119 height 12
click at [716, 211] on span at bounding box center [713, 210] width 11 height 11
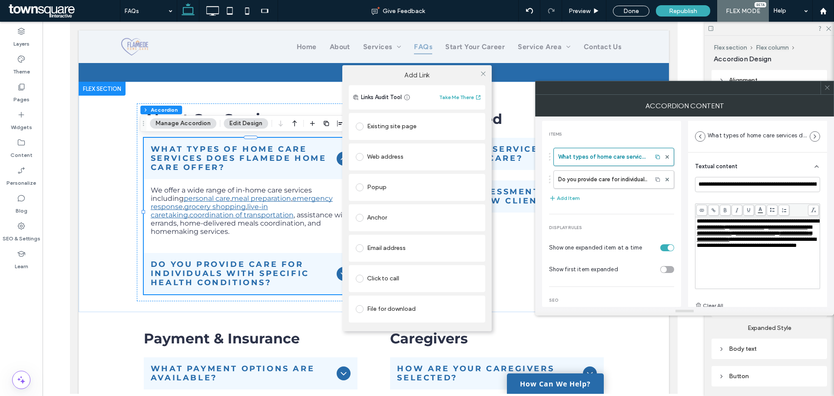
click at [404, 125] on div "Existing site page" at bounding box center [417, 126] width 122 height 14
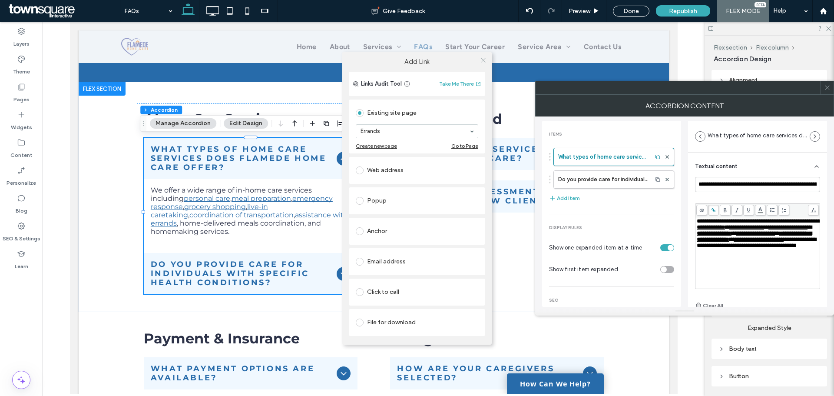
click at [481, 63] on icon at bounding box center [483, 60] width 7 height 7
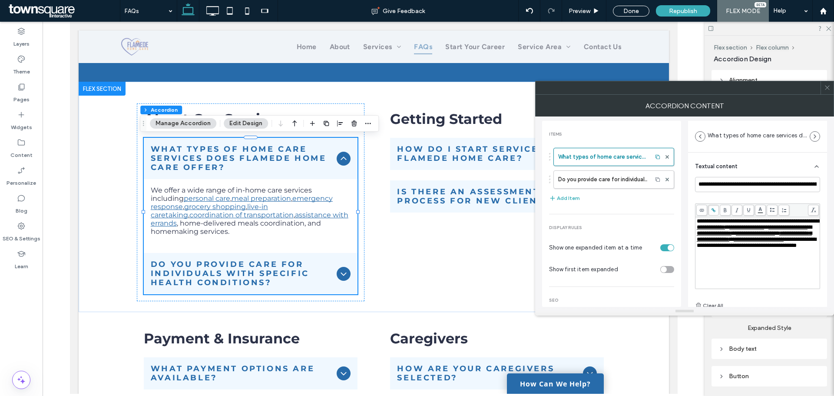
click at [702, 248] on span "**********" at bounding box center [755, 242] width 119 height 12
drag, startPoint x: 698, startPoint y: 254, endPoint x: 788, endPoint y: 256, distance: 90.3
click at [788, 248] on span "**********" at bounding box center [755, 242] width 119 height 12
click at [716, 210] on span at bounding box center [713, 210] width 11 height 11
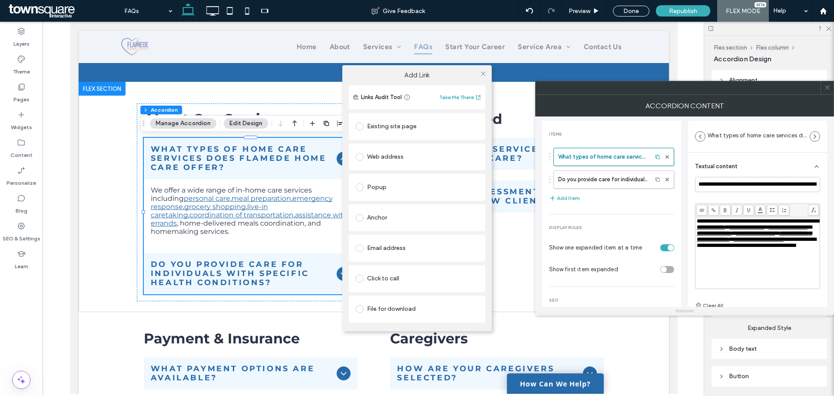
click at [403, 131] on div "Existing site page" at bounding box center [417, 126] width 122 height 14
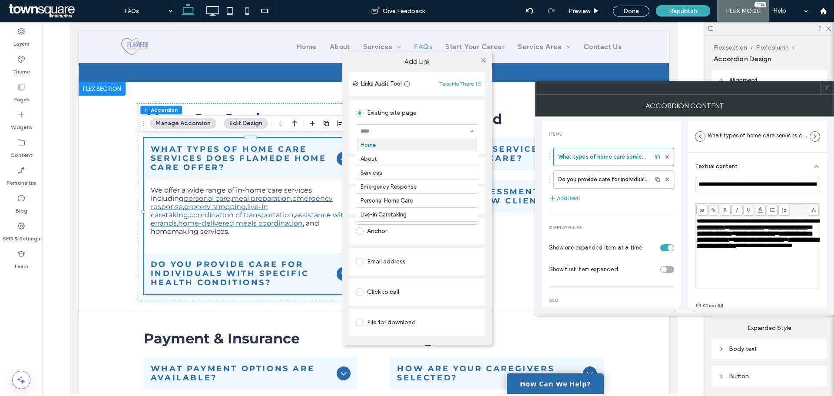
drag, startPoint x: 422, startPoint y: 130, endPoint x: 421, endPoint y: 135, distance: 5.2
click at [480, 63] on span at bounding box center [483, 60] width 7 height 13
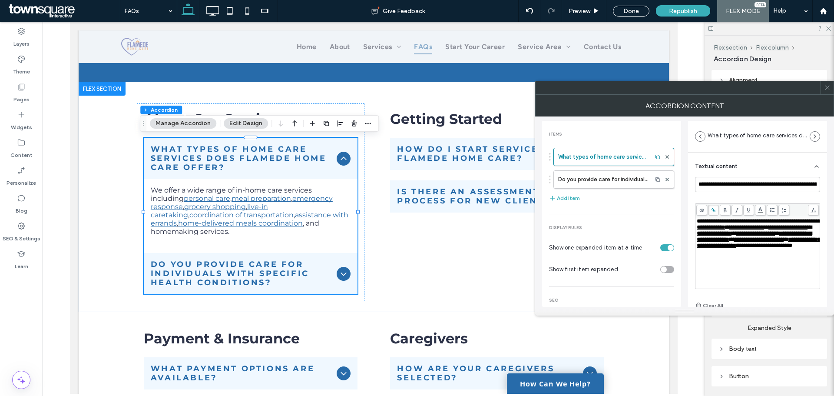
click at [762, 248] on div "**********" at bounding box center [757, 233] width 122 height 30
drag, startPoint x: 697, startPoint y: 261, endPoint x: 752, endPoint y: 264, distance: 55.3
click at [752, 264] on div "**********" at bounding box center [757, 252] width 122 height 69
click at [716, 209] on span at bounding box center [713, 210] width 11 height 11
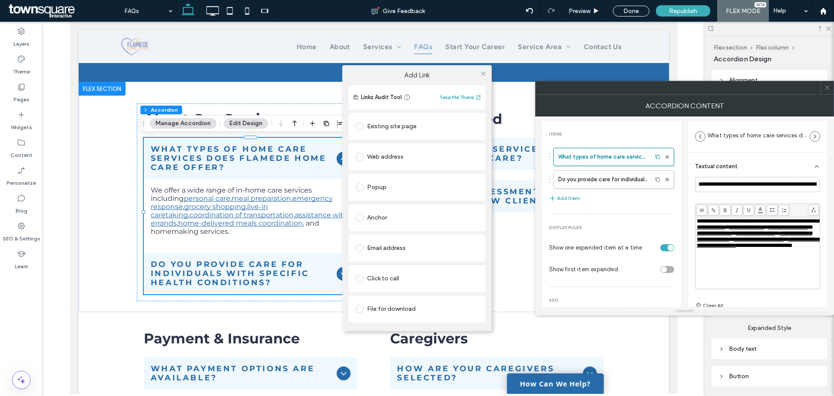
click at [418, 129] on div "Existing site page" at bounding box center [417, 126] width 122 height 14
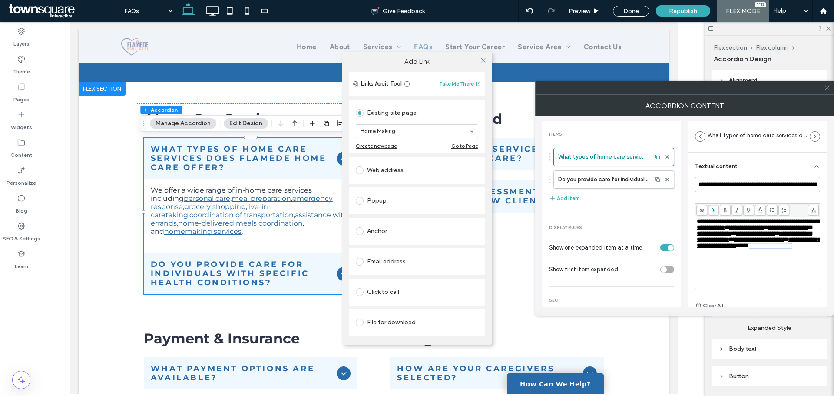
click at [432, 67] on div "Add Link" at bounding box center [416, 62] width 149 height 20
click at [484, 61] on icon at bounding box center [483, 60] width 7 height 7
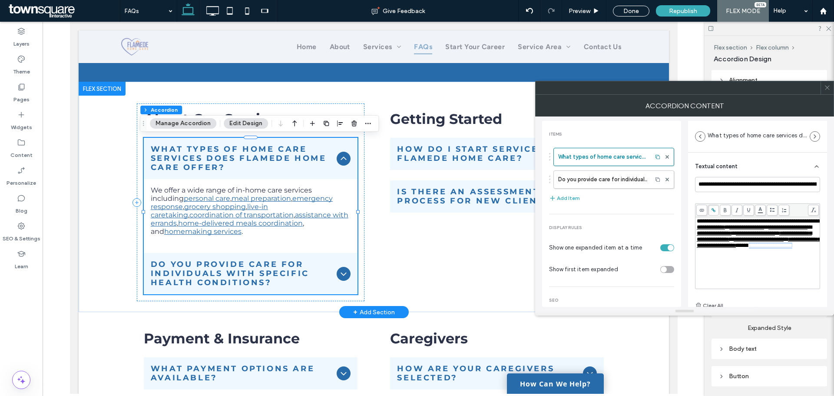
click at [339, 160] on icon at bounding box center [343, 158] width 10 height 10
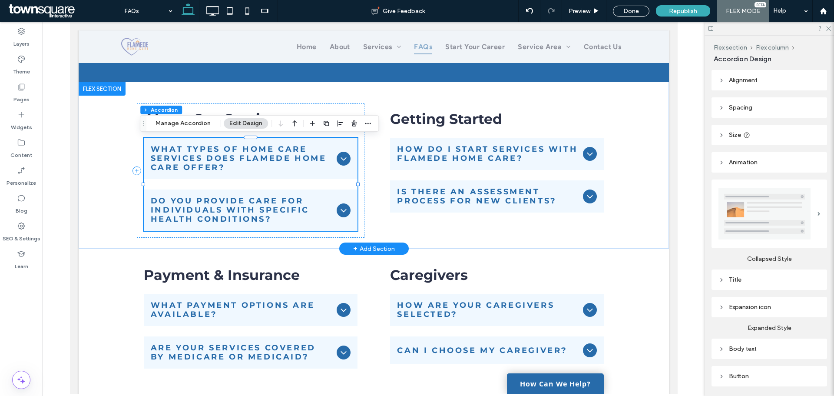
click at [338, 207] on icon at bounding box center [343, 210] width 10 height 10
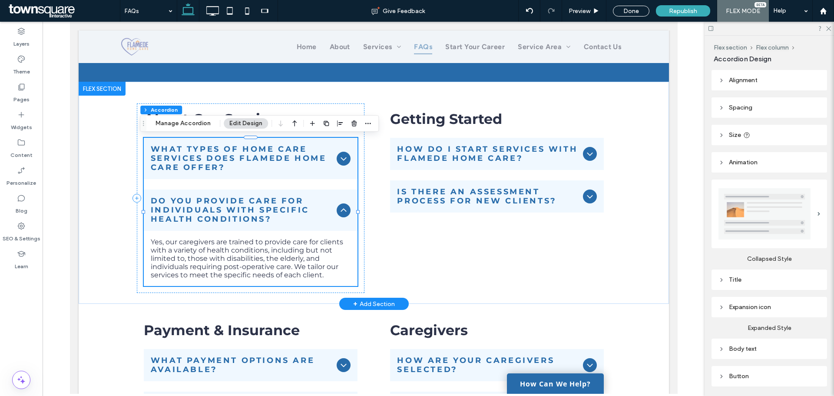
click at [338, 207] on icon at bounding box center [343, 210] width 10 height 10
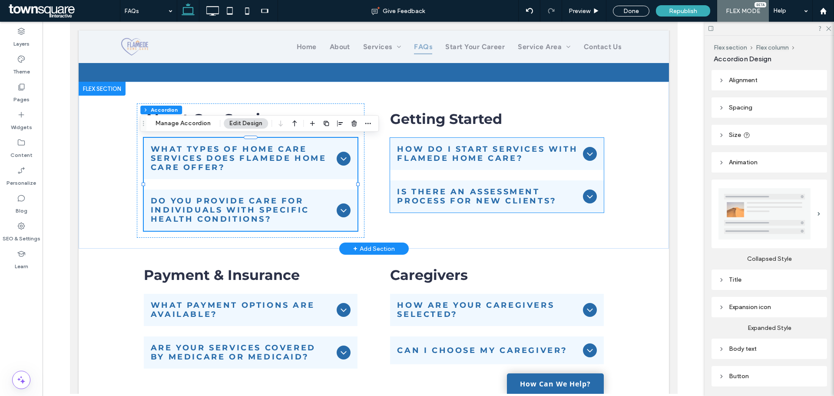
click at [570, 167] on div "How do I start services with Flamede Home Care?" at bounding box center [496, 154] width 214 height 32
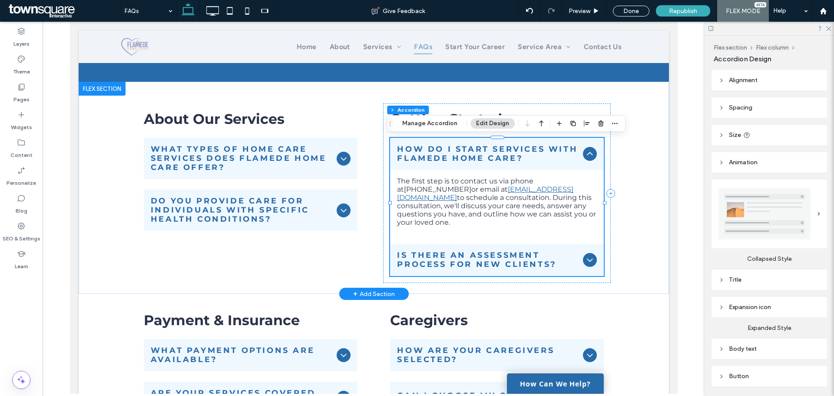
click at [579, 157] on div "How do I start services with Flamede Home Care?" at bounding box center [496, 154] width 214 height 32
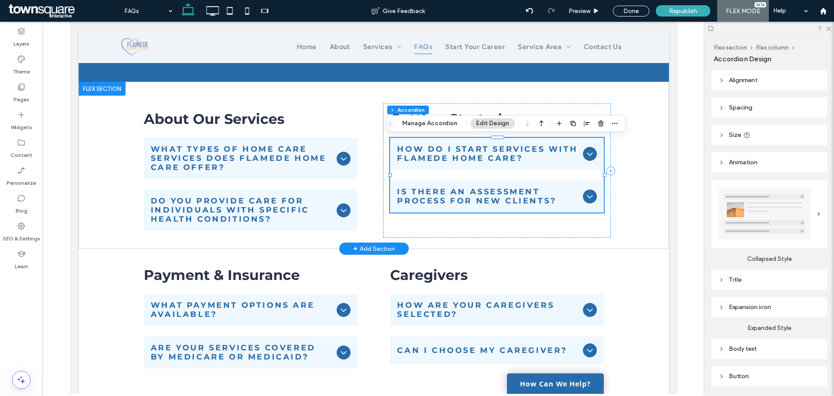
click at [582, 194] on div at bounding box center [589, 196] width 14 height 14
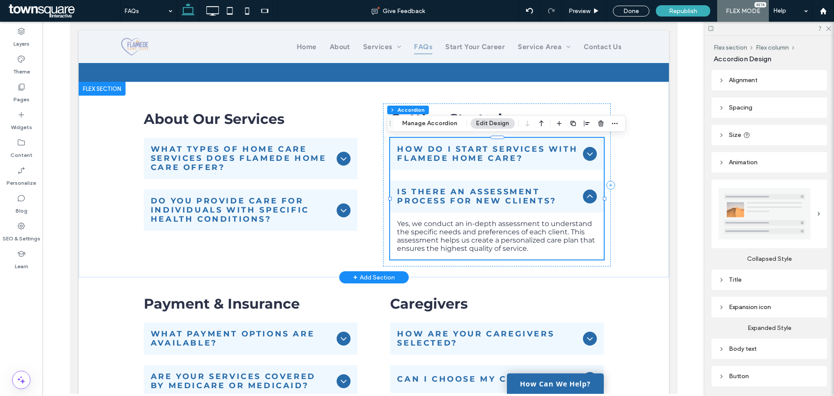
click at [582, 194] on div at bounding box center [589, 196] width 14 height 14
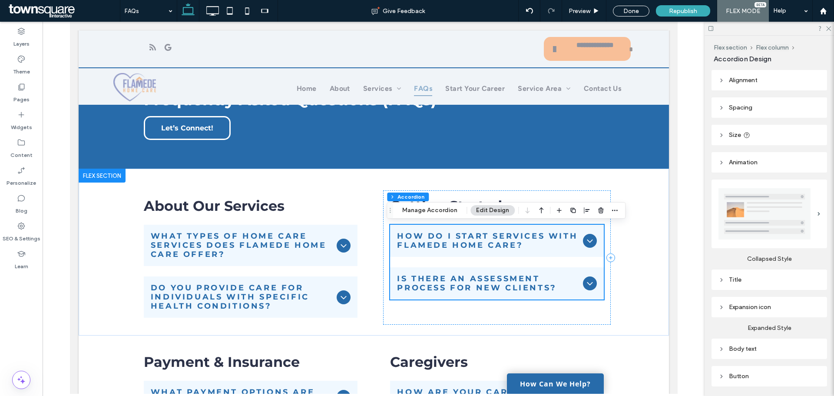
scroll to position [0, 0]
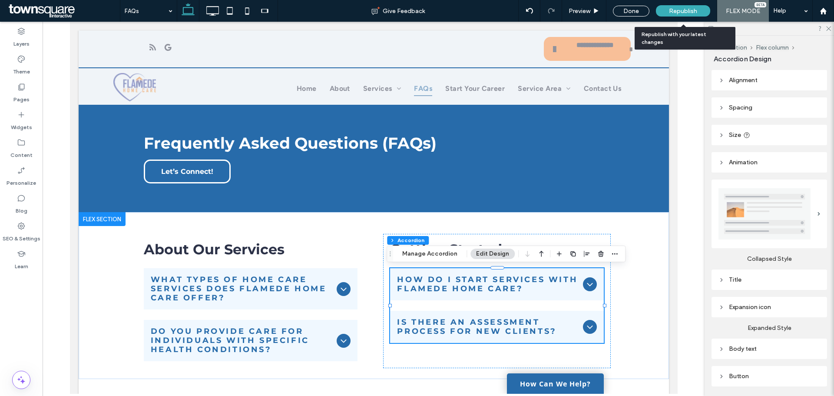
click at [668, 11] on div "Republish" at bounding box center [683, 10] width 54 height 11
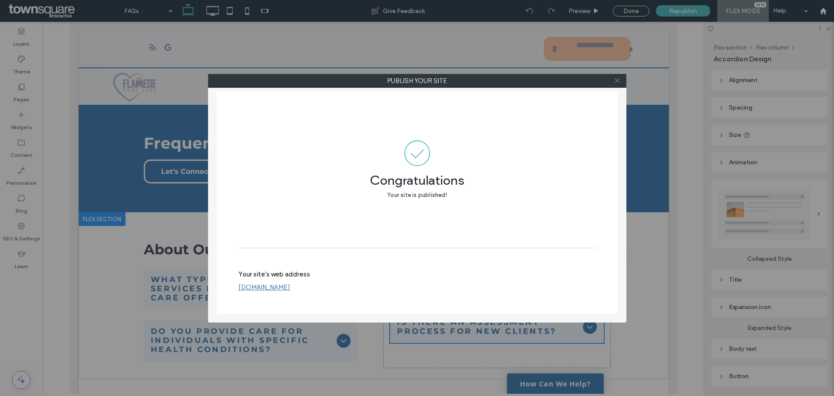
click at [617, 82] on icon at bounding box center [617, 80] width 7 height 7
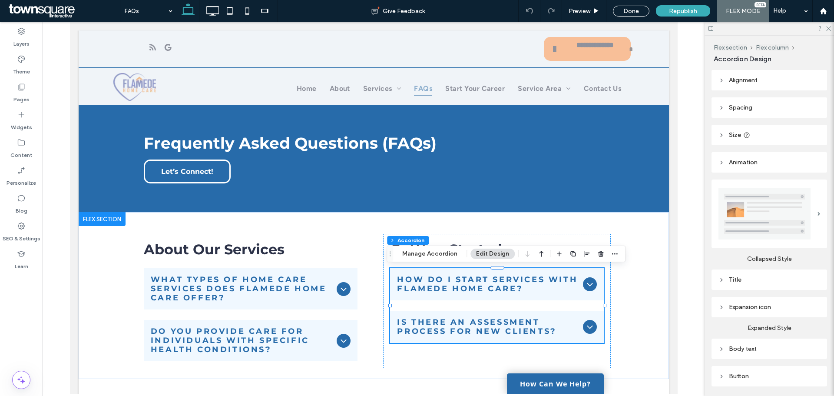
click at [686, 85] on div at bounding box center [374, 208] width 662 height 372
click at [363, 228] on div "About Our Services ﻿ What types of home care services does Flamede Home Care of…" at bounding box center [373, 295] width 521 height 167
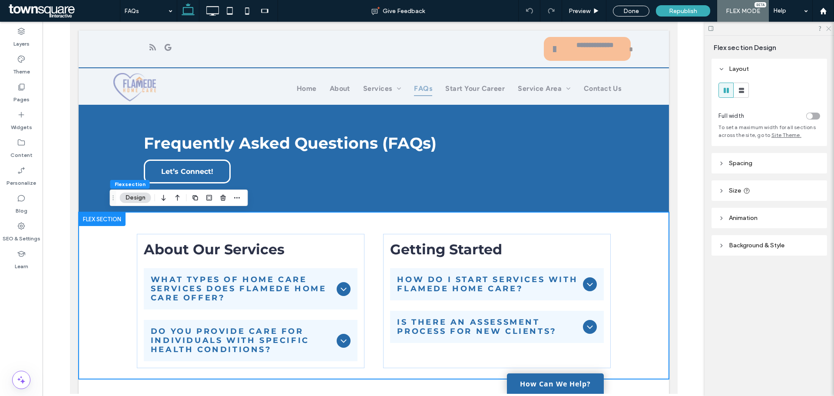
click at [829, 30] on icon at bounding box center [828, 28] width 6 height 6
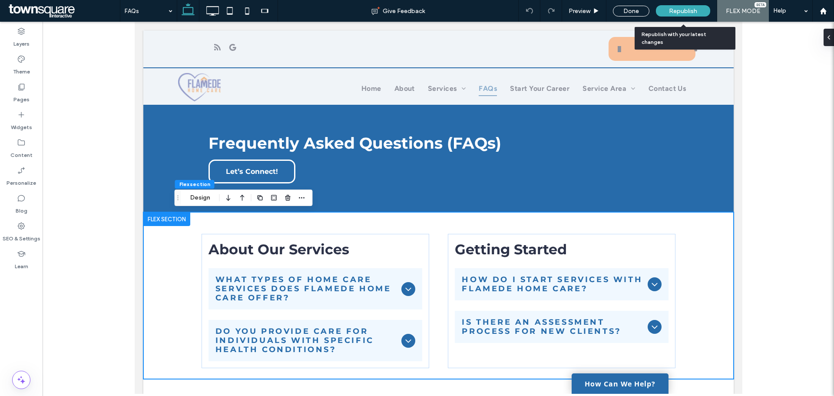
click at [671, 9] on span "Republish" at bounding box center [683, 10] width 28 height 7
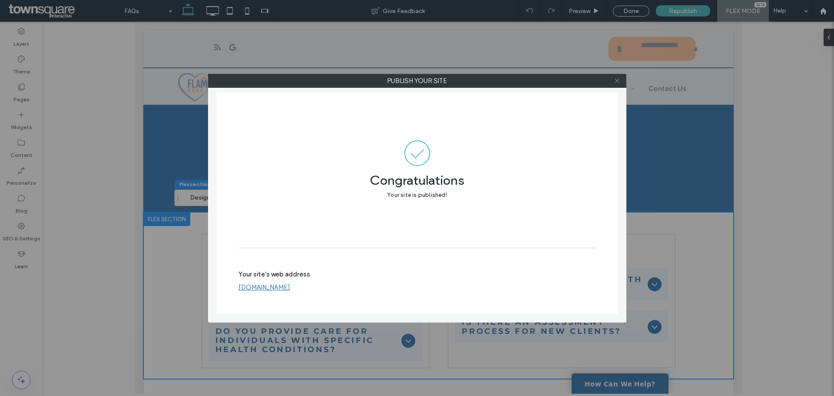
click at [619, 77] on icon at bounding box center [617, 80] width 7 height 7
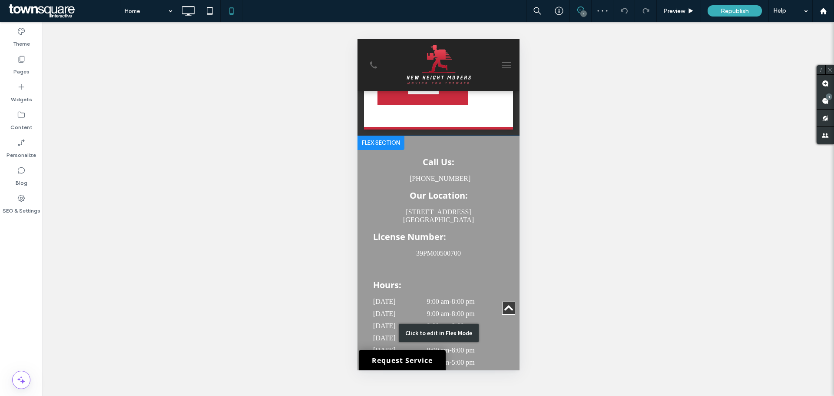
click at [445, 212] on div "Click to edit in Flex Mode" at bounding box center [438, 333] width 162 height 394
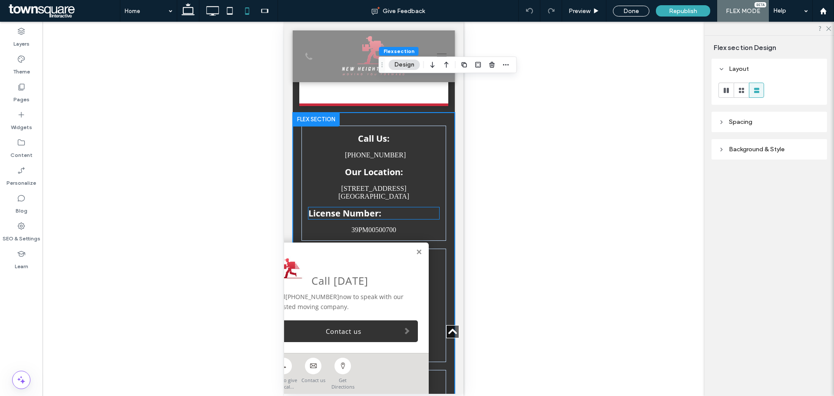
scroll to position [2070, 0]
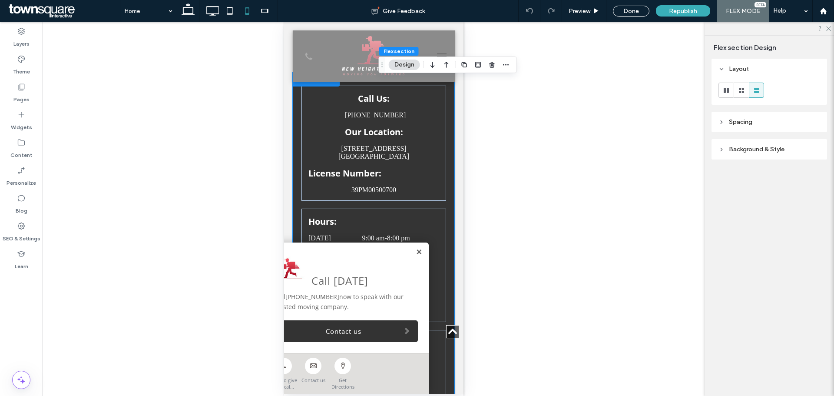
click at [415, 251] on link at bounding box center [418, 251] width 7 height 7
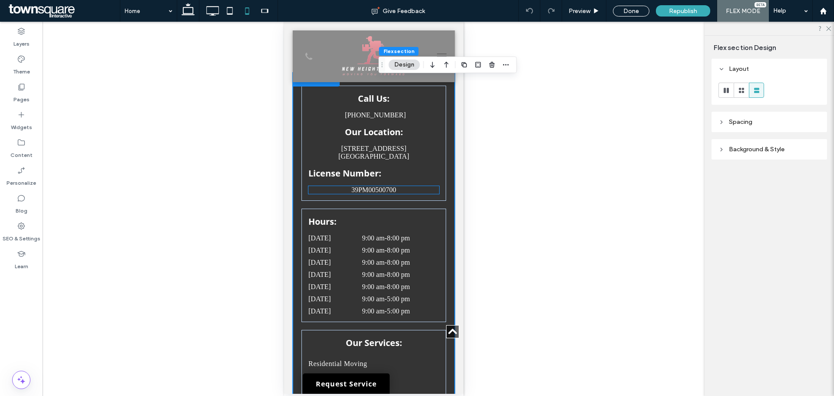
click at [343, 186] on p "39PM00500700" at bounding box center [373, 190] width 131 height 8
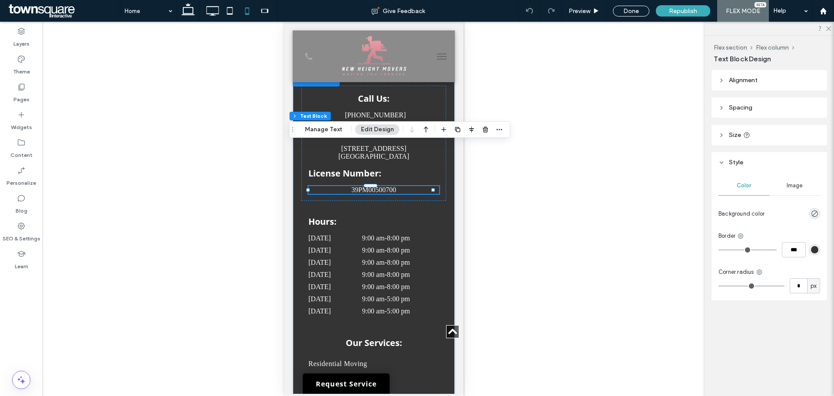
drag, startPoint x: 469, startPoint y: 179, endPoint x: 140, endPoint y: 144, distance: 331.4
click at [469, 179] on div "Unhide? Yes" at bounding box center [374, 209] width 662 height 374
click at [402, 165] on div "Call Us: [PHONE_NUMBER] Our Location: [STREET_ADDRESS] License Number: 39PM0050…" at bounding box center [373, 270] width 162 height 394
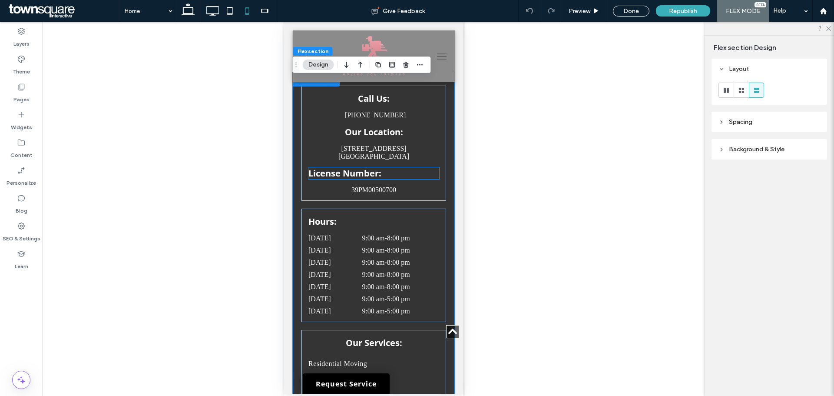
click at [362, 167] on span "License Number:" at bounding box center [344, 173] width 73 height 12
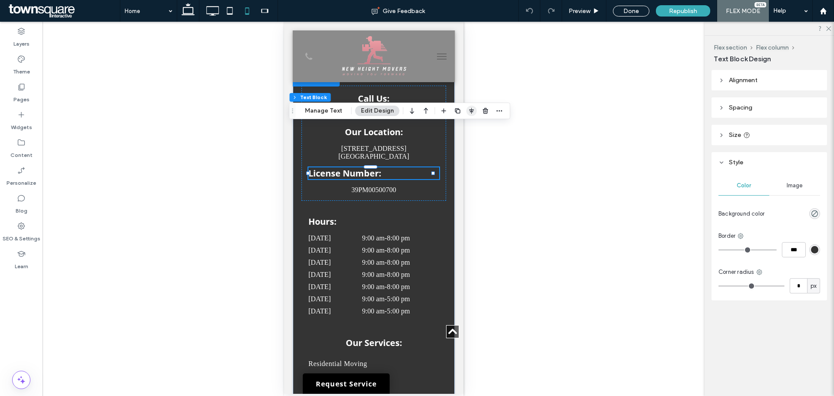
click at [473, 111] on icon "button" at bounding box center [471, 110] width 7 height 7
click at [445, 130] on icon "flex-start" at bounding box center [448, 127] width 7 height 7
click at [420, 186] on p "39PM00500700" at bounding box center [373, 190] width 131 height 8
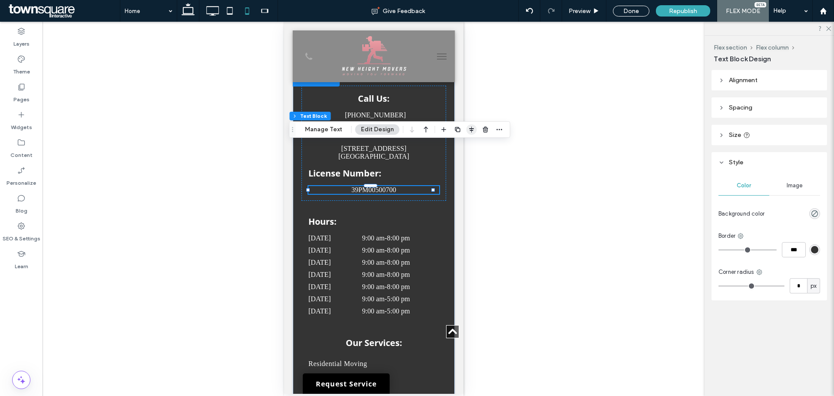
click at [468, 129] on icon "button" at bounding box center [471, 129] width 7 height 7
click at [443, 146] on span "flex-start" at bounding box center [448, 146] width 10 height 10
click at [409, 155] on div "Call Us: [PHONE_NUMBER] Our Location: [STREET_ADDRESS] License Number: 39PM0050…" at bounding box center [373, 143] width 145 height 115
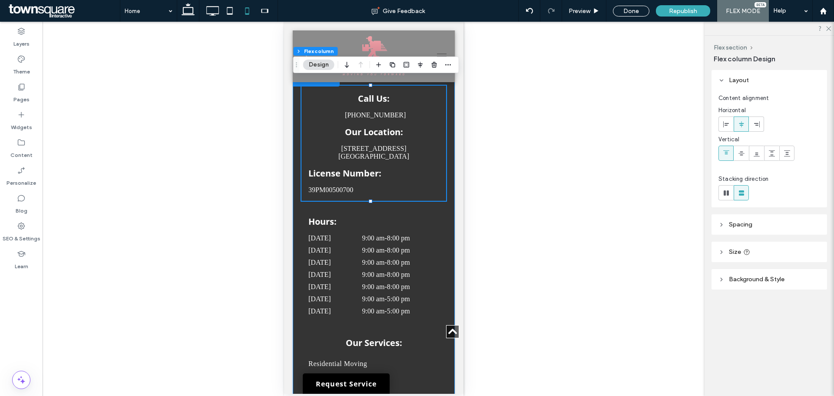
click at [444, 150] on div "Call Us: [PHONE_NUMBER] Our Location: [STREET_ADDRESS] License Number: 39PM0050…" at bounding box center [373, 270] width 162 height 394
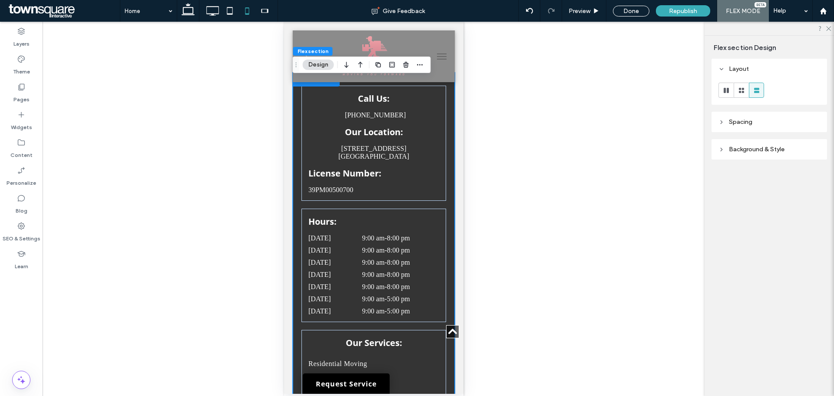
click at [470, 128] on div "Unhide? Yes" at bounding box center [374, 209] width 662 height 374
click at [388, 167] on h4 "License Number:" at bounding box center [373, 173] width 131 height 12
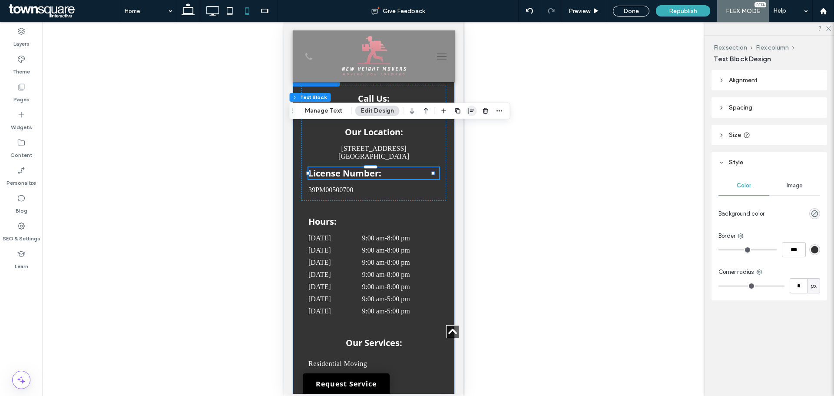
click at [473, 109] on span "button" at bounding box center [471, 111] width 10 height 10
click at [464, 126] on icon "center" at bounding box center [462, 127] width 7 height 7
click at [390, 186] on p "39PM00500700" at bounding box center [373, 190] width 131 height 8
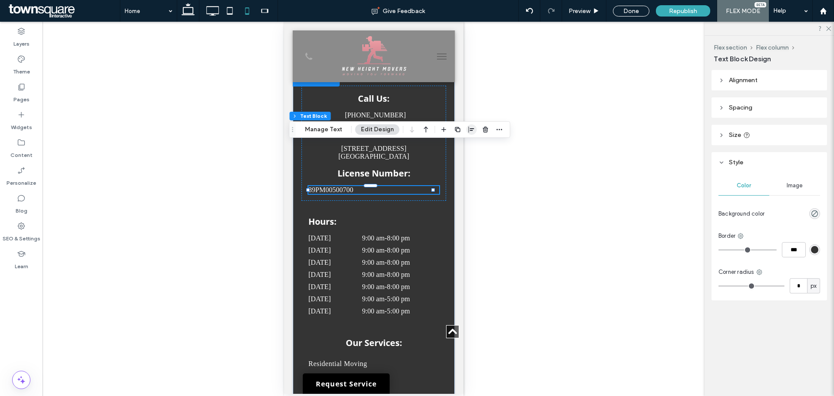
click at [468, 129] on icon "button" at bounding box center [471, 129] width 7 height 7
click at [464, 146] on icon "center" at bounding box center [462, 146] width 7 height 7
drag, startPoint x: 521, startPoint y: 180, endPoint x: 150, endPoint y: 150, distance: 372.0
click at [521, 180] on div "Unhide? Yes" at bounding box center [374, 209] width 662 height 374
click at [409, 208] on div "Hours: [DATE] 9:00 am - 8:00 pm [DATE] 9:00 am - 8:00 pm [DATE] 9:00 am - 8:00 …" at bounding box center [373, 264] width 145 height 113
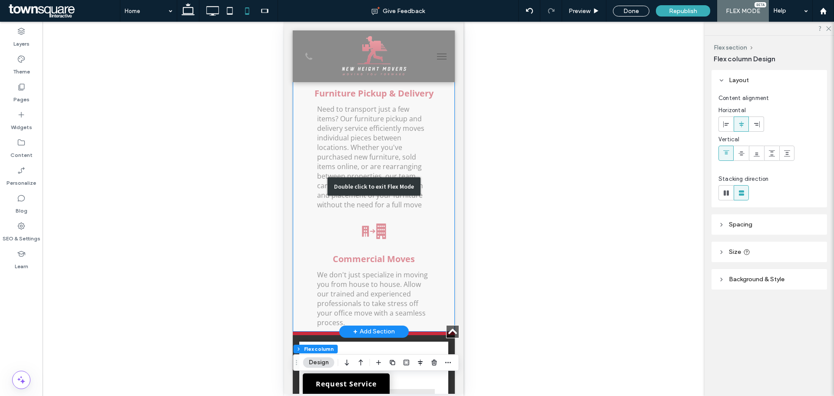
scroll to position [1462, 0]
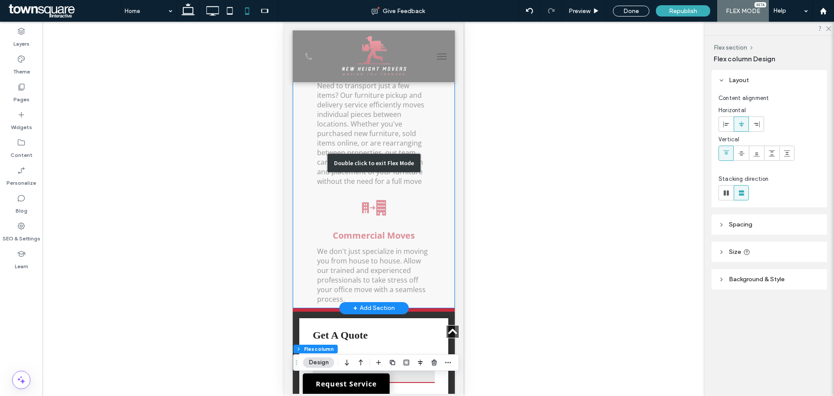
click at [391, 188] on div "Double click to exit Flex Mode" at bounding box center [373, 163] width 162 height 290
click at [364, 194] on div "Double click to exit Flex Mode" at bounding box center [373, 163] width 162 height 290
click at [431, 217] on div "Double click to exit Flex Mode" at bounding box center [373, 163] width 162 height 290
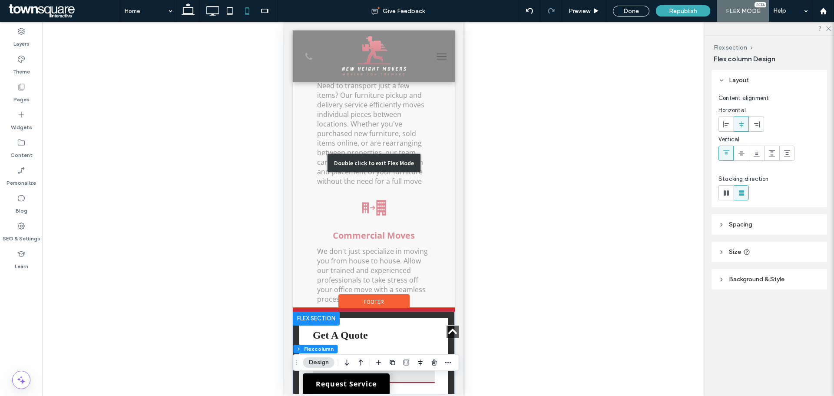
drag, startPoint x: 711, startPoint y: 255, endPoint x: 357, endPoint y: 217, distance: 356.0
click at [431, 217] on div "Double click to exit Flex Mode" at bounding box center [373, 163] width 162 height 290
click at [284, 22] on div "Click to edit in Flex Mode" at bounding box center [284, 22] width 0 height 0
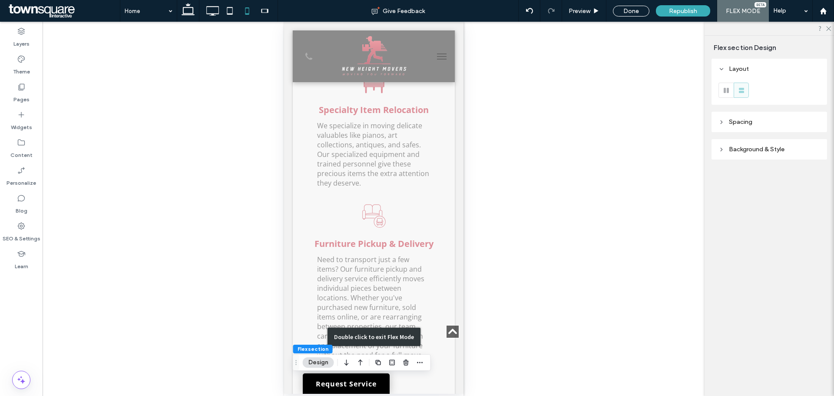
scroll to position [1201, 0]
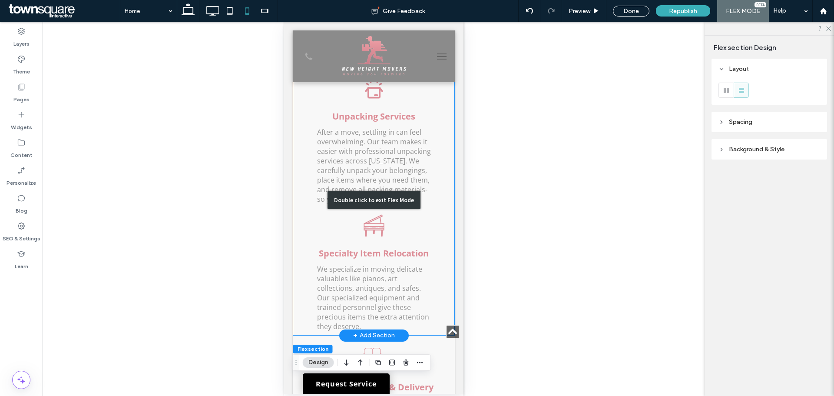
scroll to position [1071, 0]
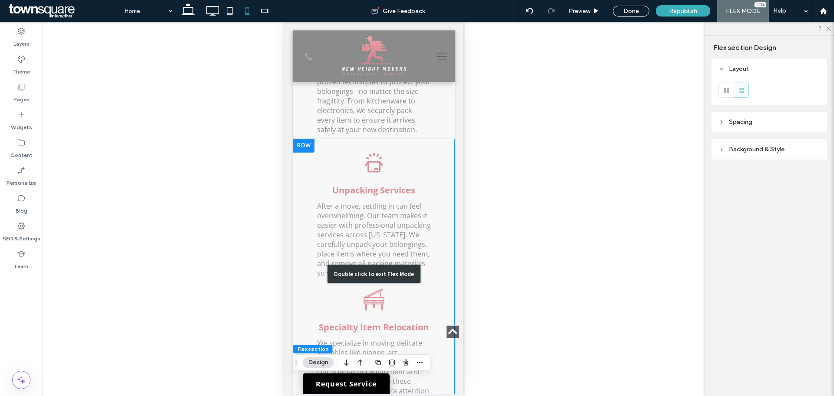
click at [386, 139] on div "Double click to exit Flex Mode" at bounding box center [373, 274] width 162 height 271
click at [340, 139] on div "Double click to exit Flex Mode" at bounding box center [373, 274] width 162 height 271
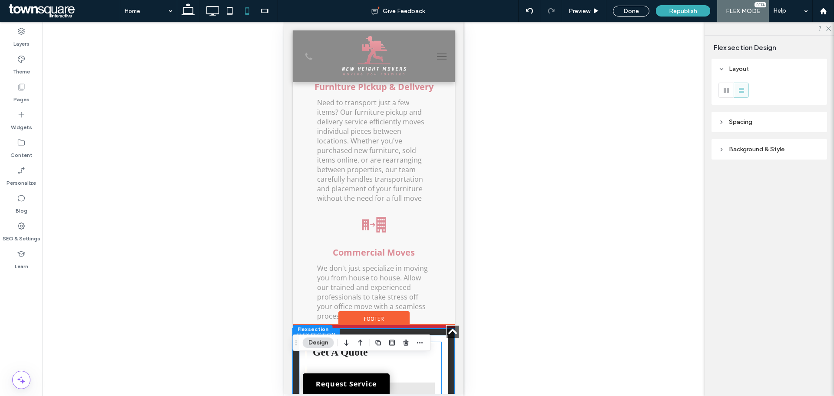
scroll to position [1375, 0]
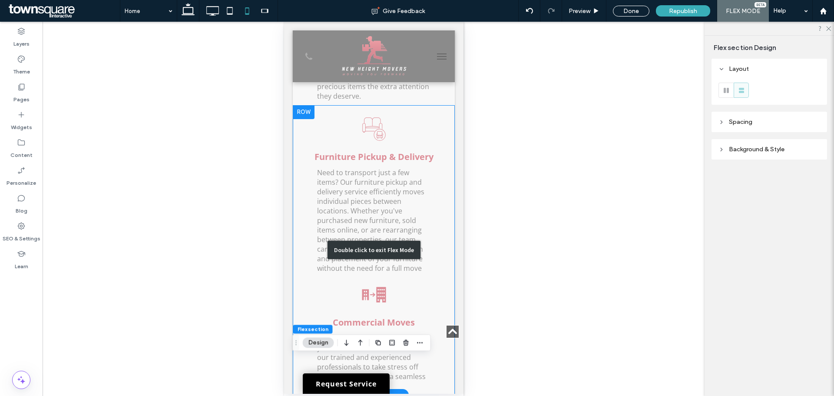
click at [360, 251] on div "Double click to exit Flex Mode" at bounding box center [373, 250] width 162 height 290
click at [292, 251] on div "Click To Paste Click To Paste Click To Paste Click To Paste Furniture Pickup & …" at bounding box center [373, 250] width 162 height 290
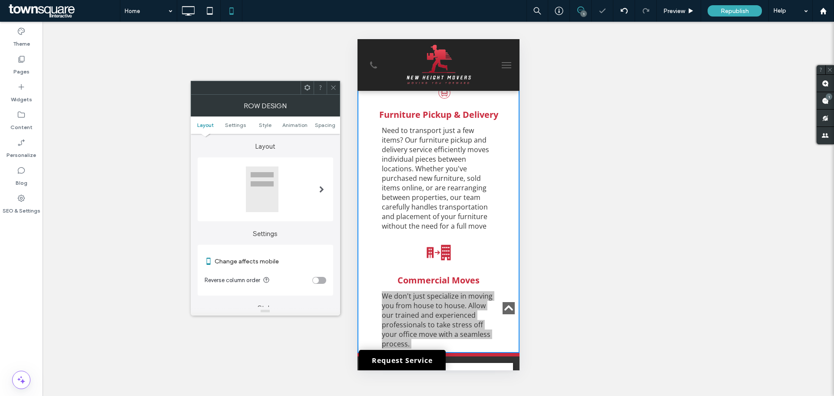
click at [333, 84] on icon at bounding box center [333, 87] width 7 height 7
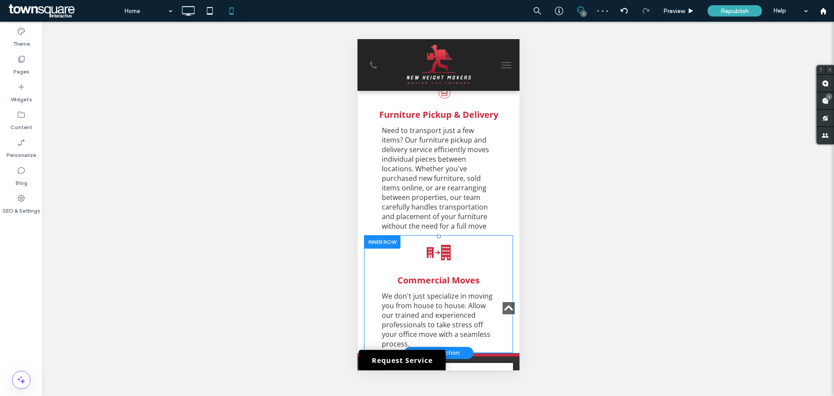
click at [469, 235] on div "Click To Paste Click To Paste Click To Paste Click To Paste Click To Paste Clic…" at bounding box center [437, 252] width 149 height 35
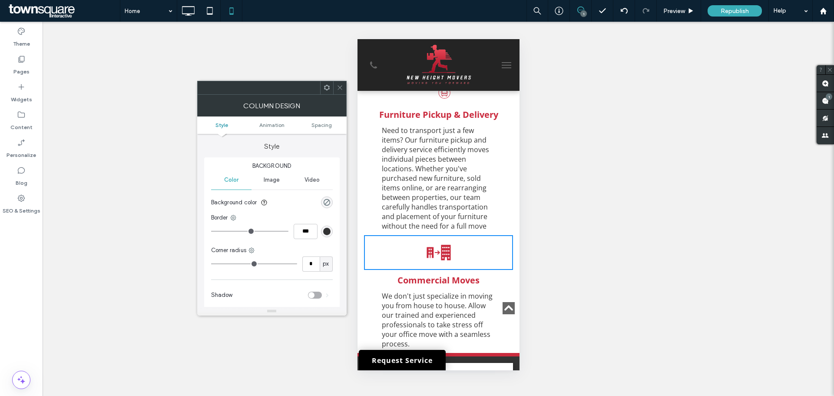
click at [505, 235] on div "Click To Paste Click To Paste Click To Paste Click To Paste Click To Paste Clic…" at bounding box center [437, 252] width 149 height 35
click at [499, 274] on h4 "Commercial Moves" at bounding box center [437, 280] width 149 height 12
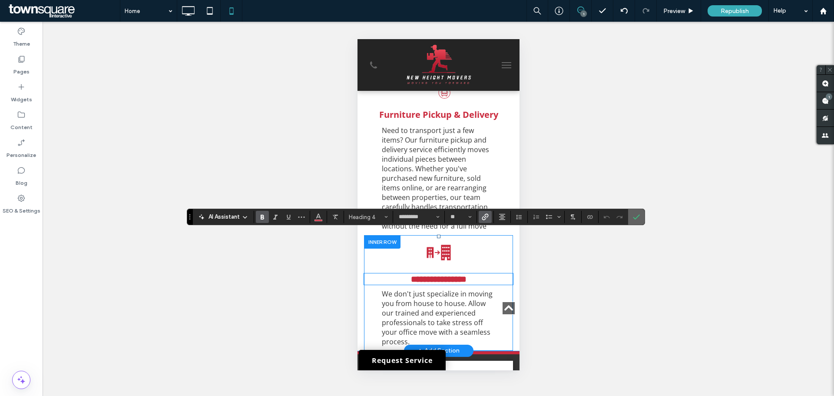
click at [634, 218] on use "Confirm" at bounding box center [636, 217] width 7 height 5
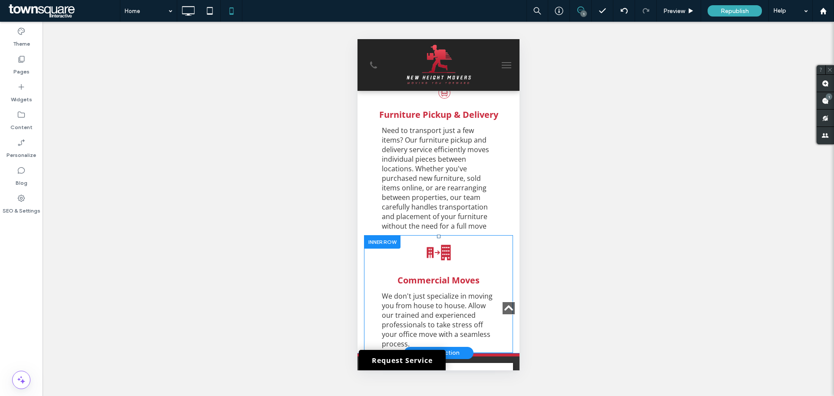
click at [386, 235] on div "Click To Paste Click To Paste Click To Paste Click To Paste Click To Paste Clic…" at bounding box center [437, 252] width 149 height 35
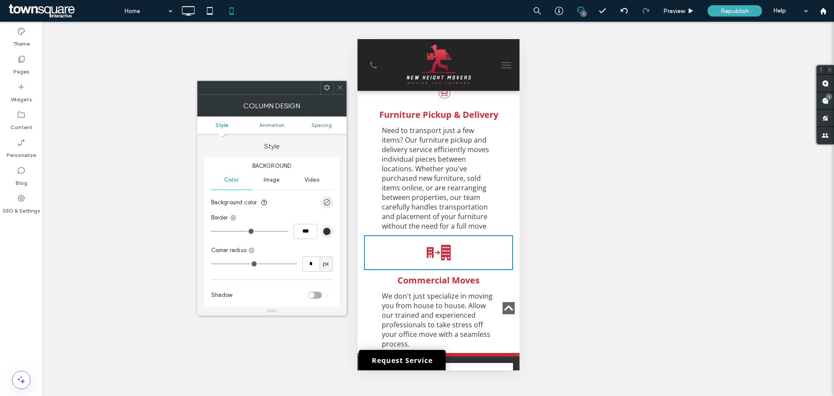
click at [340, 87] on icon at bounding box center [340, 87] width 7 height 7
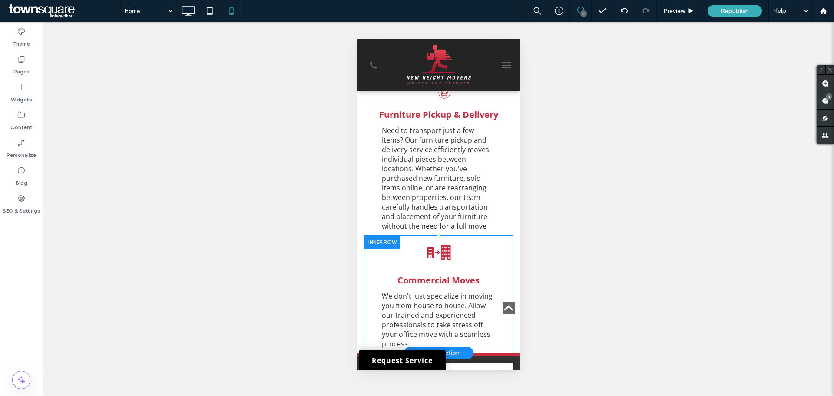
click at [380, 235] on div at bounding box center [381, 241] width 36 height 13
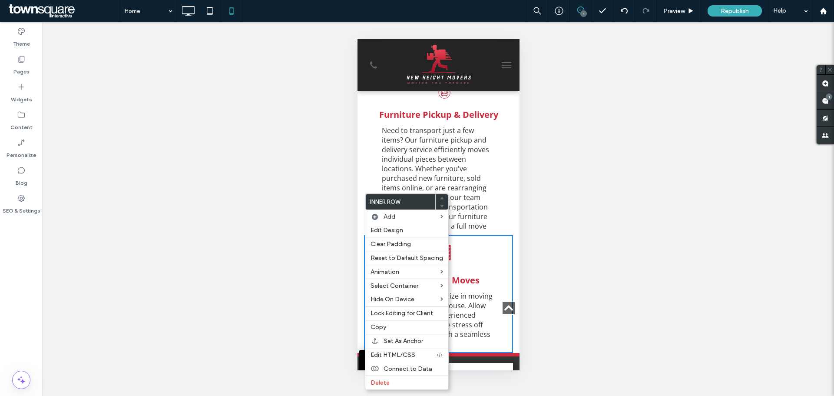
click at [495, 235] on div "Click To Paste Click To Paste Click To Paste Click To Paste Click To Paste Clic…" at bounding box center [437, 252] width 149 height 35
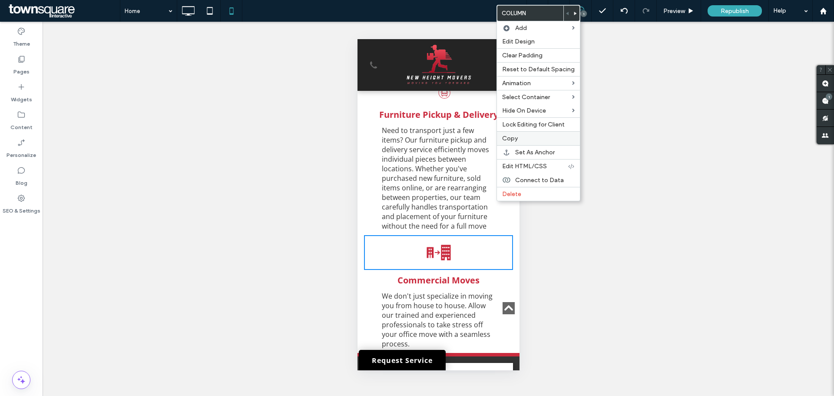
click at [519, 132] on div "Copy" at bounding box center [538, 138] width 83 height 14
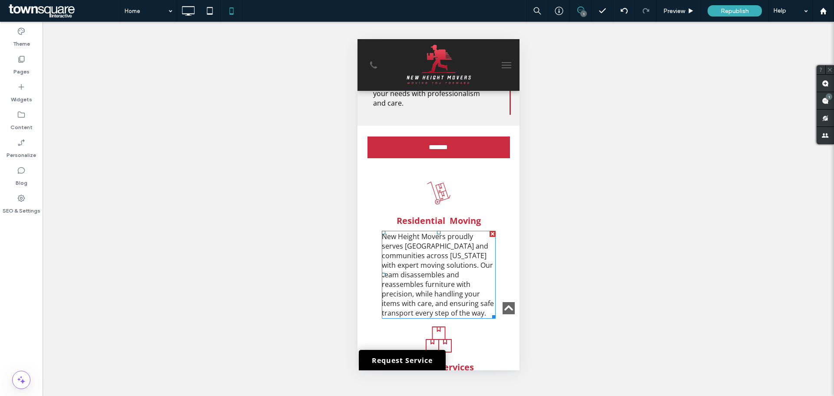
scroll to position [775, 0]
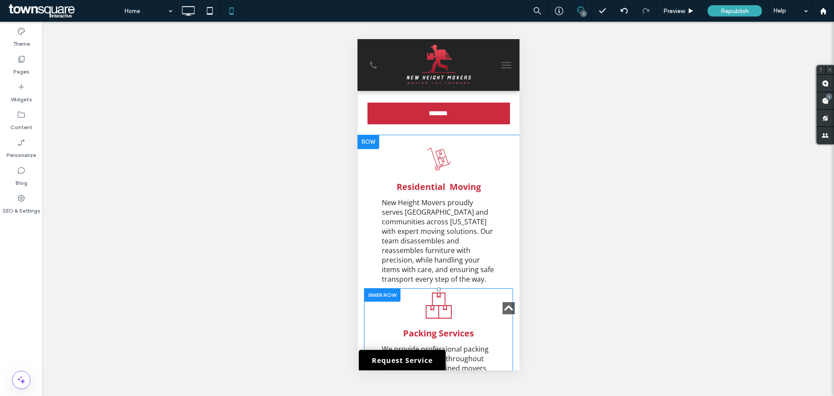
click at [479, 288] on div "Click To Paste Click To Paste Click To Paste Click To Paste Click To Paste Clic…" at bounding box center [437, 305] width 149 height 35
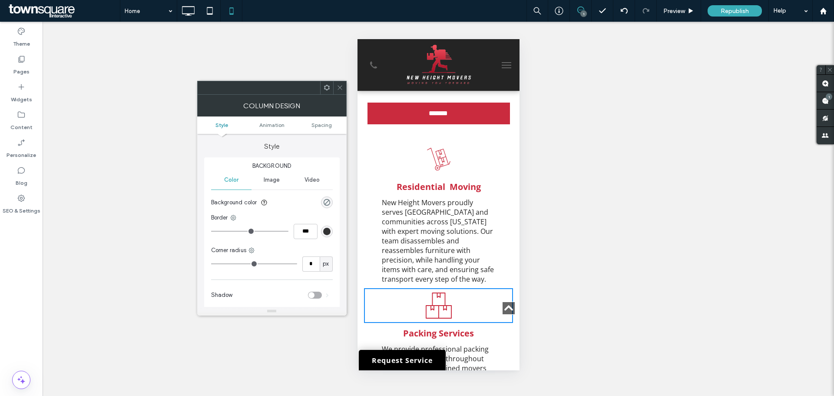
click at [338, 85] on icon at bounding box center [340, 87] width 7 height 7
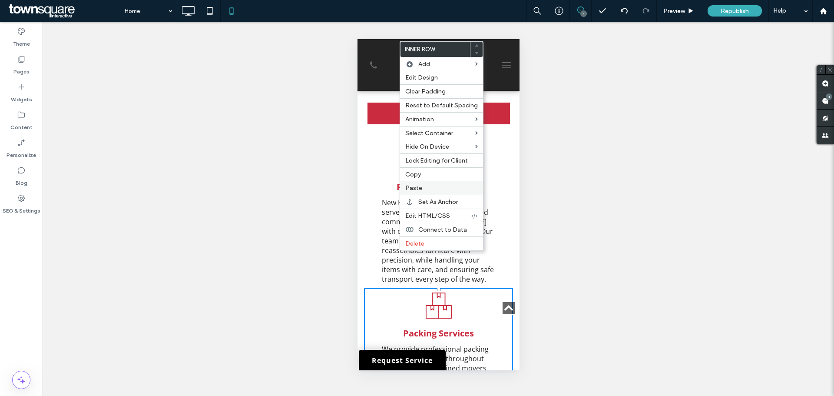
click at [447, 183] on div "Paste" at bounding box center [441, 187] width 83 height 13
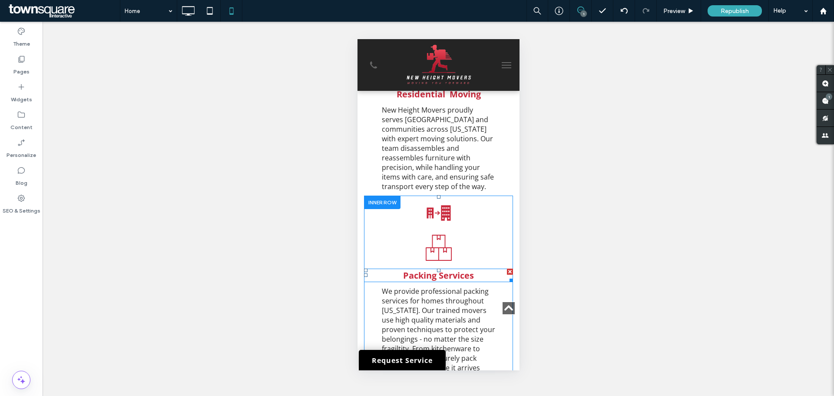
scroll to position [861, 0]
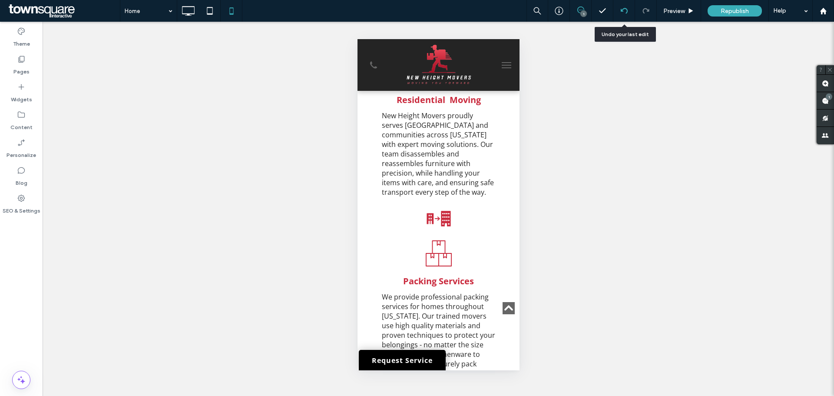
click at [620, 10] on div at bounding box center [623, 10] width 21 height 7
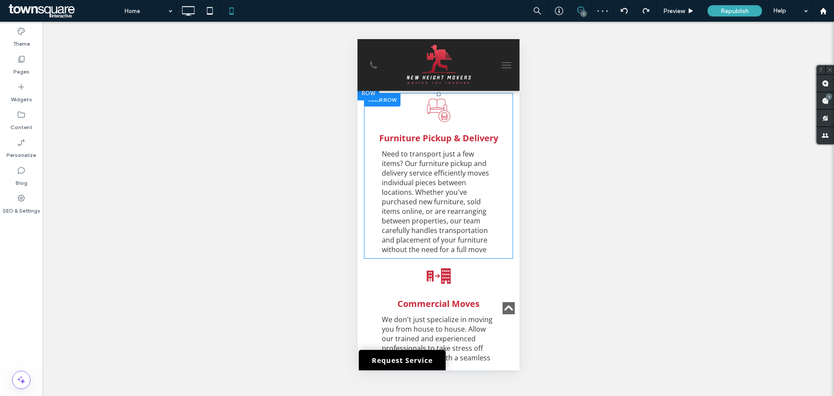
scroll to position [1390, 0]
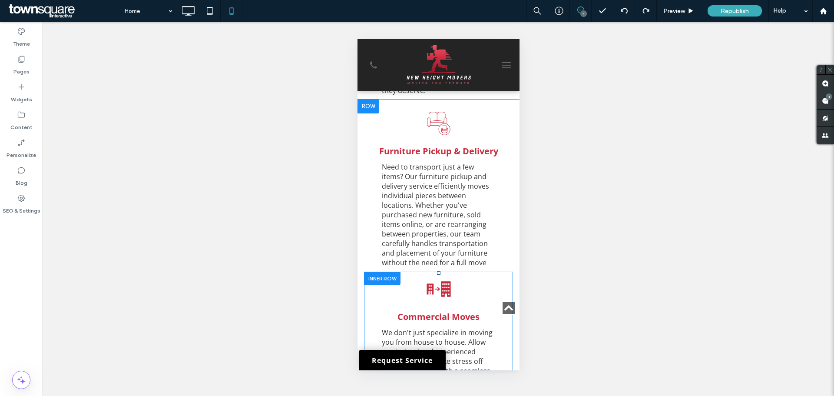
click at [482, 271] on div "Click To Paste Click To Paste" at bounding box center [437, 288] width 149 height 35
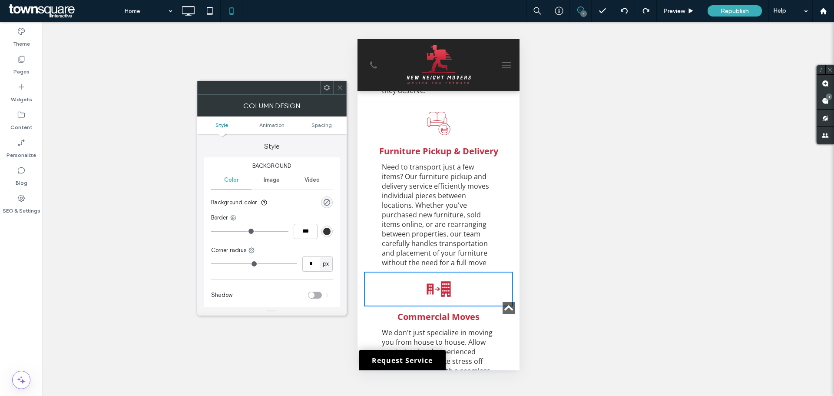
drag, startPoint x: 339, startPoint y: 88, endPoint x: 2, endPoint y: 75, distance: 337.2
click at [339, 88] on icon at bounding box center [340, 87] width 7 height 7
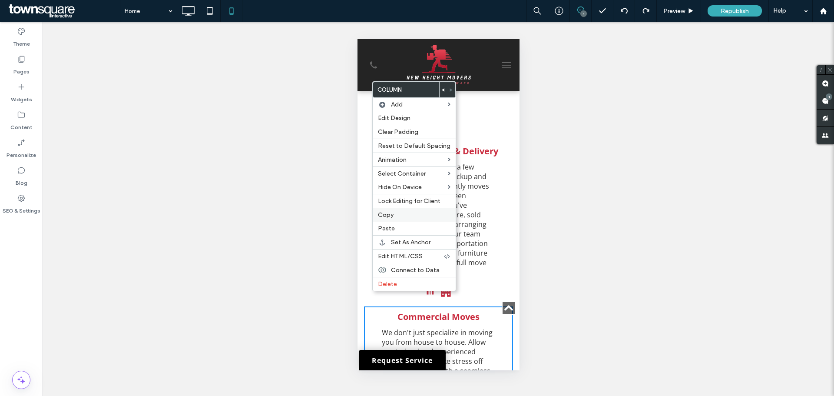
click at [384, 216] on span "Copy" at bounding box center [386, 214] width 16 height 7
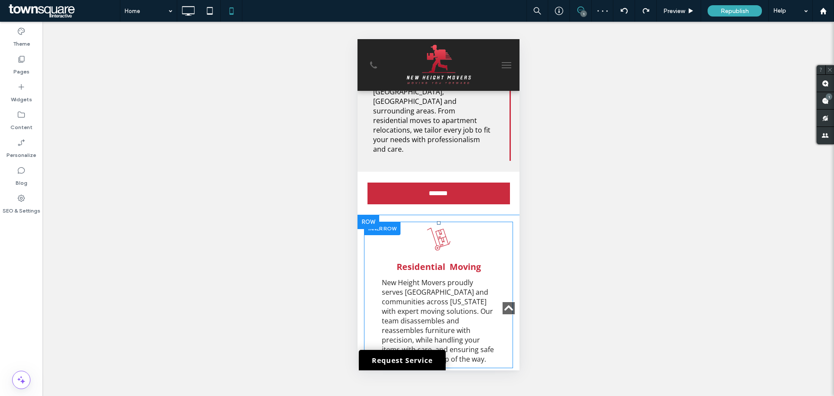
scroll to position [738, 0]
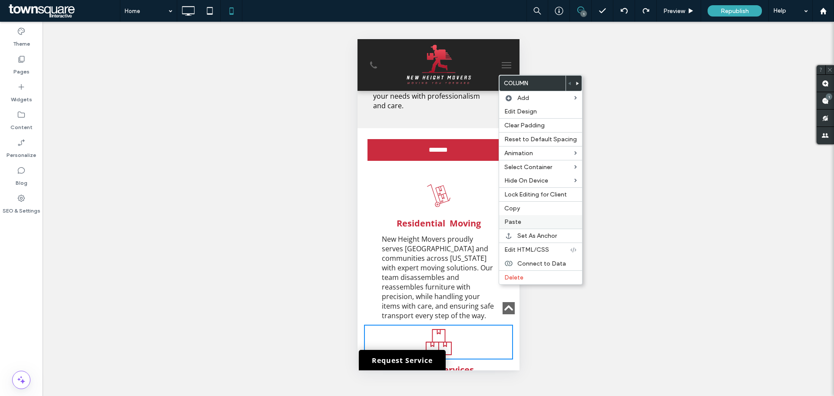
click at [520, 223] on label "Paste" at bounding box center [540, 221] width 73 height 7
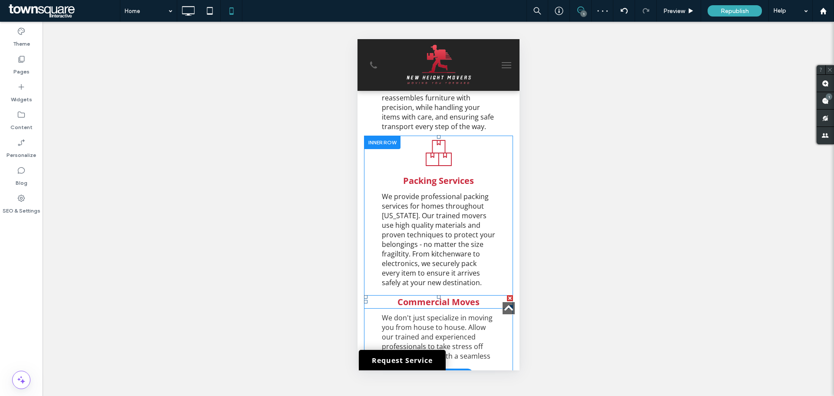
scroll to position [912, 0]
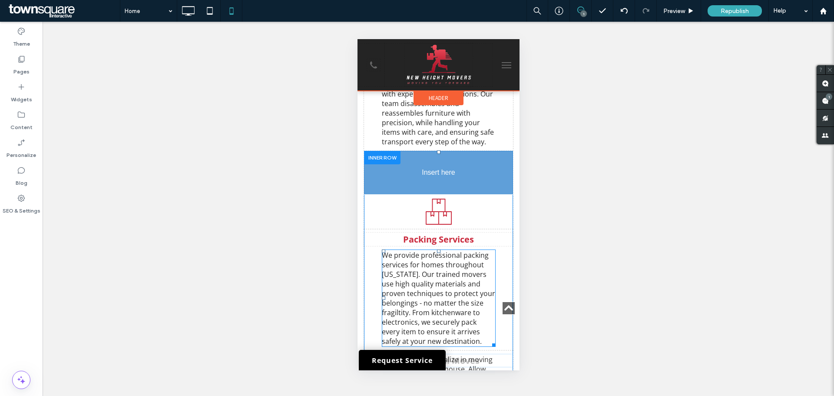
drag, startPoint x: 457, startPoint y: 273, endPoint x: 449, endPoint y: 125, distance: 148.3
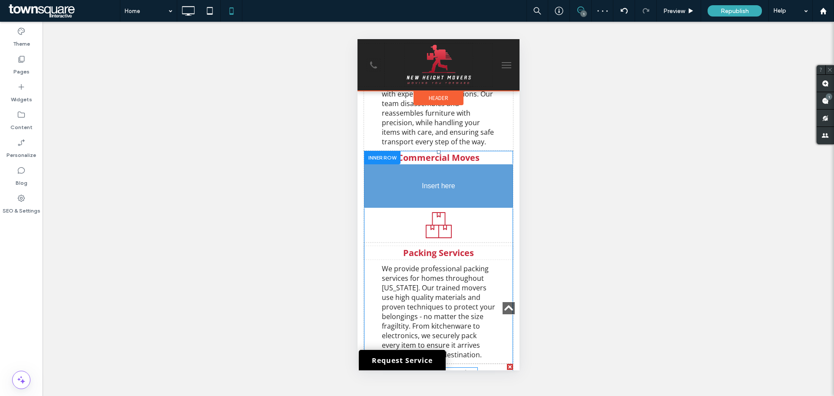
drag, startPoint x: 450, startPoint y: 308, endPoint x: 439, endPoint y: 140, distance: 168.8
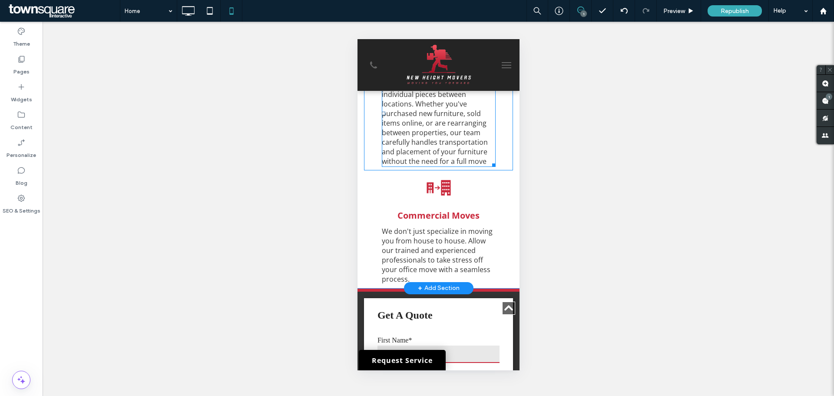
scroll to position [1563, 0]
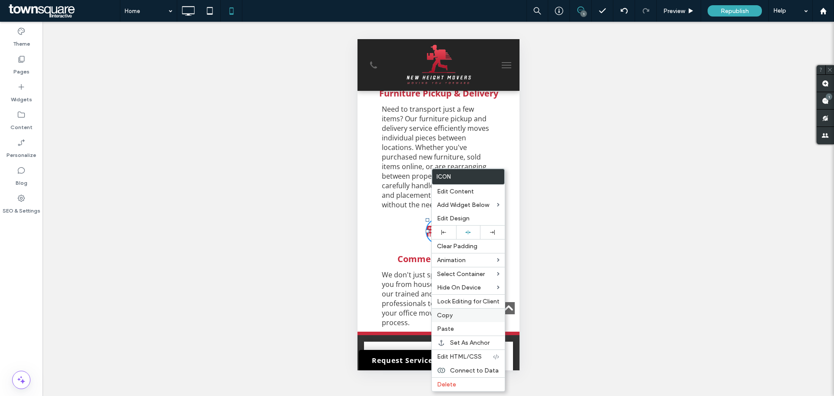
click at [465, 315] on label "Copy" at bounding box center [468, 314] width 63 height 7
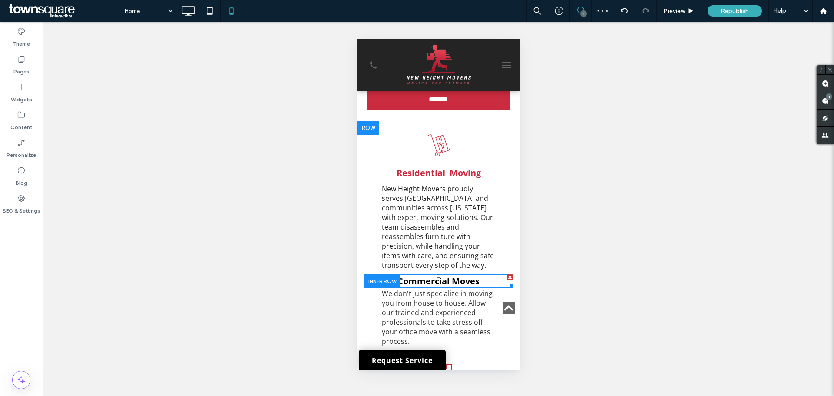
scroll to position [782, 0]
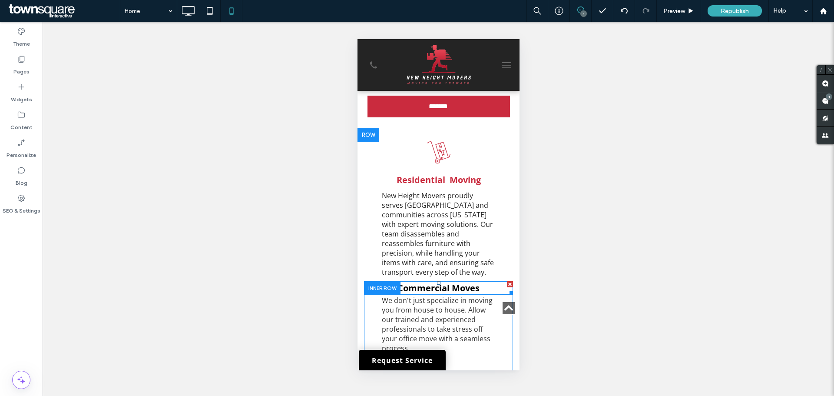
click at [451, 282] on link "Commercial Moves" at bounding box center [438, 288] width 82 height 12
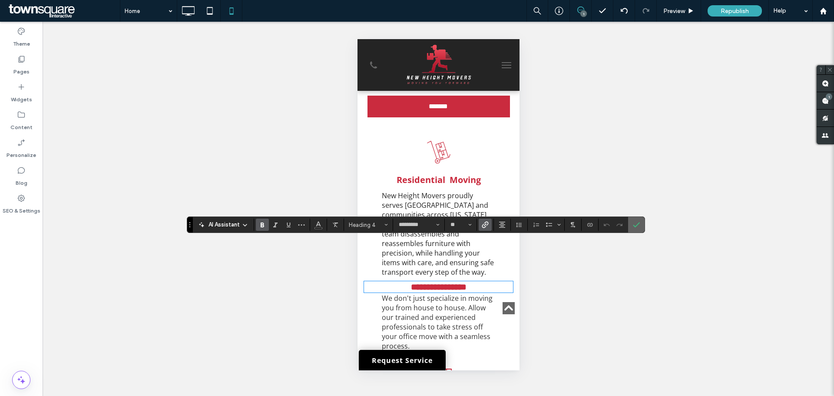
drag, startPoint x: 633, startPoint y: 224, endPoint x: 156, endPoint y: 199, distance: 477.9
click at [633, 224] on icon "Confirm" at bounding box center [636, 224] width 7 height 7
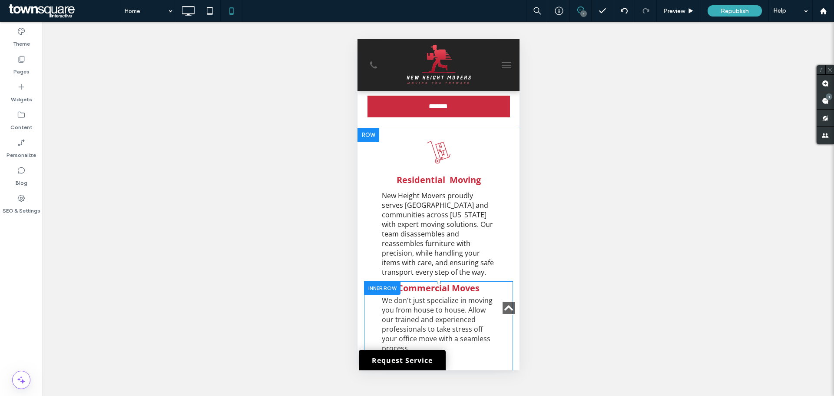
click at [528, 258] on div "Unhide? Yes" at bounding box center [438, 209] width 791 height 374
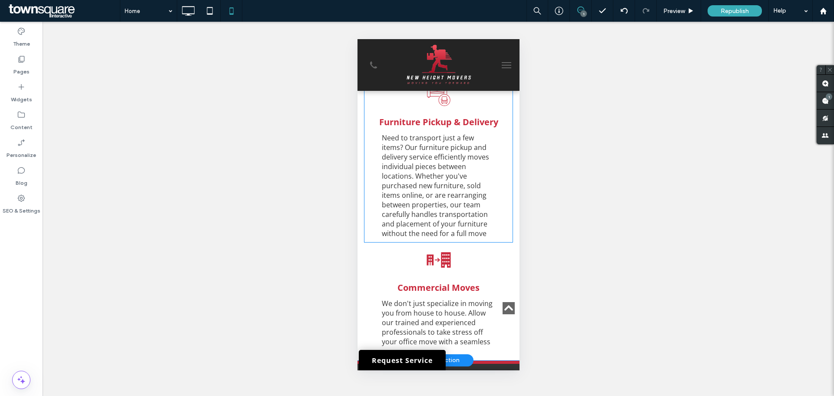
scroll to position [1520, 0]
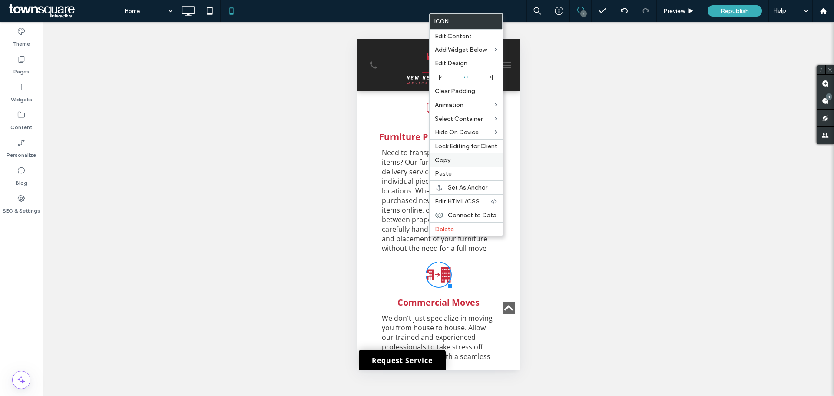
click at [455, 161] on label "Copy" at bounding box center [466, 159] width 63 height 7
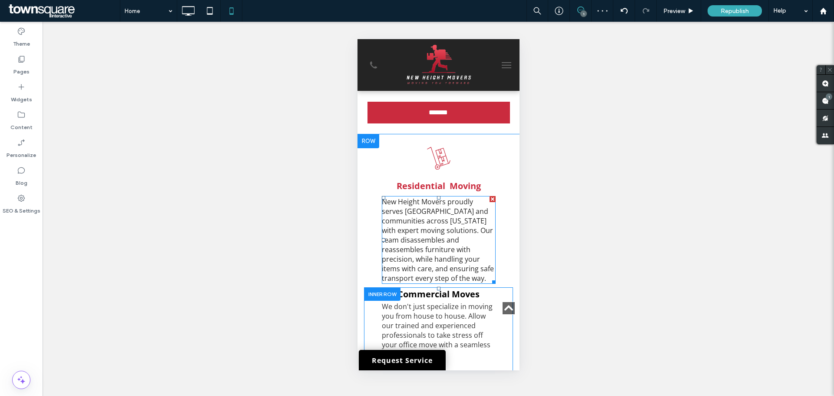
scroll to position [782, 0]
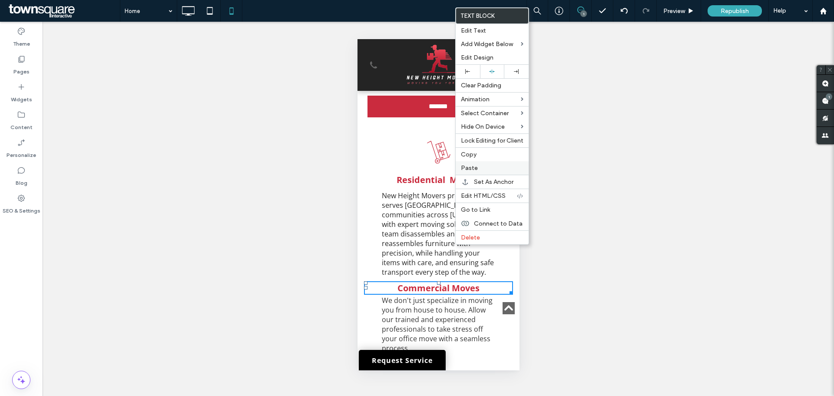
click at [472, 170] on span "Paste" at bounding box center [469, 167] width 17 height 7
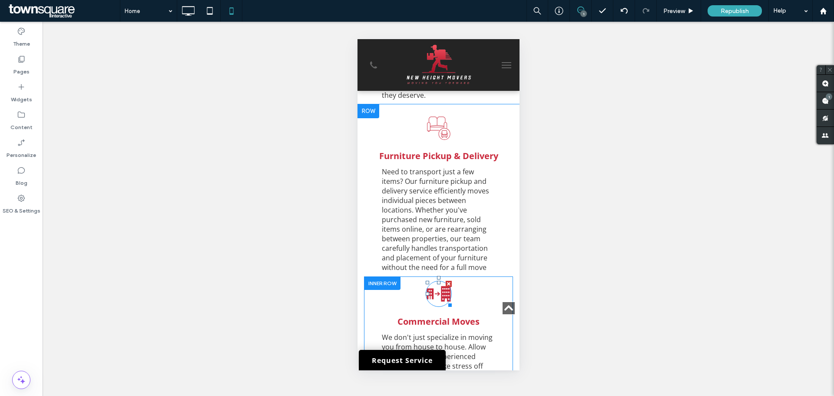
scroll to position [1520, 0]
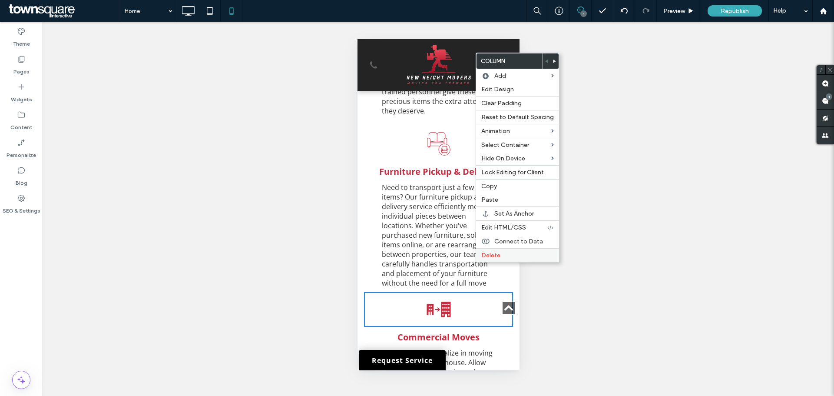
click at [494, 256] on span "Delete" at bounding box center [490, 254] width 19 height 7
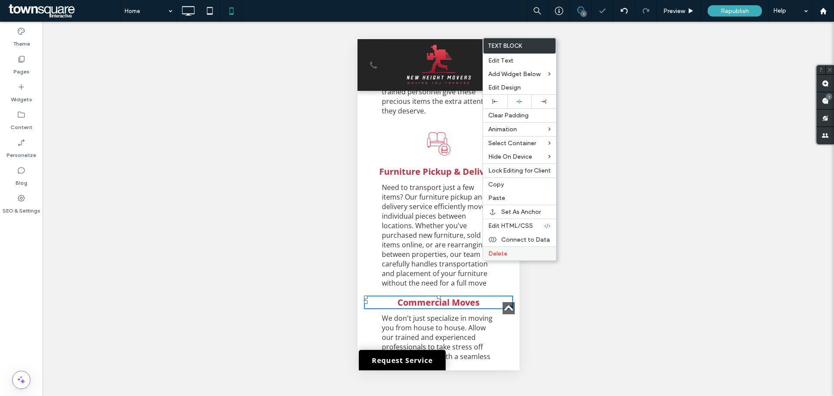
click at [494, 255] on span "Delete" at bounding box center [497, 253] width 19 height 7
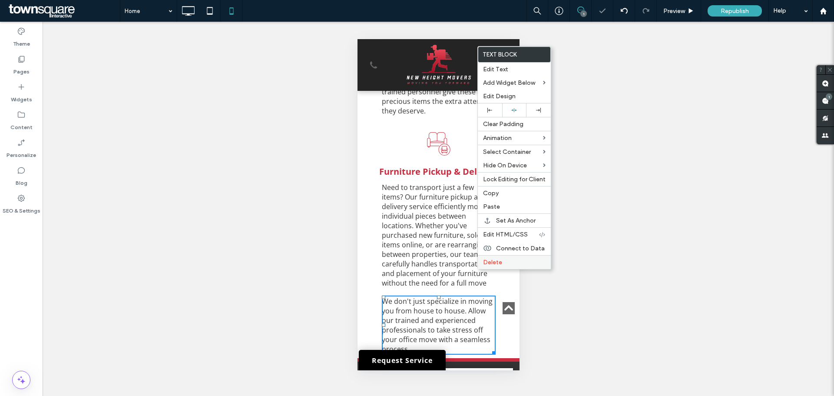
click at [488, 261] on span "Delete" at bounding box center [492, 261] width 19 height 7
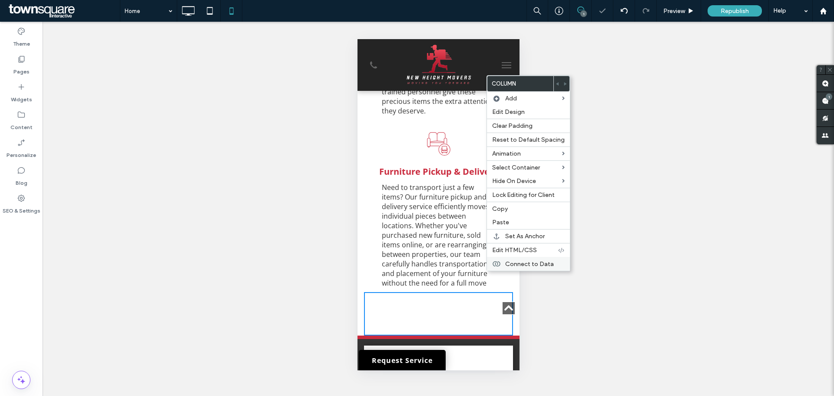
drag, startPoint x: 627, startPoint y: 256, endPoint x: 516, endPoint y: 262, distance: 111.3
click at [627, 257] on div "Unhide? Yes" at bounding box center [438, 209] width 791 height 374
click at [424, 235] on span "Need to transport just a few items? Our furniture pickup and delivery service e…" at bounding box center [434, 234] width 107 height 105
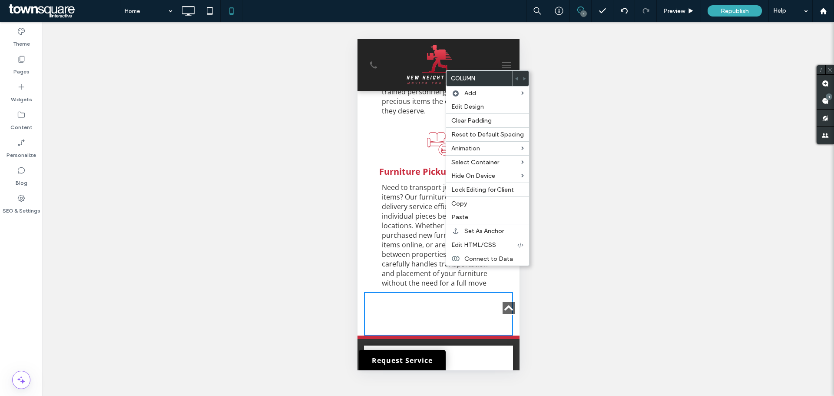
click at [365, 241] on div "Furniture Pickup & Delivery Need to transport just a few items? Our furniture p…" at bounding box center [437, 226] width 149 height 131
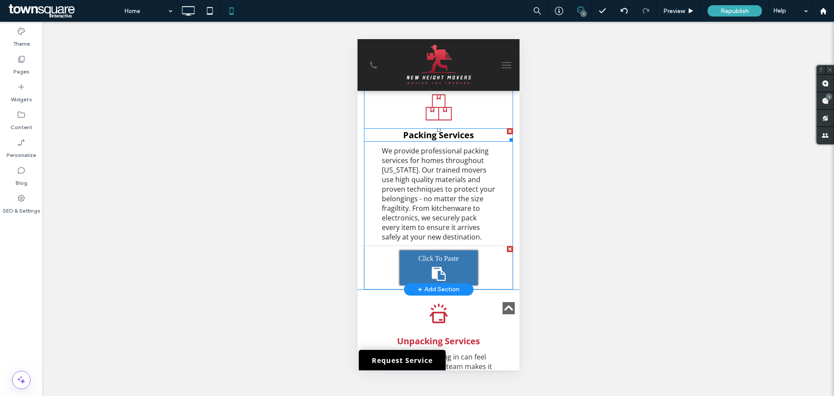
scroll to position [1086, 0]
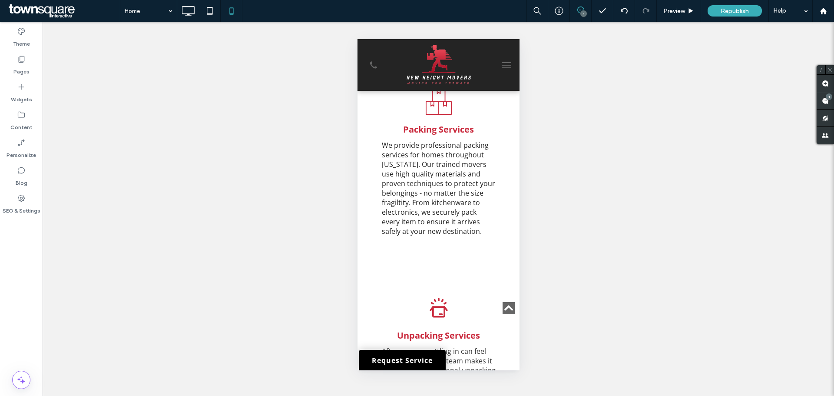
click at [506, 240] on div at bounding box center [509, 243] width 6 height 6
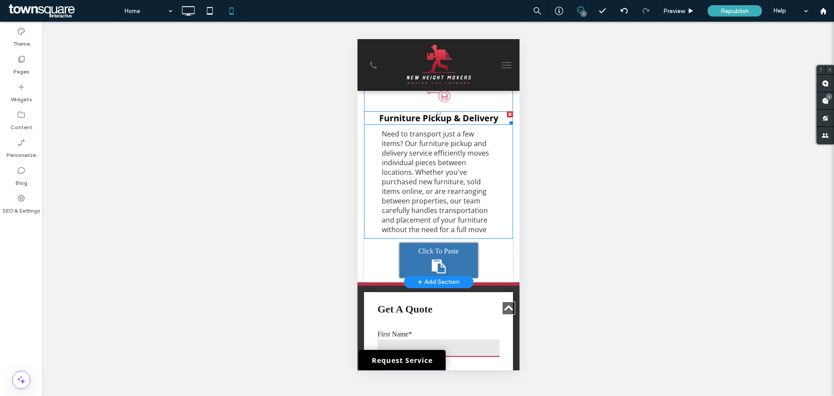
scroll to position [1520, 0]
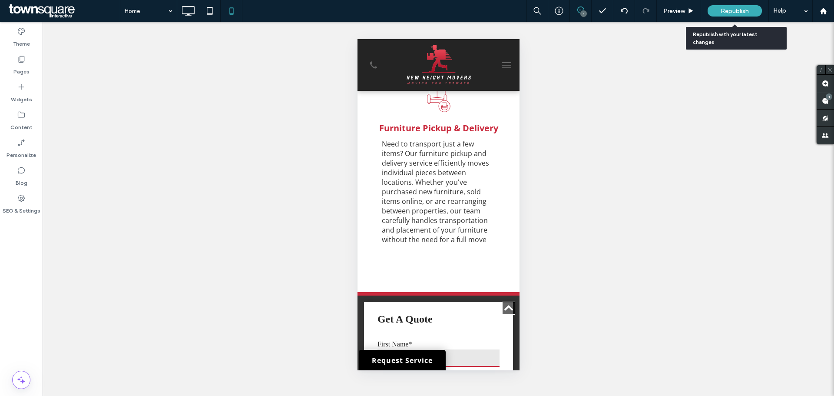
click at [714, 9] on div "Republish" at bounding box center [734, 10] width 54 height 11
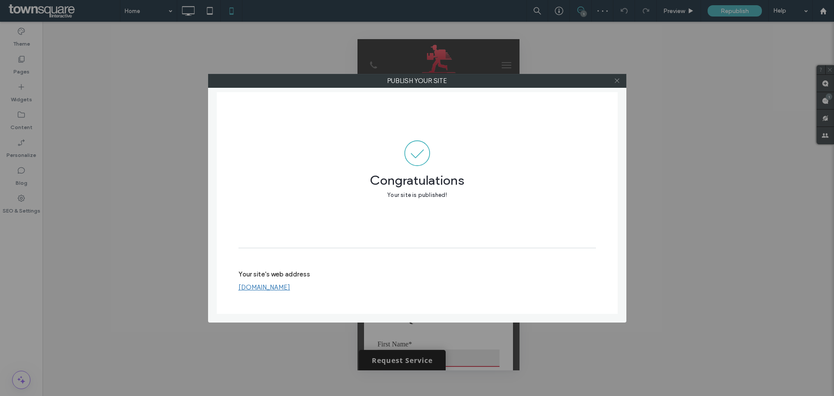
click at [619, 81] on icon at bounding box center [617, 80] width 7 height 7
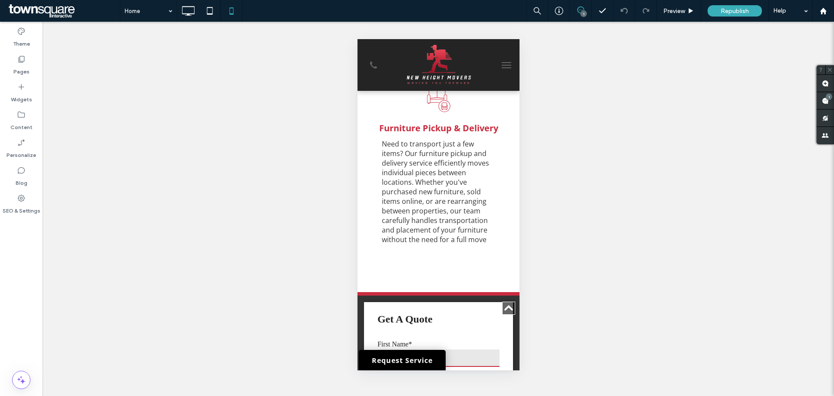
click at [619, 81] on div "Unhide? Yes" at bounding box center [438, 209] width 791 height 374
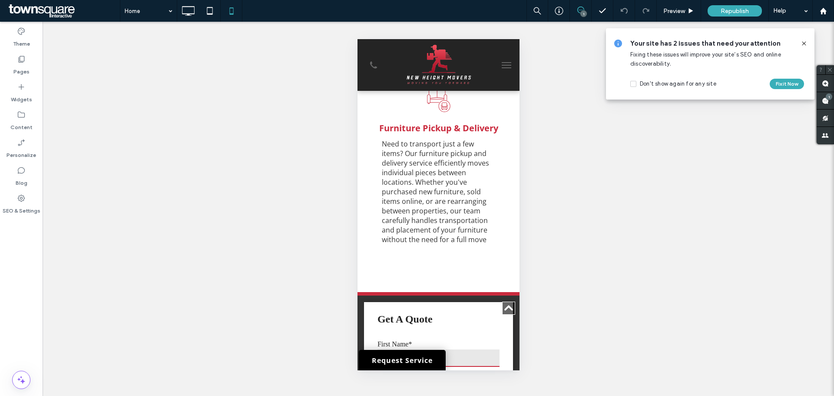
click at [586, 30] on div "Unhide? Yes" at bounding box center [438, 209] width 791 height 374
